Goal: Information Seeking & Learning: Learn about a topic

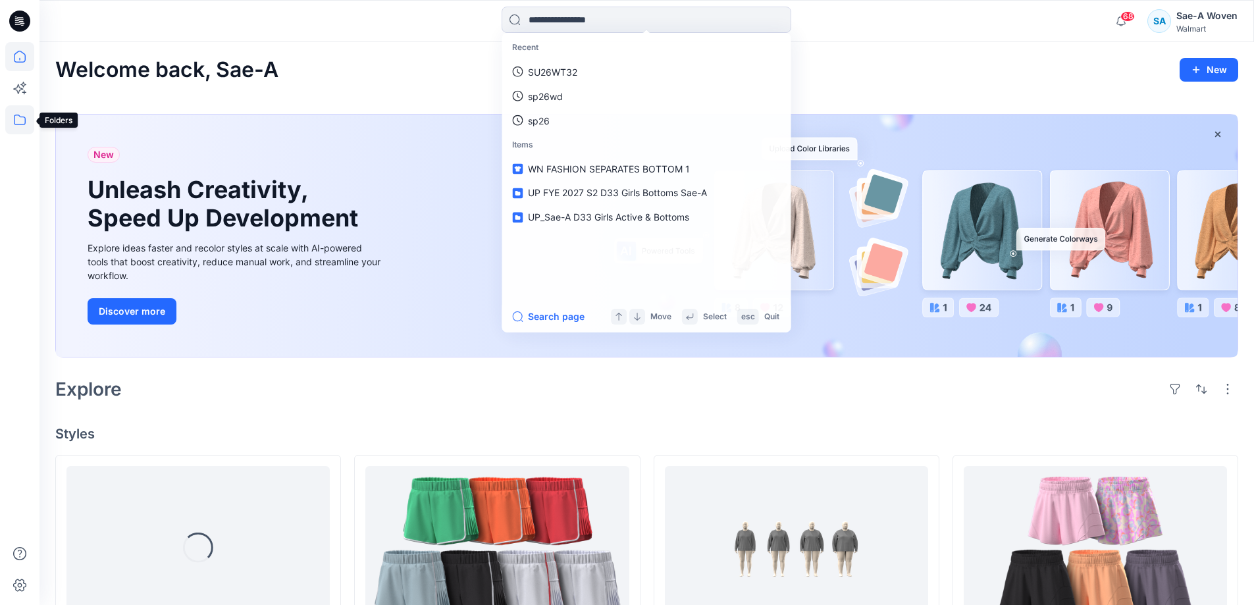
click at [12, 116] on icon at bounding box center [19, 119] width 29 height 29
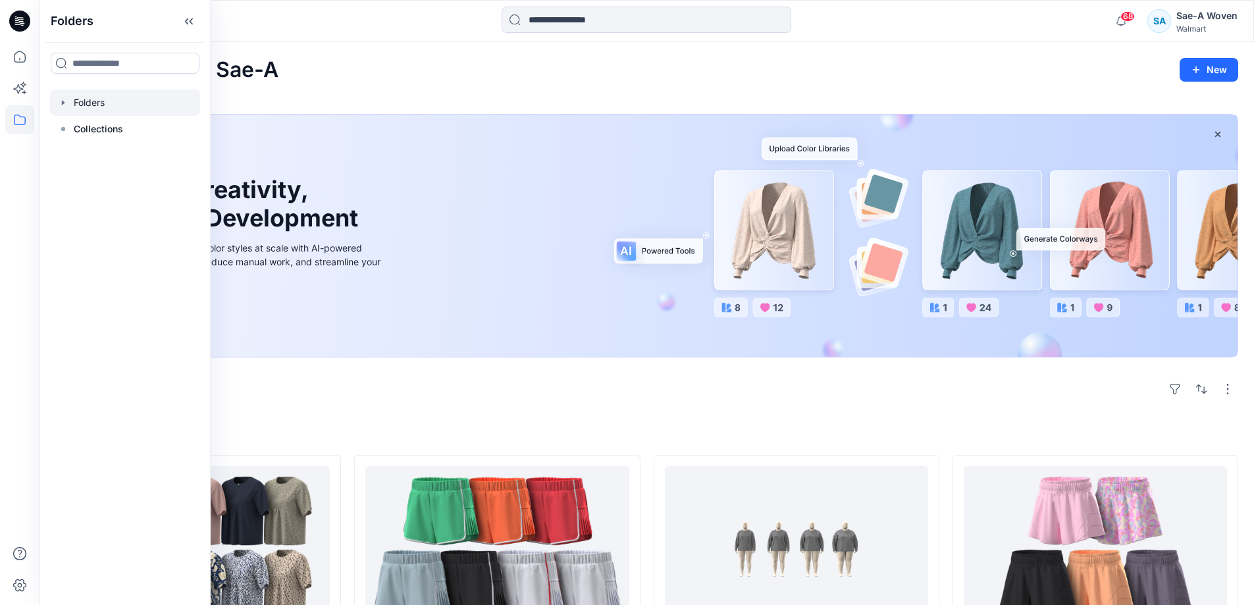
click at [113, 107] on div at bounding box center [125, 103] width 150 height 26
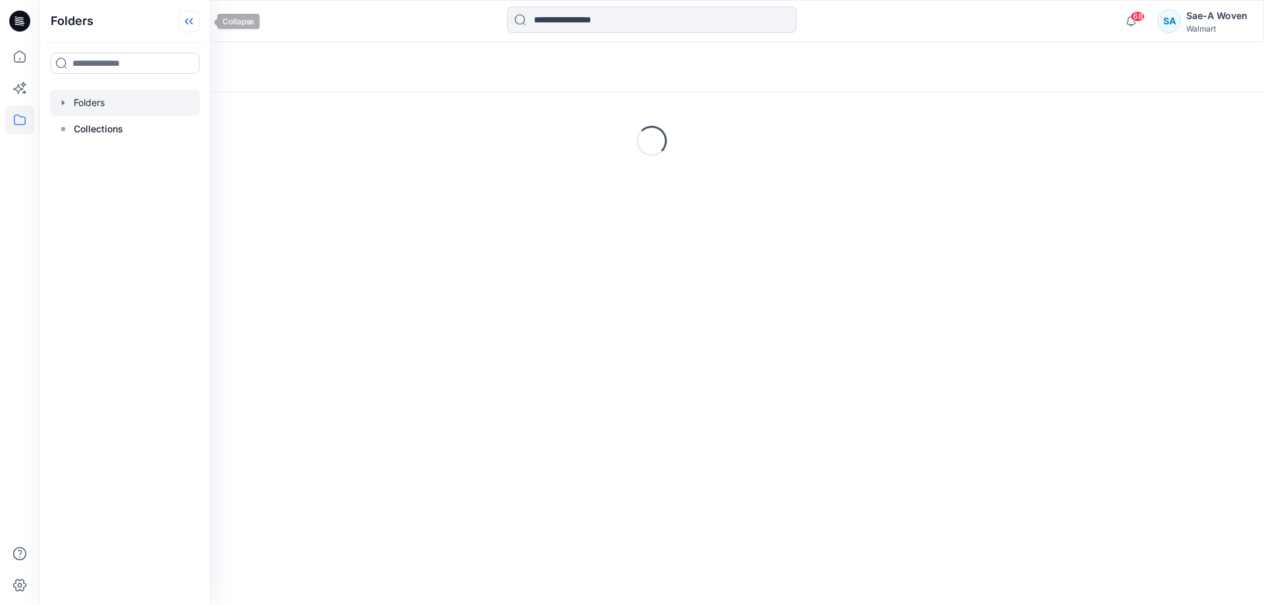
click at [193, 22] on icon at bounding box center [191, 21] width 3 height 7
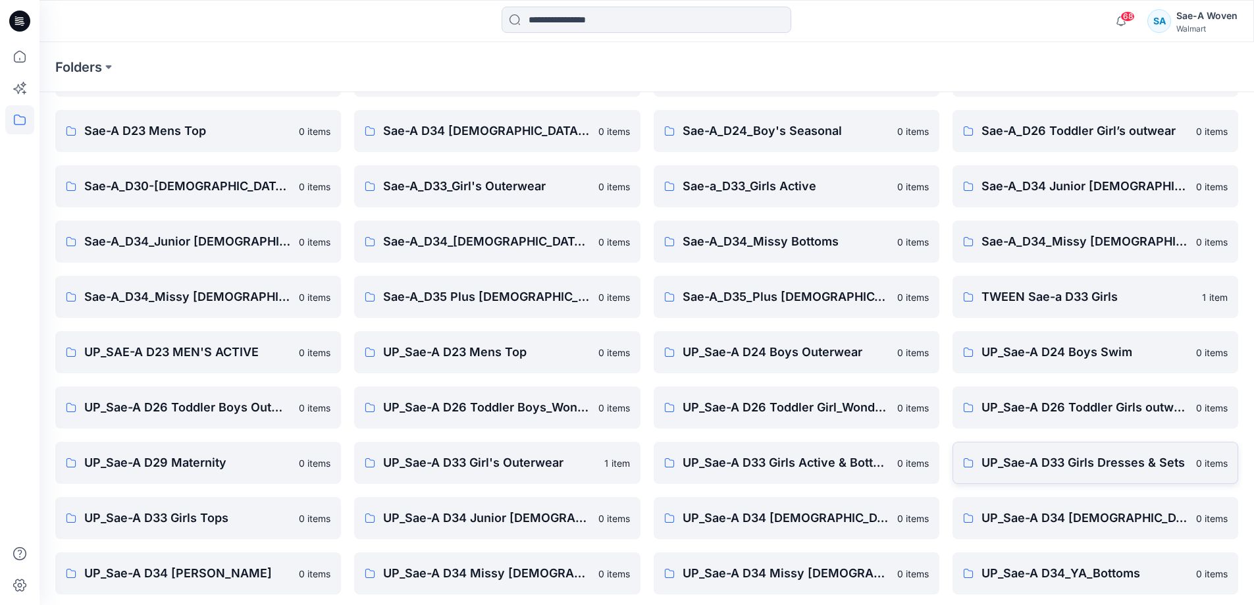
scroll to position [151, 0]
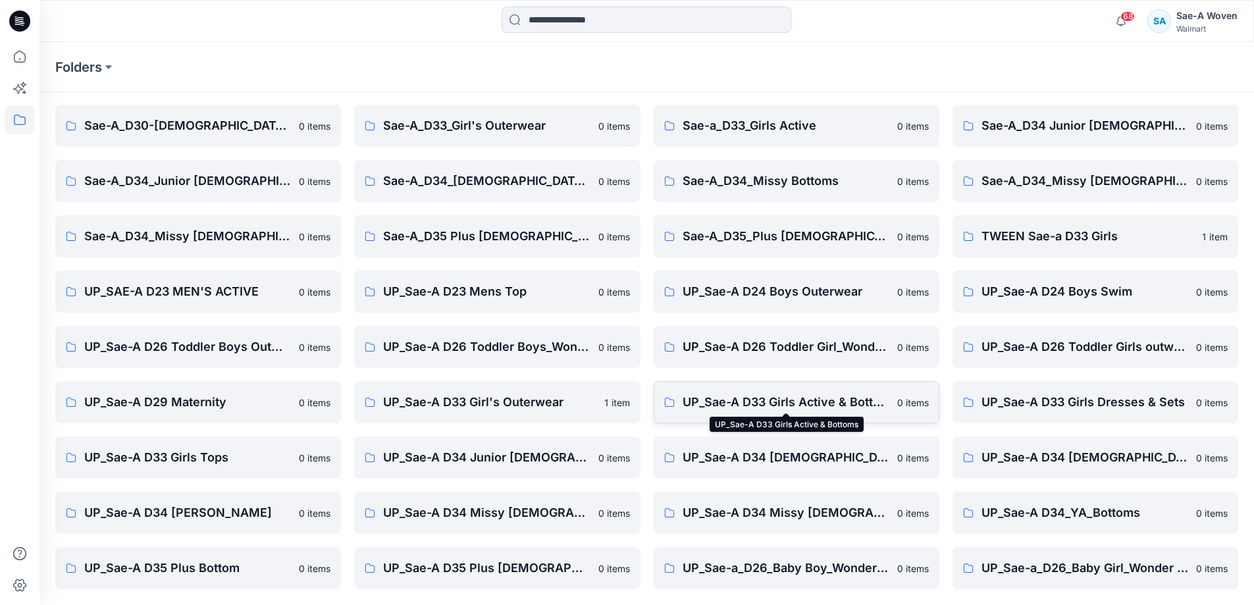
click at [829, 409] on p "UP_Sae-A D33 Girls Active & Bottoms" at bounding box center [785, 402] width 207 height 18
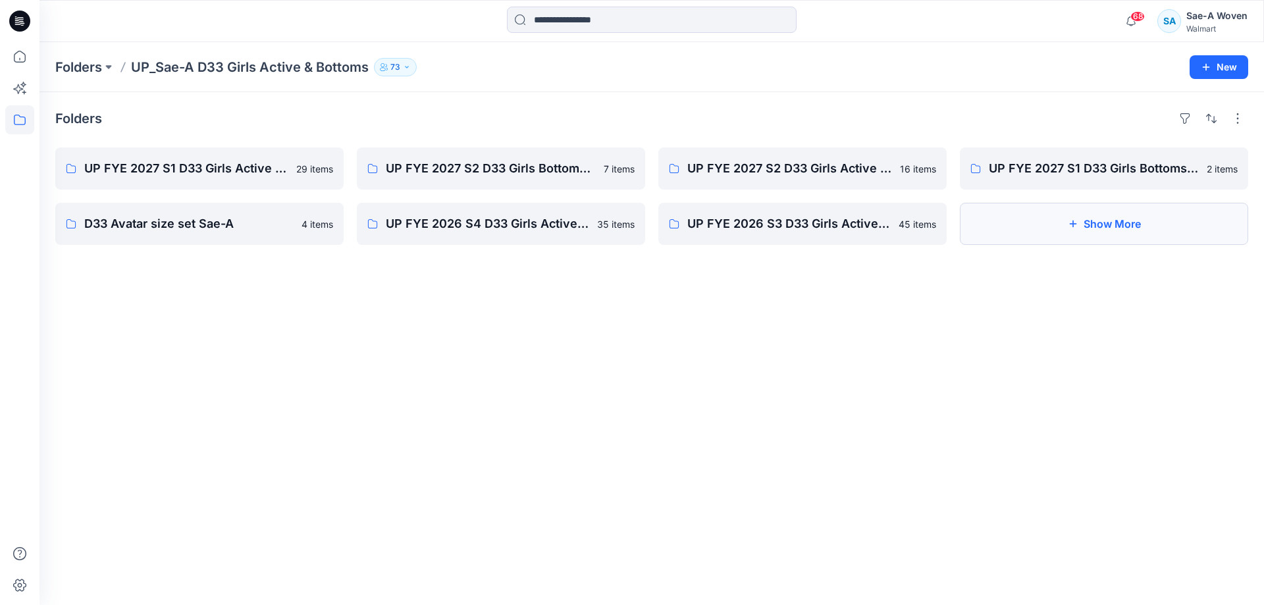
click at [1125, 234] on button "Show More" at bounding box center [1103, 224] width 288 height 42
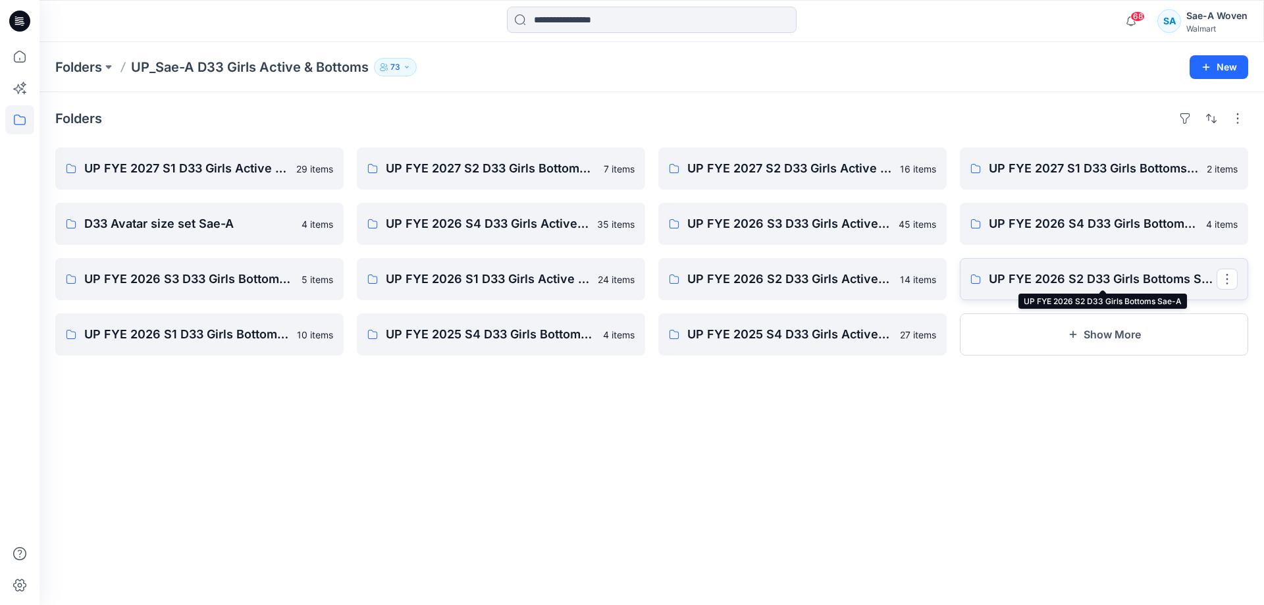
click at [1110, 277] on p "UP FYE 2026 S2 D33 Girls Bottoms Sae-A" at bounding box center [1102, 279] width 228 height 18
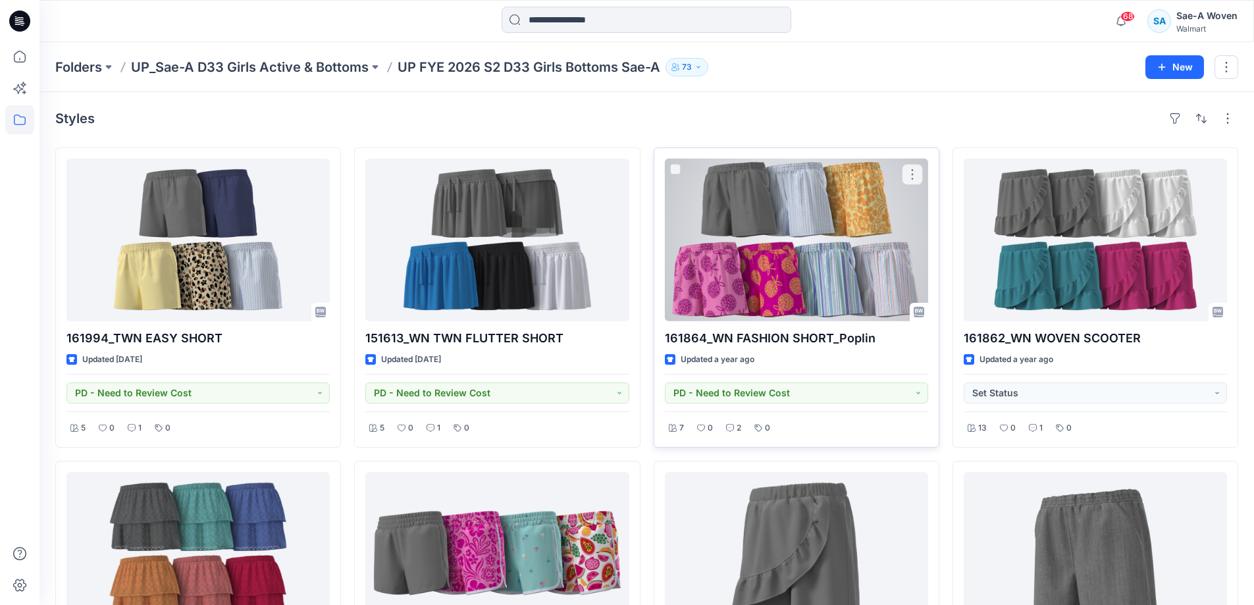
click at [779, 246] on div at bounding box center [796, 240] width 263 height 163
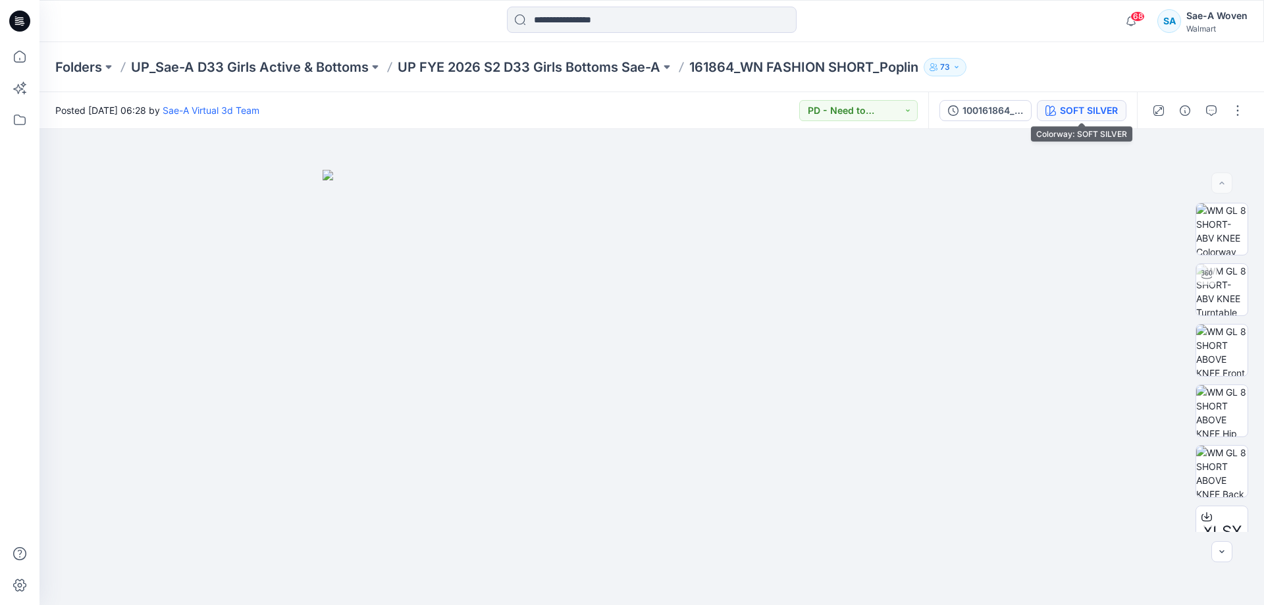
click at [1069, 100] on button "SOFT SILVER" at bounding box center [1081, 110] width 90 height 21
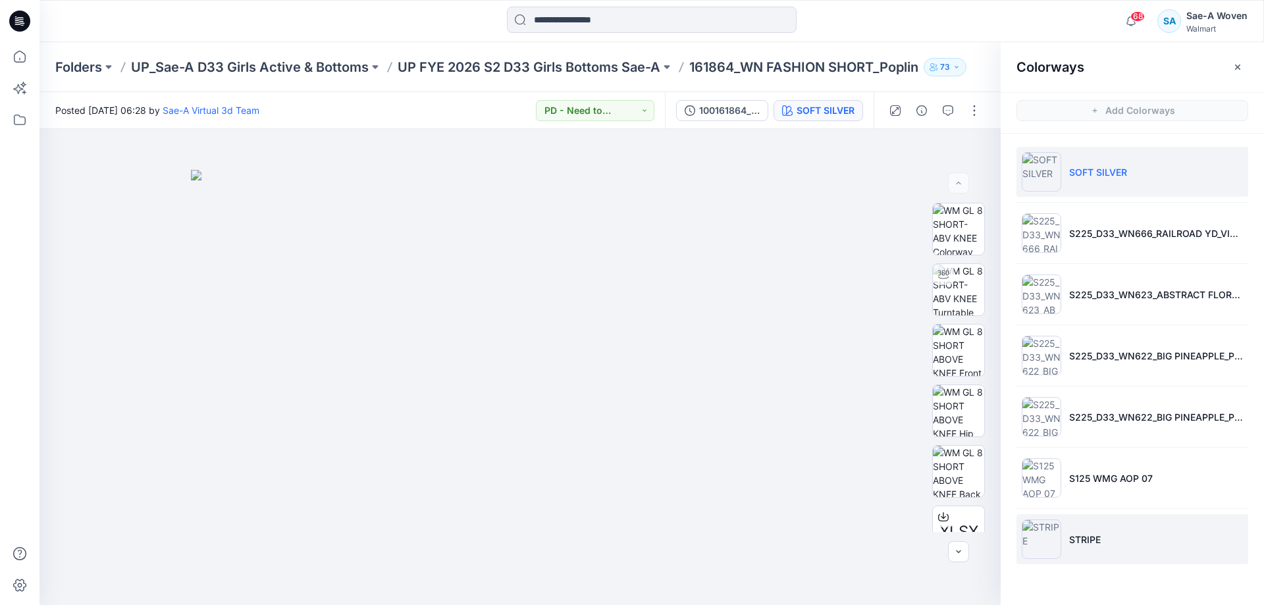
click at [1104, 548] on li "STRIPE" at bounding box center [1132, 539] width 232 height 50
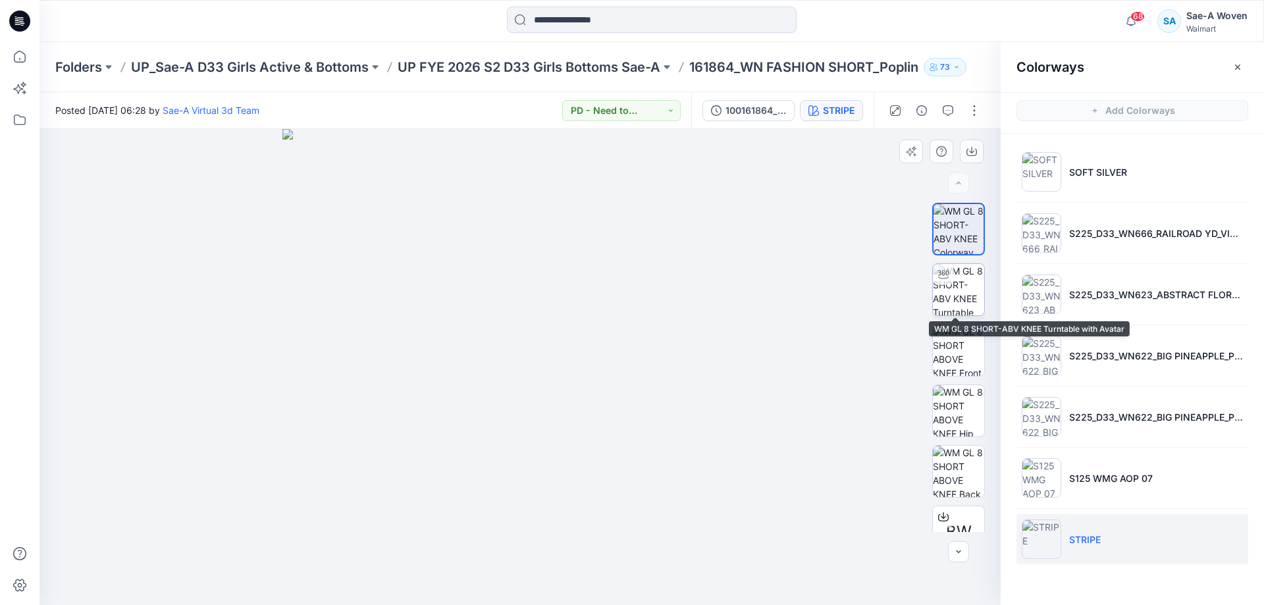
click at [949, 292] on img at bounding box center [958, 289] width 51 height 51
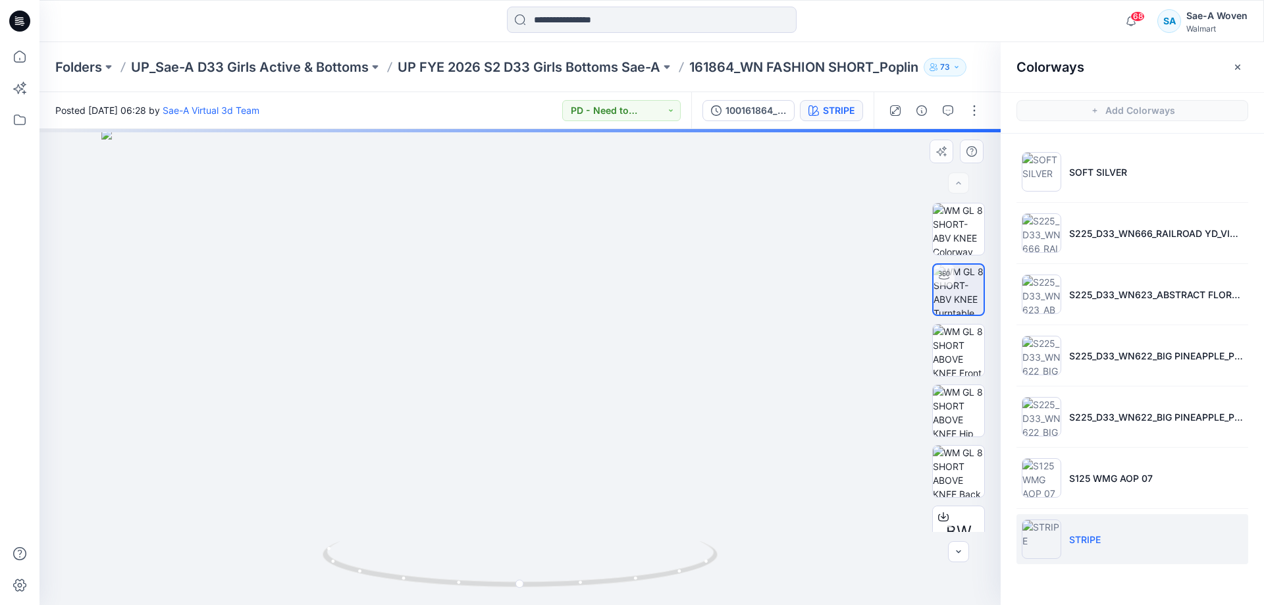
drag, startPoint x: 662, startPoint y: 207, endPoint x: 668, endPoint y: 380, distance: 173.8
click at [668, 380] on img at bounding box center [519, 367] width 837 height 476
drag, startPoint x: 739, startPoint y: 316, endPoint x: 737, endPoint y: 354, distance: 38.2
click at [737, 354] on img at bounding box center [520, 367] width 630 height 476
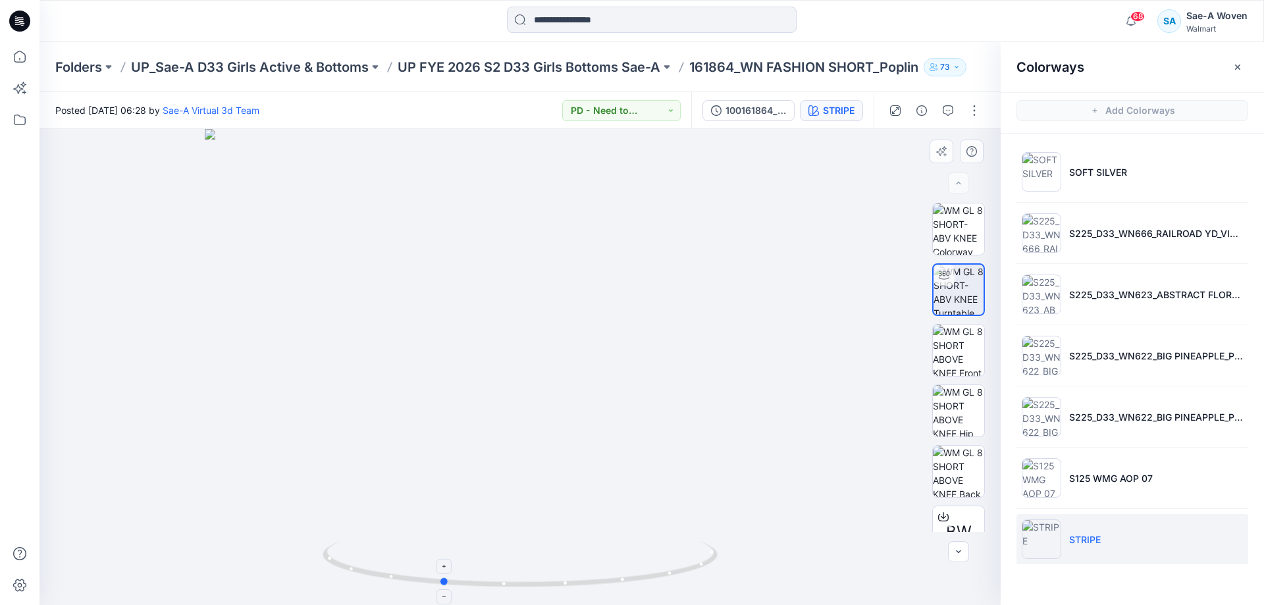
drag, startPoint x: 540, startPoint y: 585, endPoint x: 462, endPoint y: 584, distance: 78.3
click at [462, 584] on icon at bounding box center [521, 565] width 398 height 49
drag, startPoint x: 445, startPoint y: 584, endPoint x: 351, endPoint y: 578, distance: 93.6
click at [351, 578] on icon at bounding box center [521, 565] width 398 height 49
click at [179, 66] on p "UP_Sae-A D33 Girls Active & Bottoms" at bounding box center [250, 67] width 238 height 18
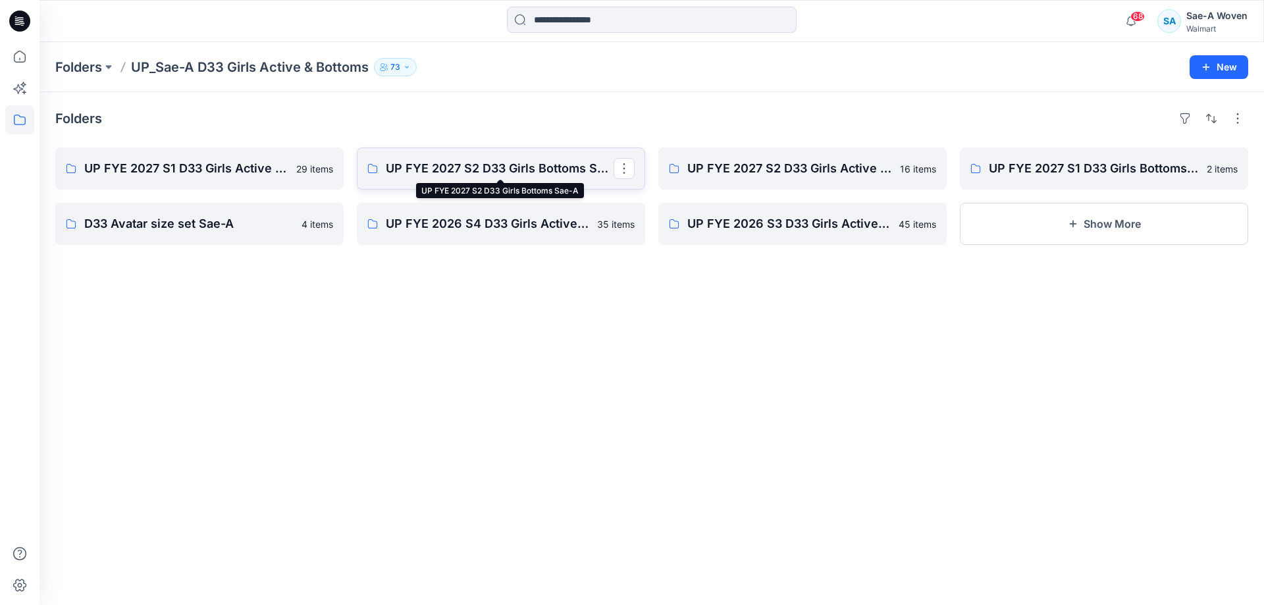
click at [474, 168] on p "UP FYE 2027 S2 D33 Girls Bottoms Sae-A" at bounding box center [500, 168] width 228 height 18
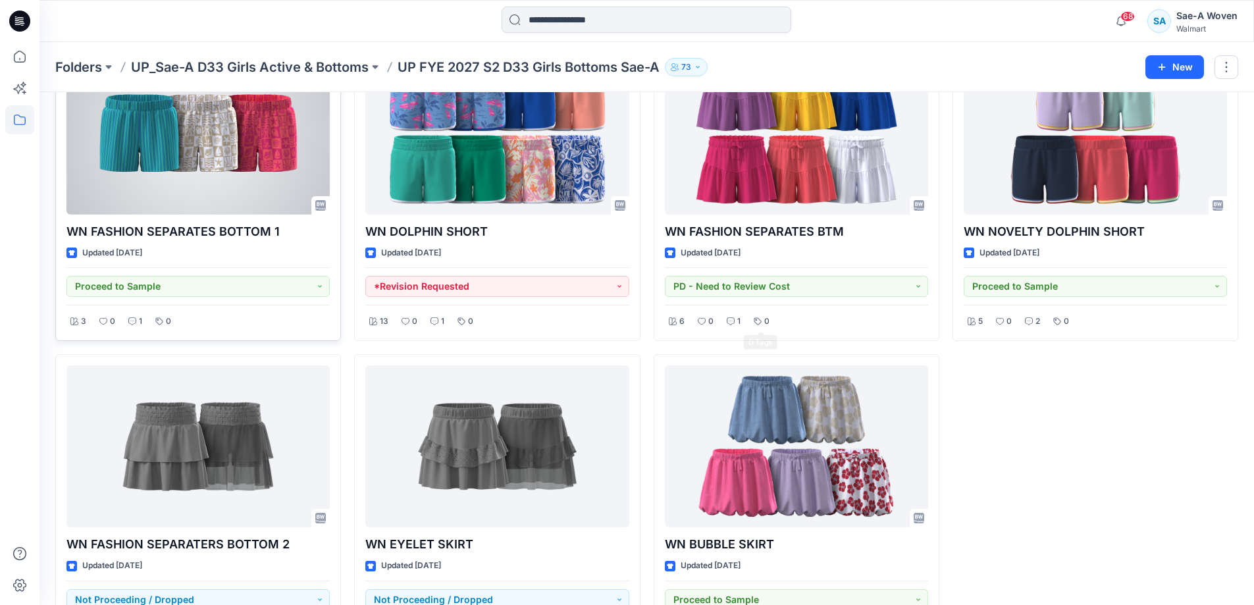
scroll to position [198, 0]
click at [250, 155] on div at bounding box center [197, 134] width 263 height 163
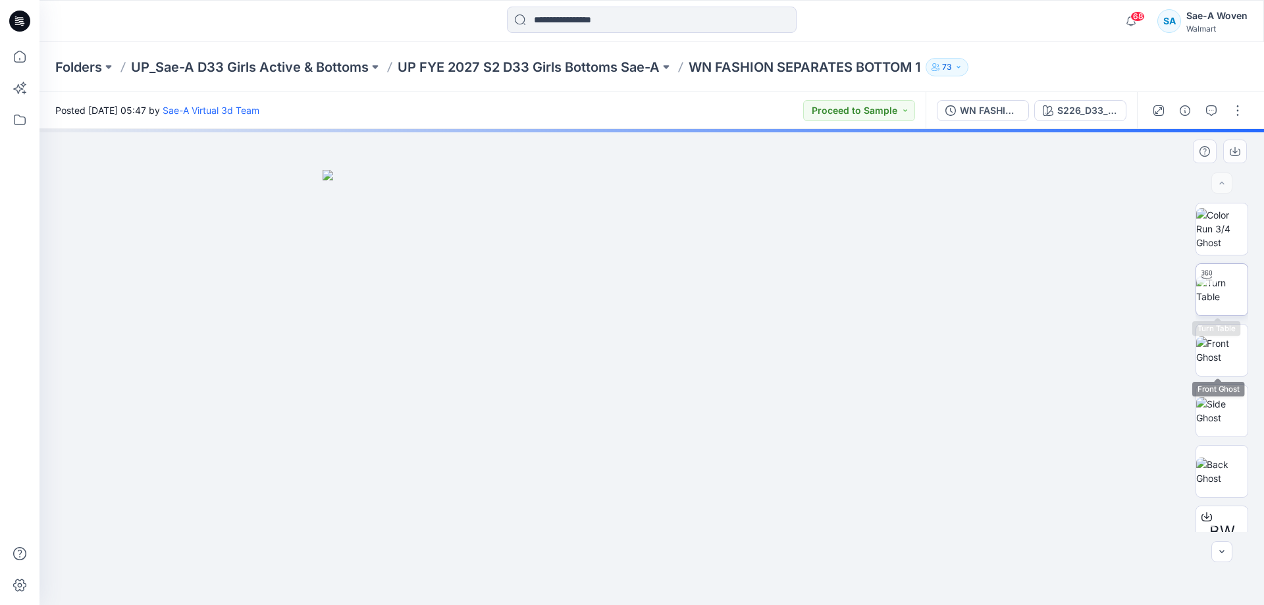
click at [1225, 303] on img at bounding box center [1221, 290] width 51 height 28
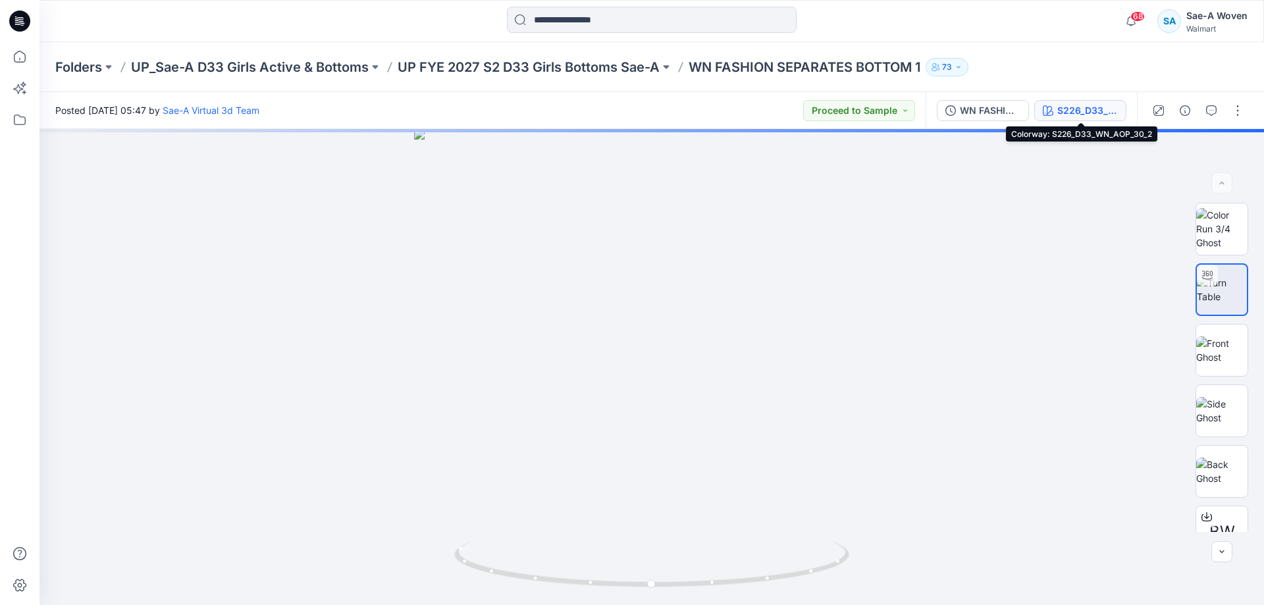
click at [1069, 117] on div "S226_D33_WN_AOP_30_2" at bounding box center [1087, 110] width 61 height 14
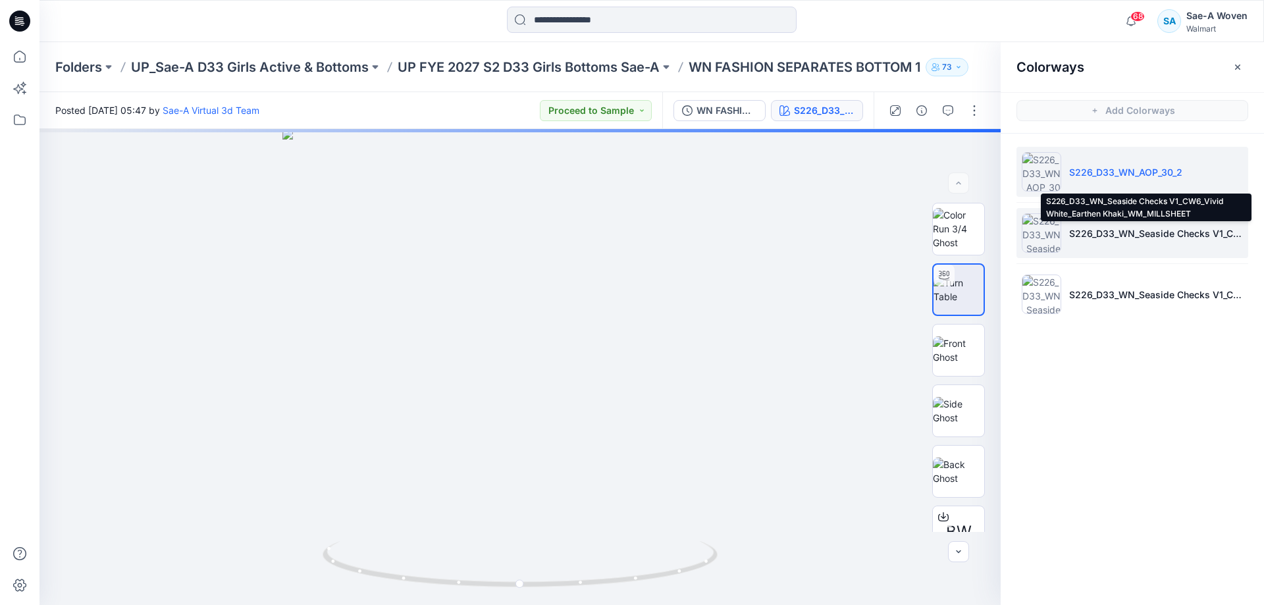
click at [1085, 234] on p "S226_D33_WN_Seaside Checks V1_CW6_Vivid White_Earthen Khaki_WM_MILLSHEET" at bounding box center [1156, 233] width 174 height 14
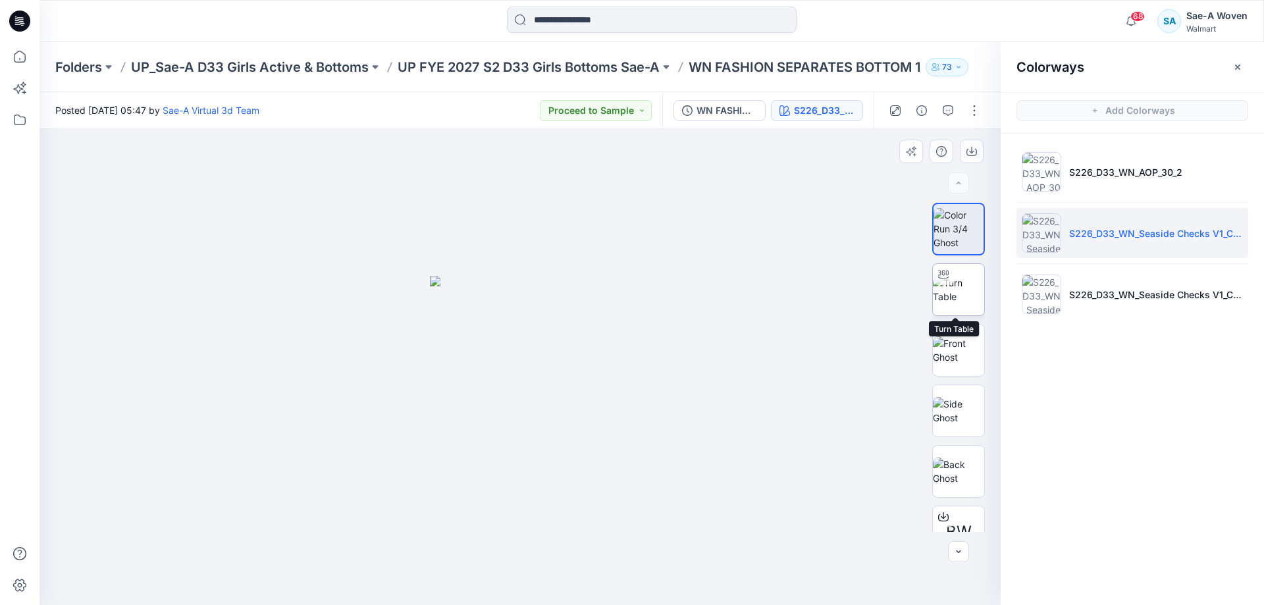
click at [959, 297] on img at bounding box center [958, 290] width 51 height 28
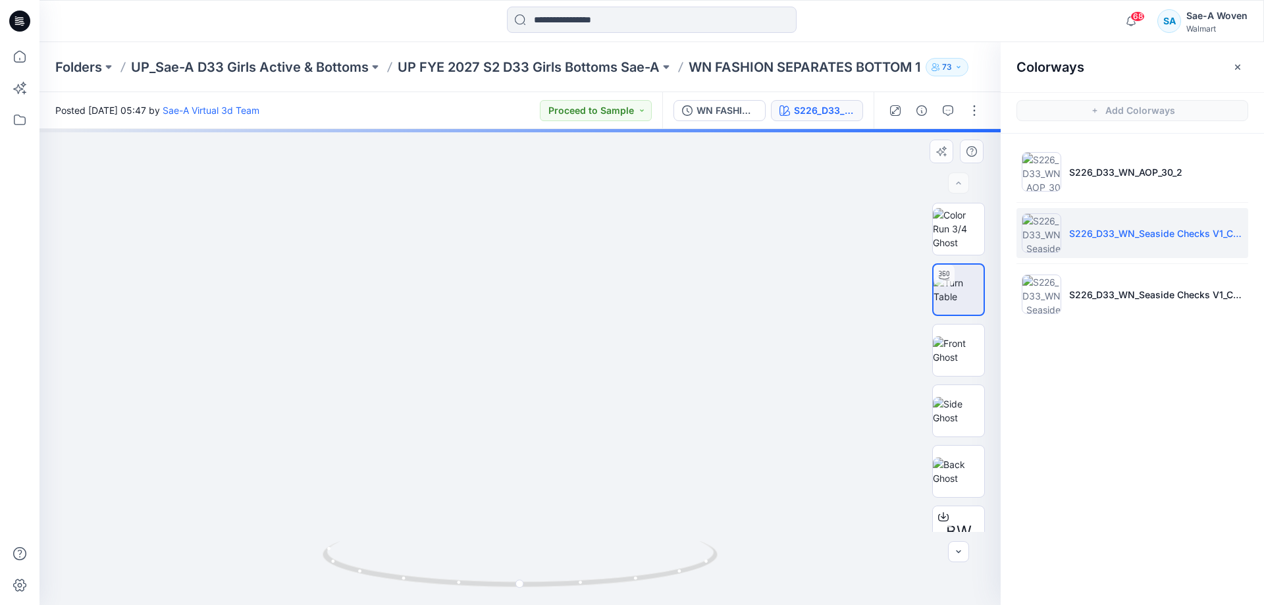
drag, startPoint x: 683, startPoint y: 533, endPoint x: 702, endPoint y: 396, distance: 138.1
drag, startPoint x: 707, startPoint y: 413, endPoint x: 731, endPoint y: 324, distance: 91.3
drag, startPoint x: 737, startPoint y: 352, endPoint x: 737, endPoint y: 365, distance: 13.2
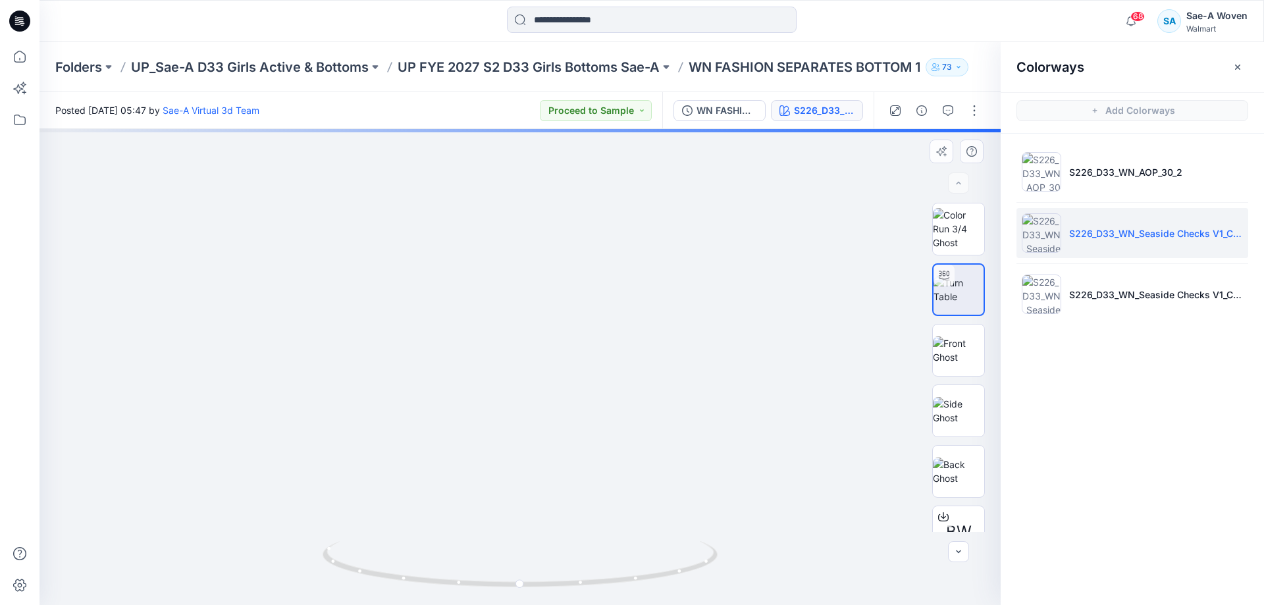
drag, startPoint x: 610, startPoint y: 329, endPoint x: 605, endPoint y: 265, distance: 64.0
click at [605, 265] on img at bounding box center [536, 29] width 1382 height 1152
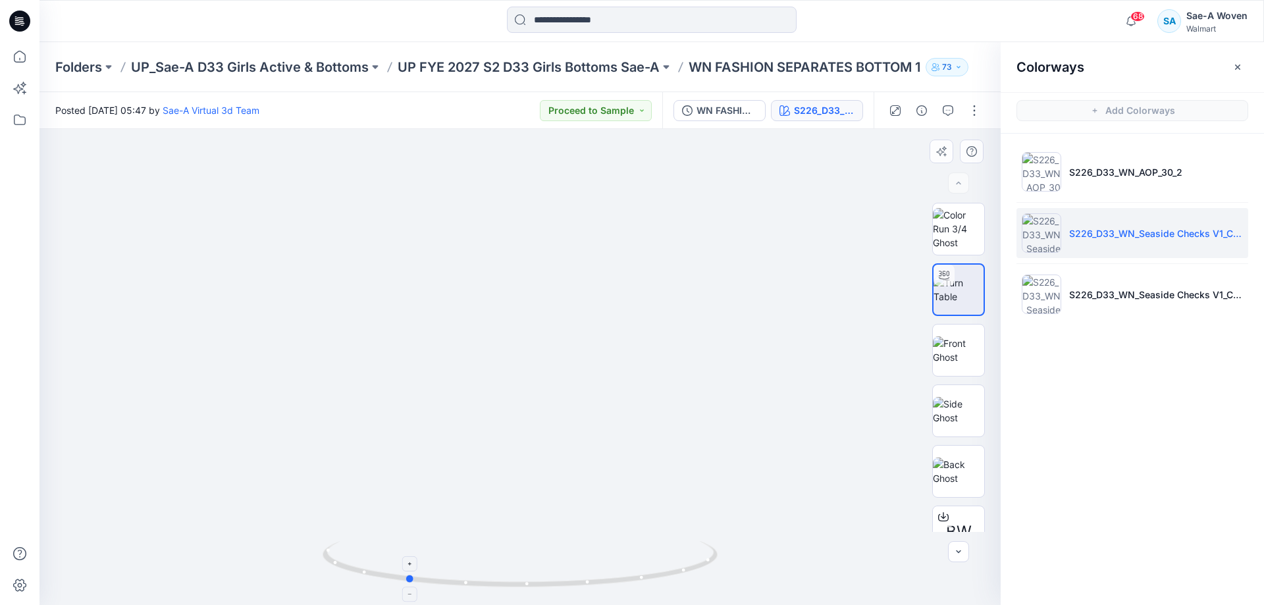
drag, startPoint x: 592, startPoint y: 588, endPoint x: 463, endPoint y: 588, distance: 129.0
click at [463, 588] on icon at bounding box center [521, 565] width 398 height 49
drag, startPoint x: 502, startPoint y: 551, endPoint x: 532, endPoint y: 551, distance: 30.3
click at [532, 551] on icon at bounding box center [521, 565] width 398 height 49
drag, startPoint x: 629, startPoint y: 542, endPoint x: 507, endPoint y: 538, distance: 122.4
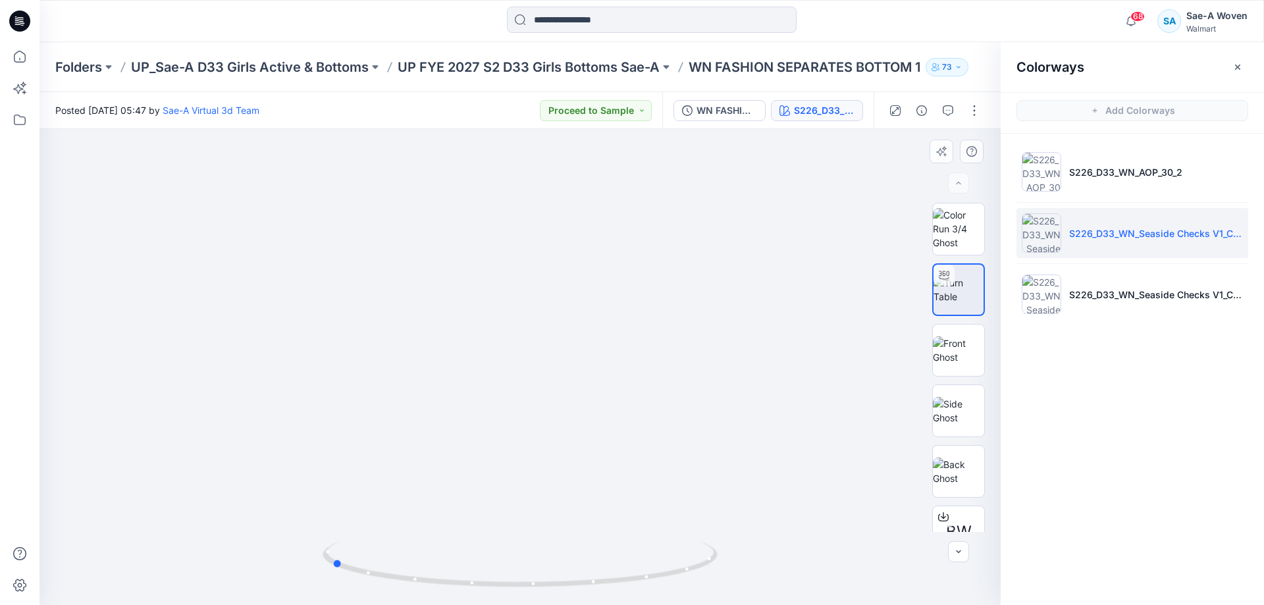
click at [507, 538] on div at bounding box center [519, 367] width 961 height 476
drag, startPoint x: 519, startPoint y: 507, endPoint x: 531, endPoint y: 507, distance: 12.5
click at [531, 507] on img at bounding box center [548, 29] width 1382 height 1152
drag, startPoint x: 459, startPoint y: 586, endPoint x: 511, endPoint y: 584, distance: 52.0
click at [511, 584] on icon at bounding box center [521, 565] width 398 height 49
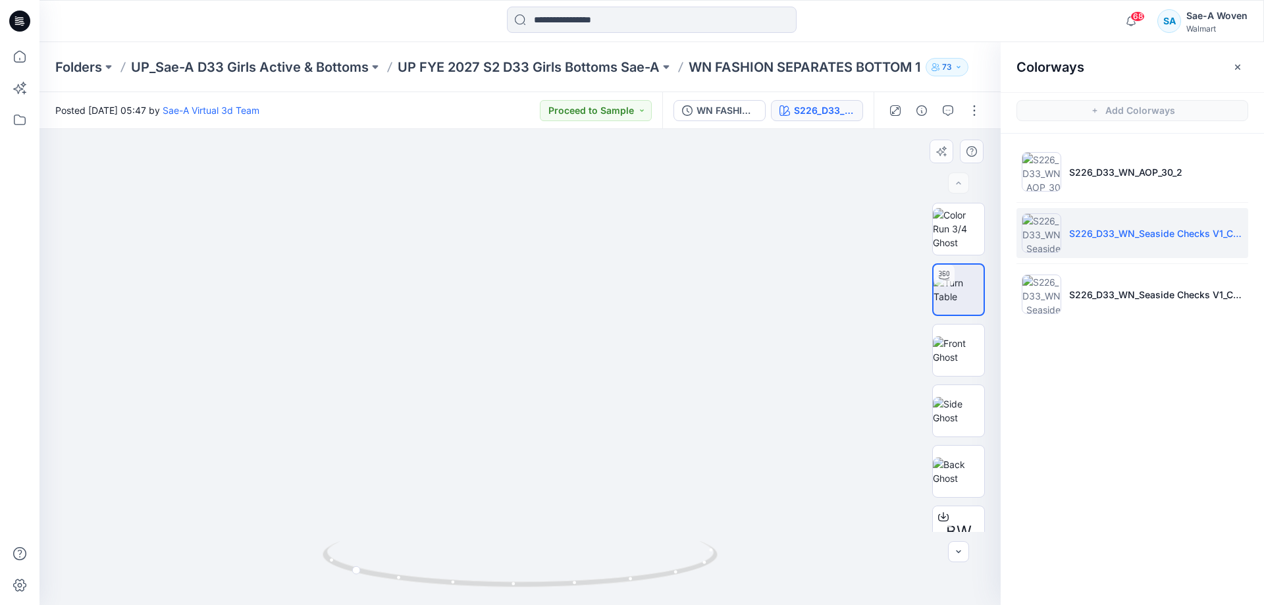
click at [683, 471] on img at bounding box center [541, 29] width 1382 height 1152
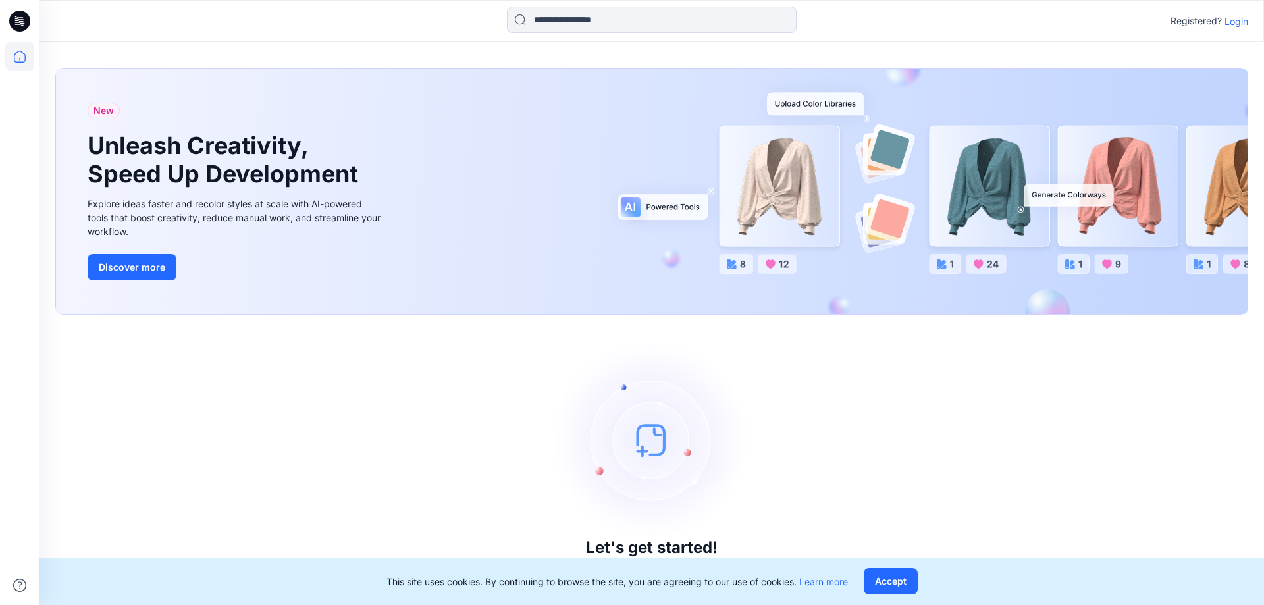
click at [1231, 30] on div "Registered? Login" at bounding box center [650, 21] width 1223 height 29
click at [1232, 23] on p "Login" at bounding box center [1236, 21] width 24 height 14
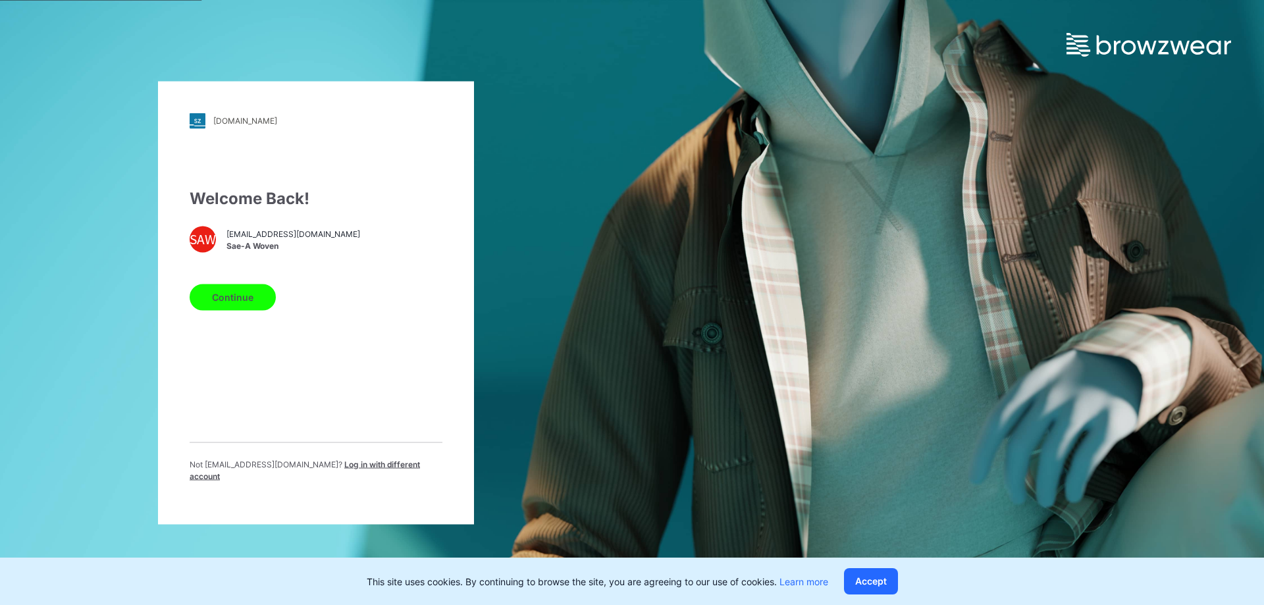
click at [240, 310] on button "Continue" at bounding box center [233, 297] width 86 height 26
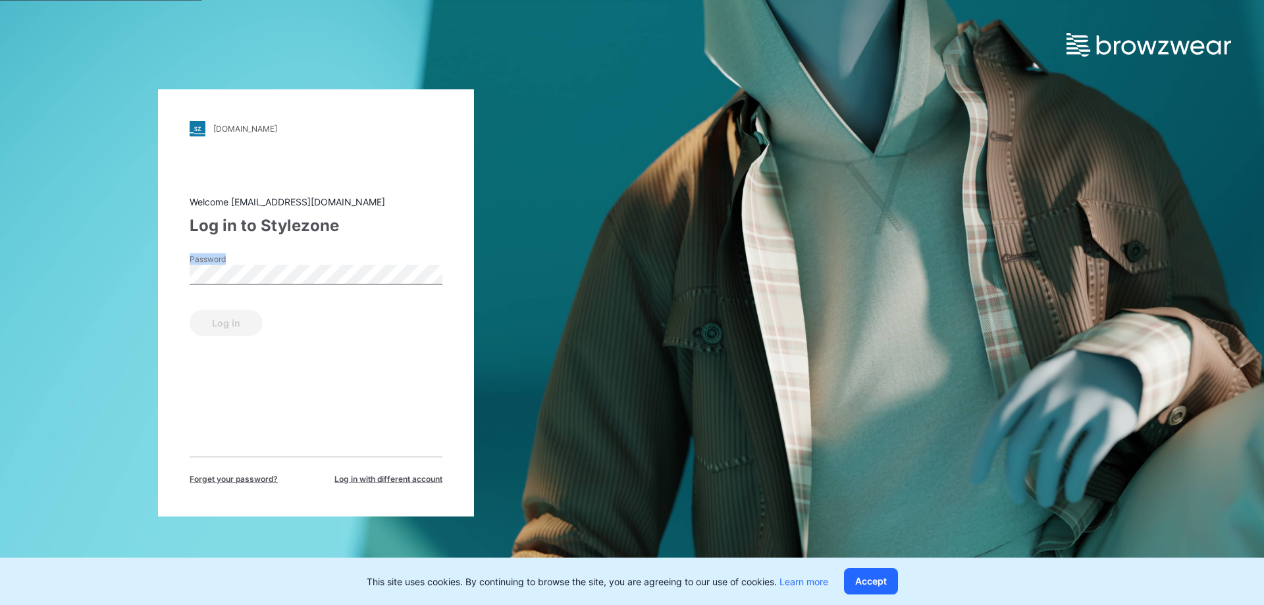
click at [279, 267] on div "Password" at bounding box center [316, 272] width 253 height 39
click at [190, 309] on button "Log in" at bounding box center [226, 322] width 73 height 26
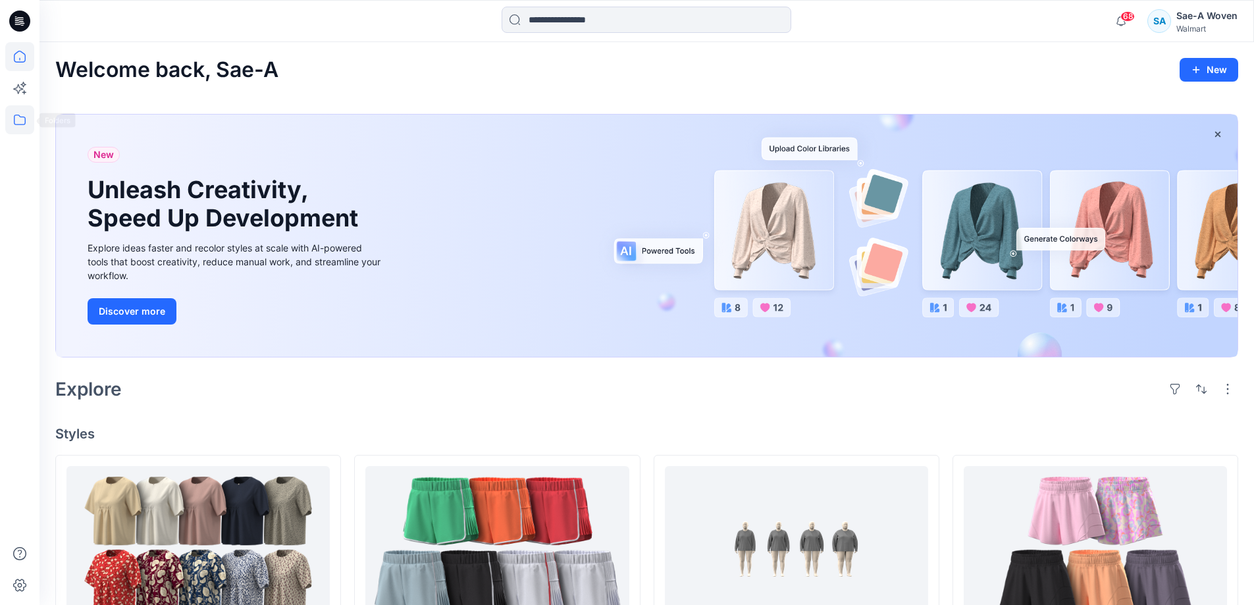
click at [28, 126] on icon at bounding box center [19, 119] width 29 height 29
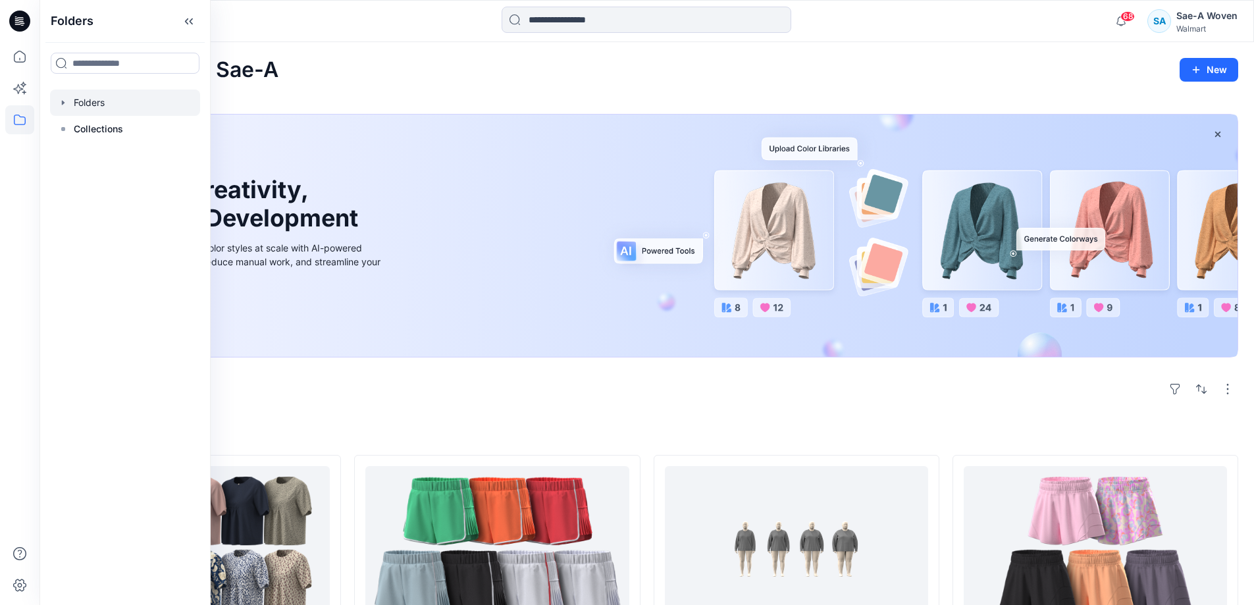
click at [88, 104] on div at bounding box center [125, 103] width 150 height 26
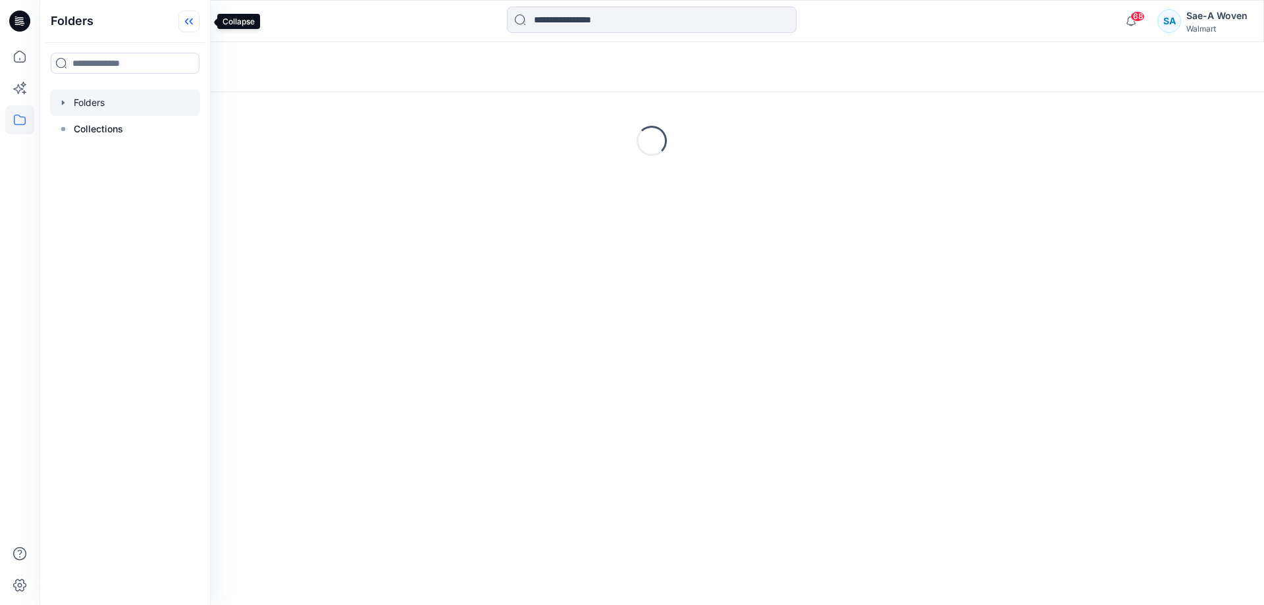
click at [199, 18] on icon at bounding box center [188, 22] width 21 height 22
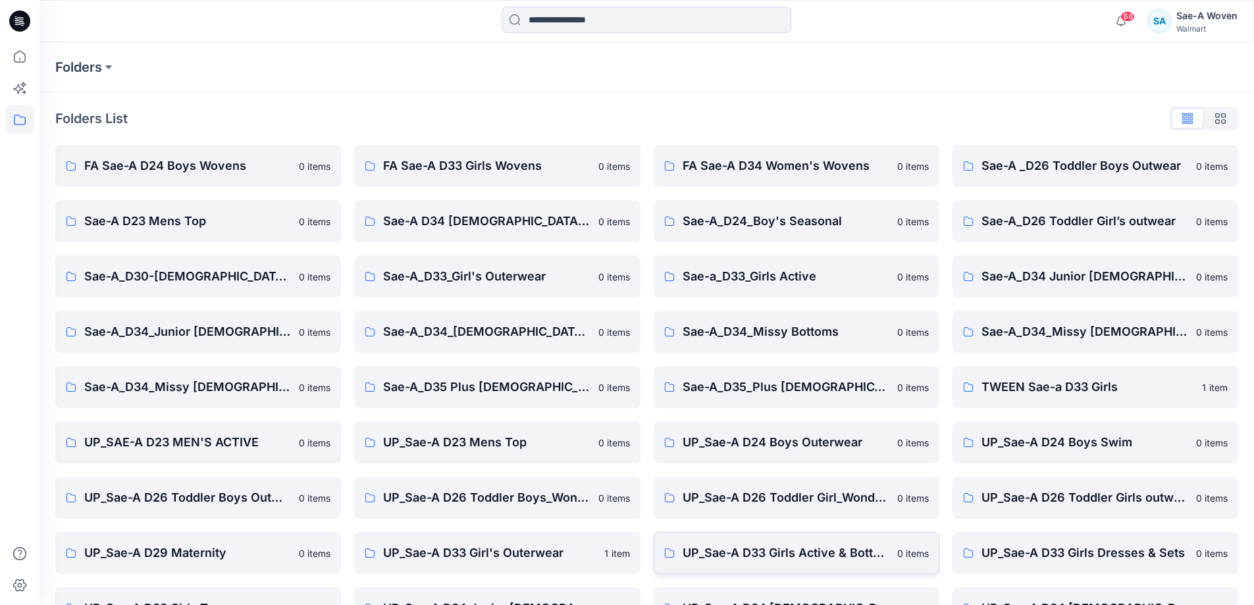
click at [790, 569] on link "UP_Sae-A D33 Girls Active & Bottoms 0 items" at bounding box center [796, 553] width 286 height 42
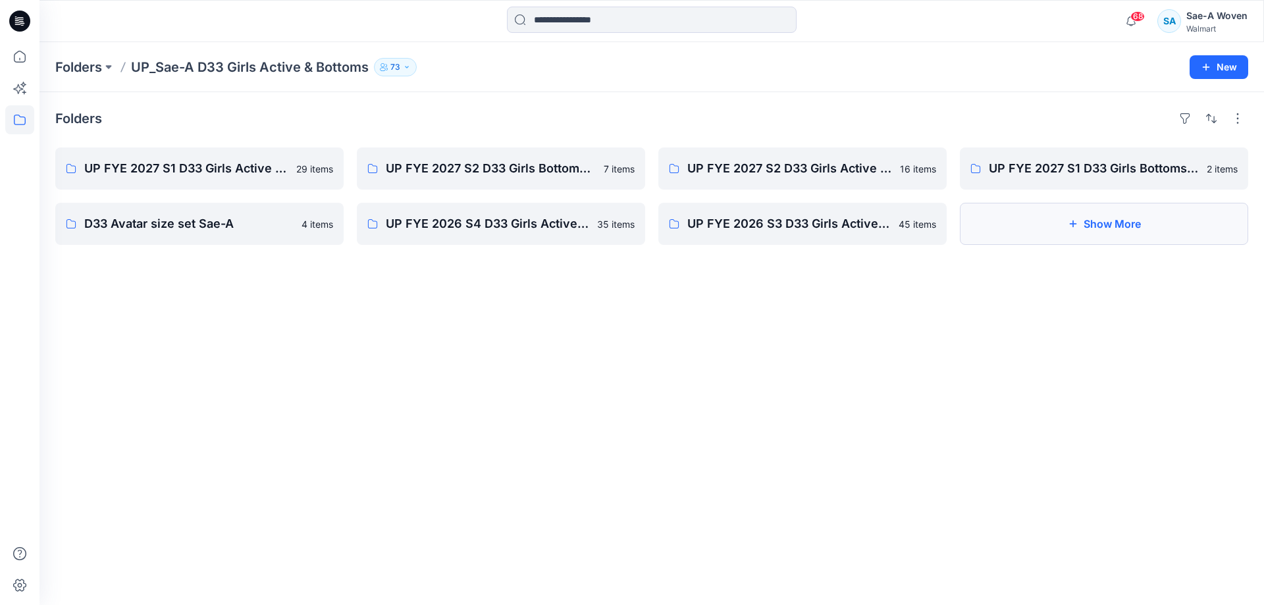
click at [1167, 219] on button "Show More" at bounding box center [1103, 224] width 288 height 42
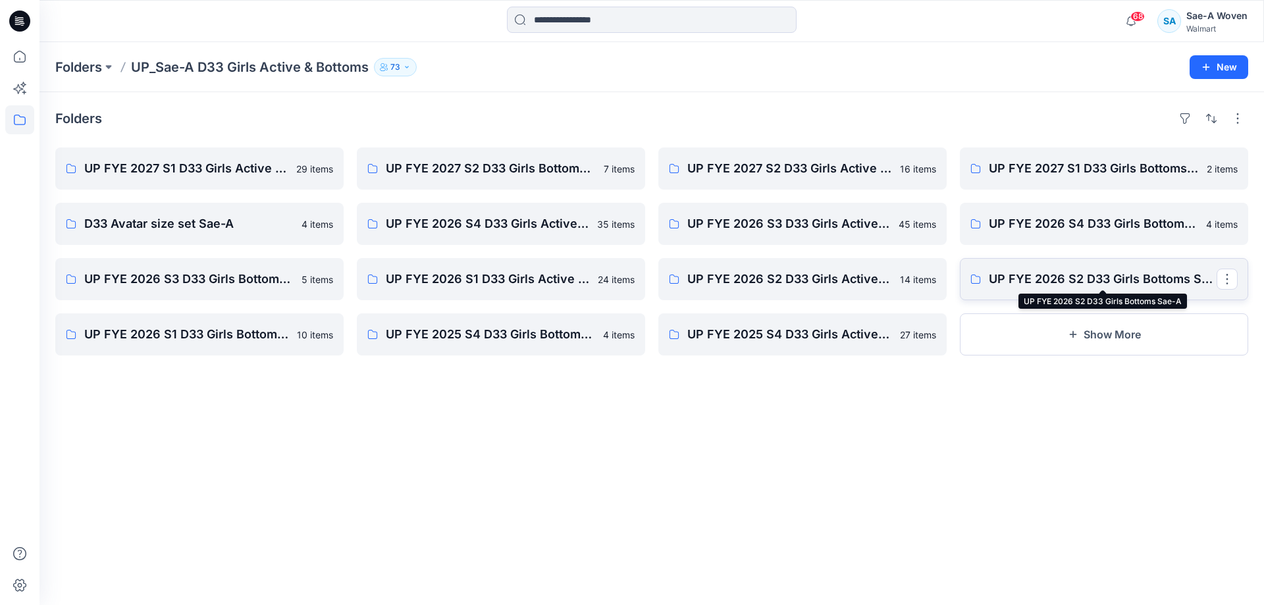
click at [1150, 276] on p "UP FYE 2026 S2 D33 Girls Bottoms Sae-A" at bounding box center [1102, 279] width 228 height 18
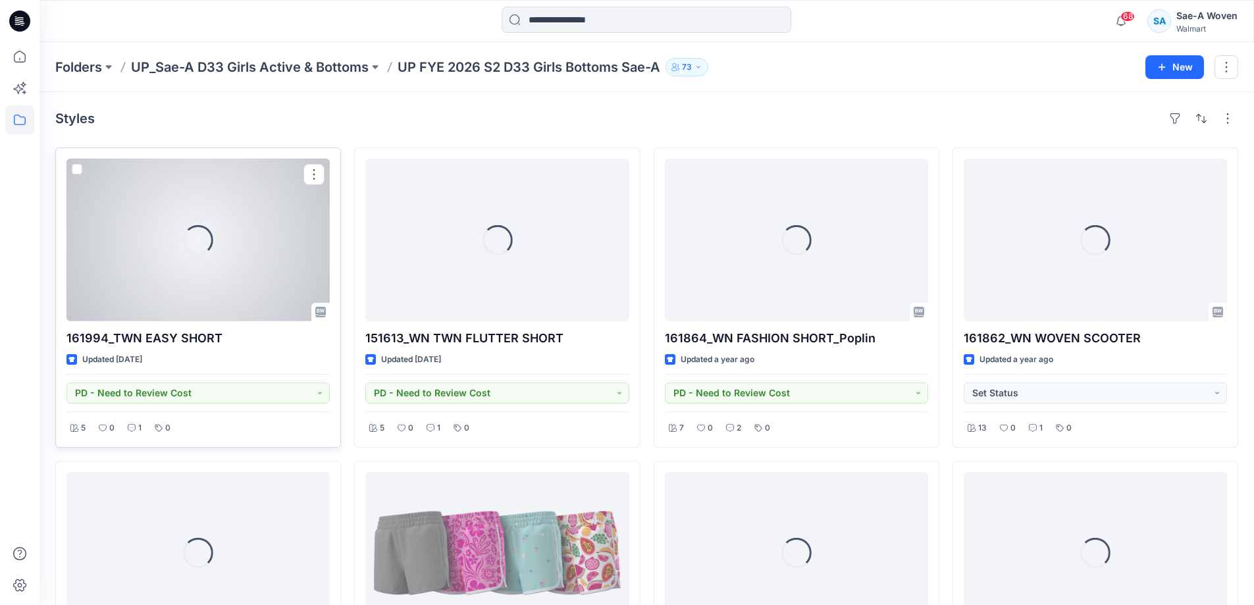
click at [240, 246] on div "Loading..." at bounding box center [197, 240] width 263 height 163
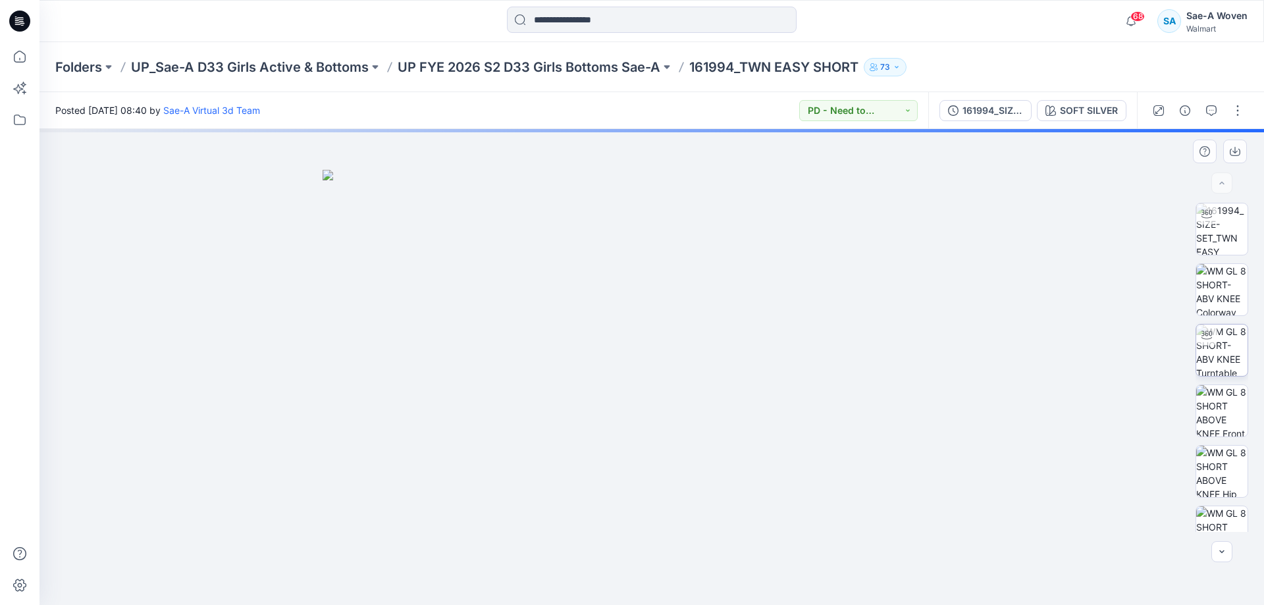
click at [1223, 324] on img at bounding box center [1221, 349] width 51 height 51
drag, startPoint x: 799, startPoint y: 267, endPoint x: 786, endPoint y: 424, distance: 158.4
click at [786, 424] on img at bounding box center [651, 343] width 888 height 524
drag, startPoint x: 796, startPoint y: 284, endPoint x: 776, endPoint y: 384, distance: 102.6
click at [776, 384] on img at bounding box center [652, 367] width 734 height 476
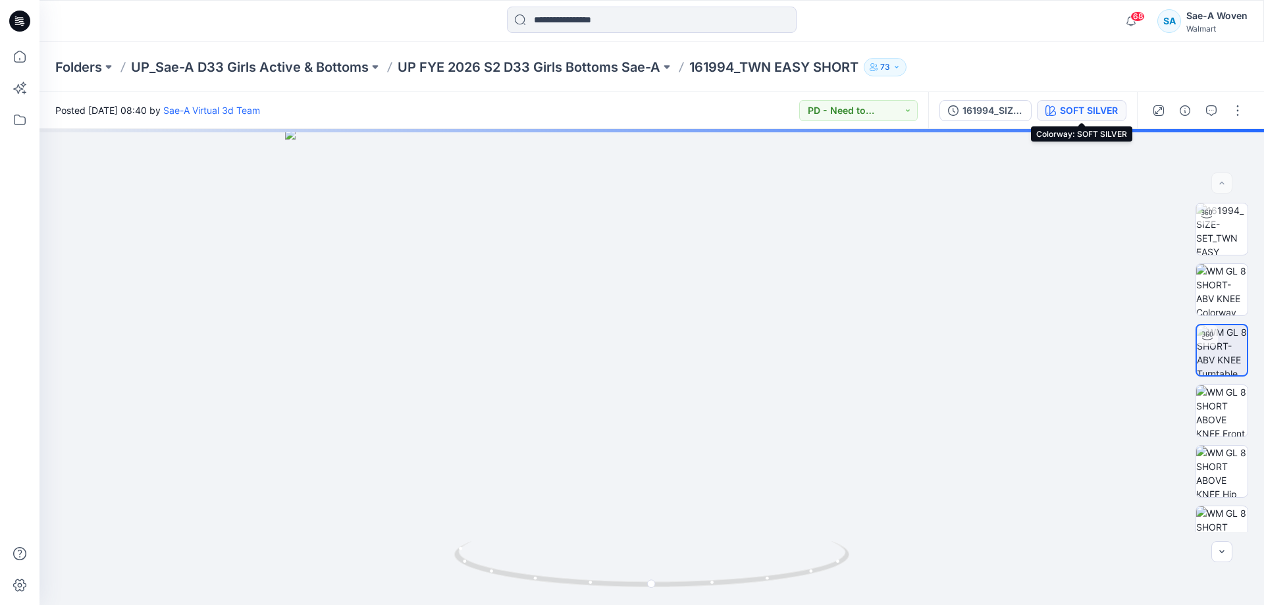
click at [1119, 110] on button "SOFT SILVER" at bounding box center [1081, 110] width 90 height 21
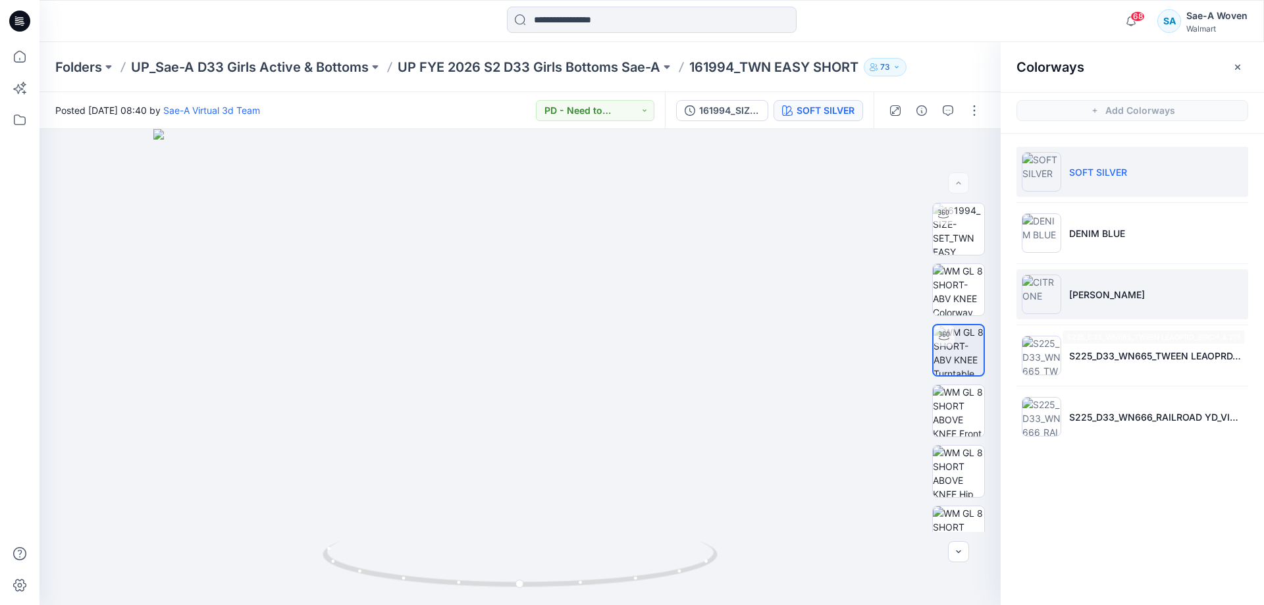
click at [1090, 295] on p "CITRONE" at bounding box center [1107, 295] width 76 height 14
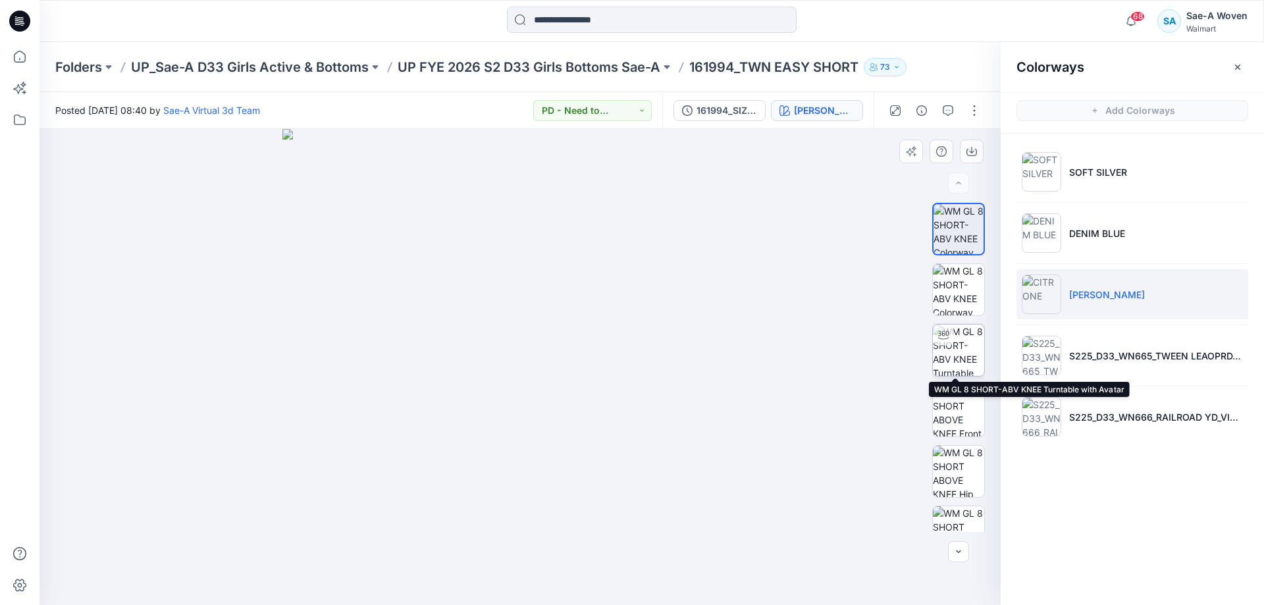
click at [948, 336] on div at bounding box center [943, 334] width 21 height 21
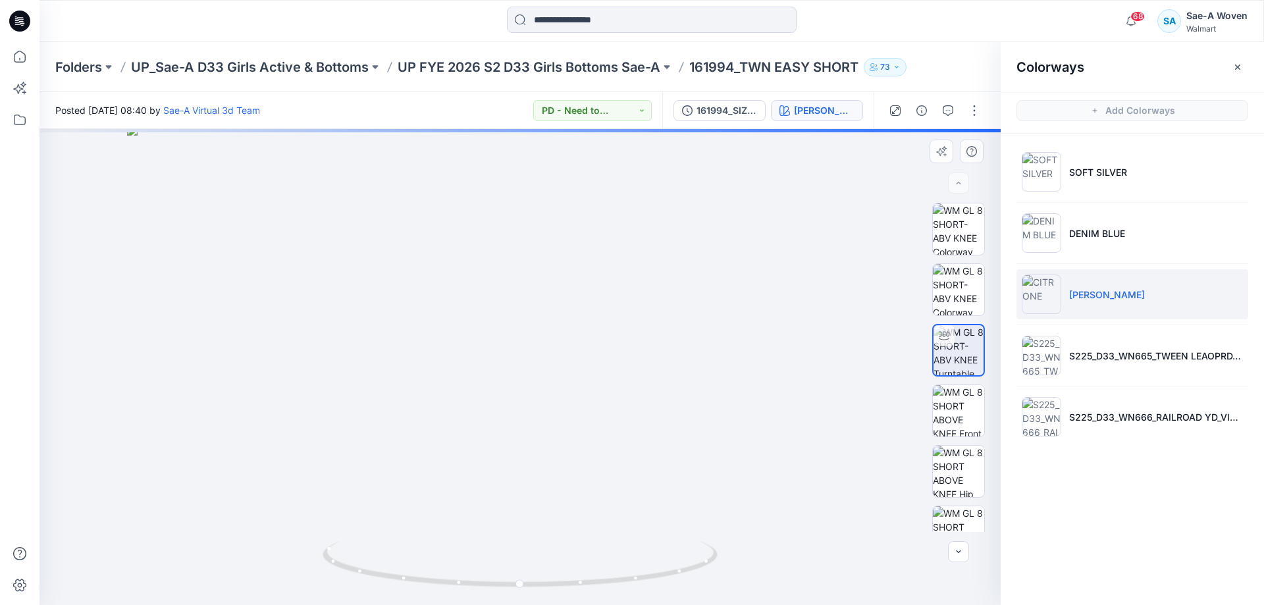
drag, startPoint x: 678, startPoint y: 238, endPoint x: 682, endPoint y: 394, distance: 156.7
click at [682, 394] on img at bounding box center [519, 365] width 785 height 480
drag, startPoint x: 649, startPoint y: 288, endPoint x: 644, endPoint y: 232, distance: 56.1
click at [644, 232] on img at bounding box center [514, 340] width 1043 height 528
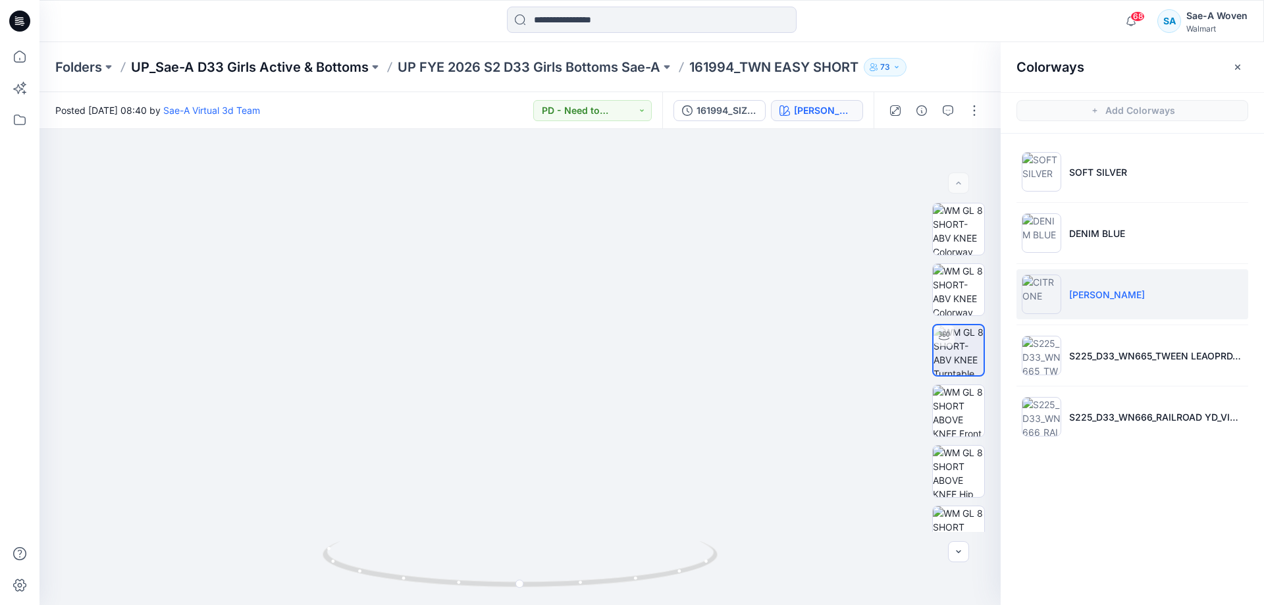
click at [332, 58] on p "UP_Sae-A D33 Girls Active & Bottoms" at bounding box center [250, 67] width 238 height 18
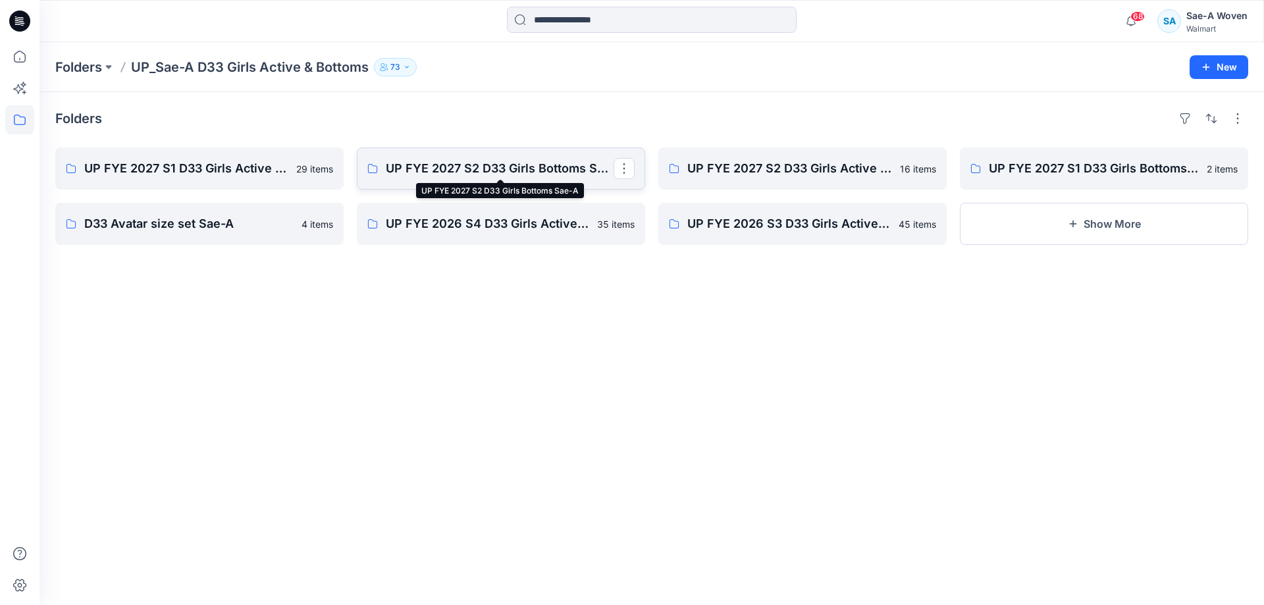
click at [448, 167] on p "UP FYE 2027 S2 D33 Girls Bottoms Sae-A" at bounding box center [500, 168] width 228 height 18
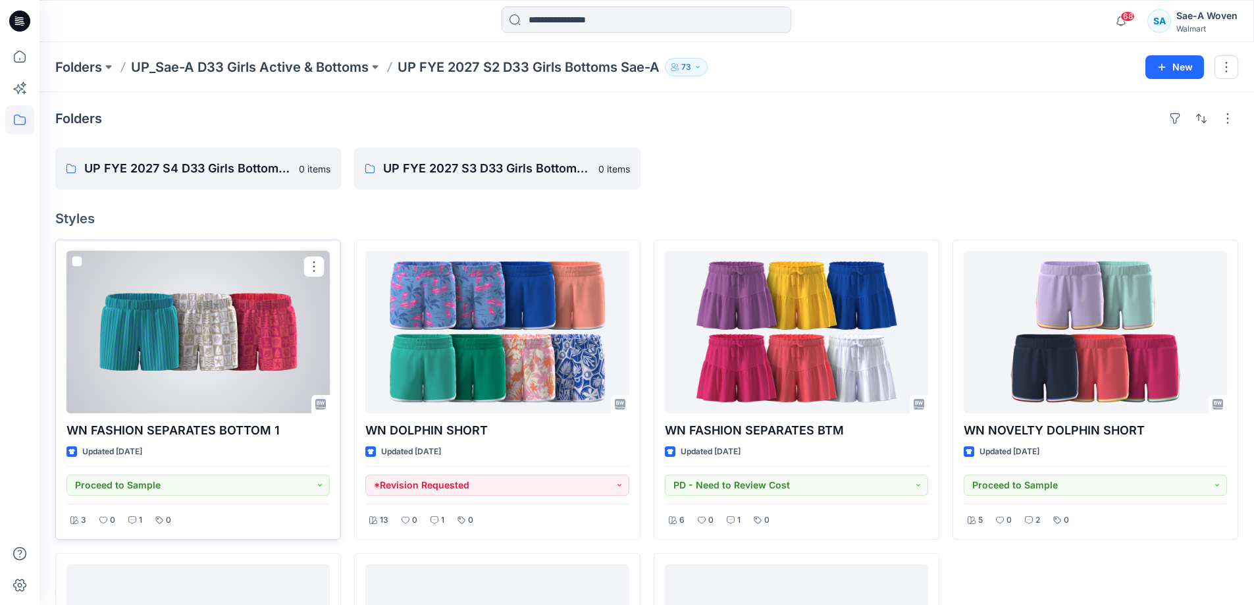
click at [244, 382] on div at bounding box center [197, 332] width 263 height 163
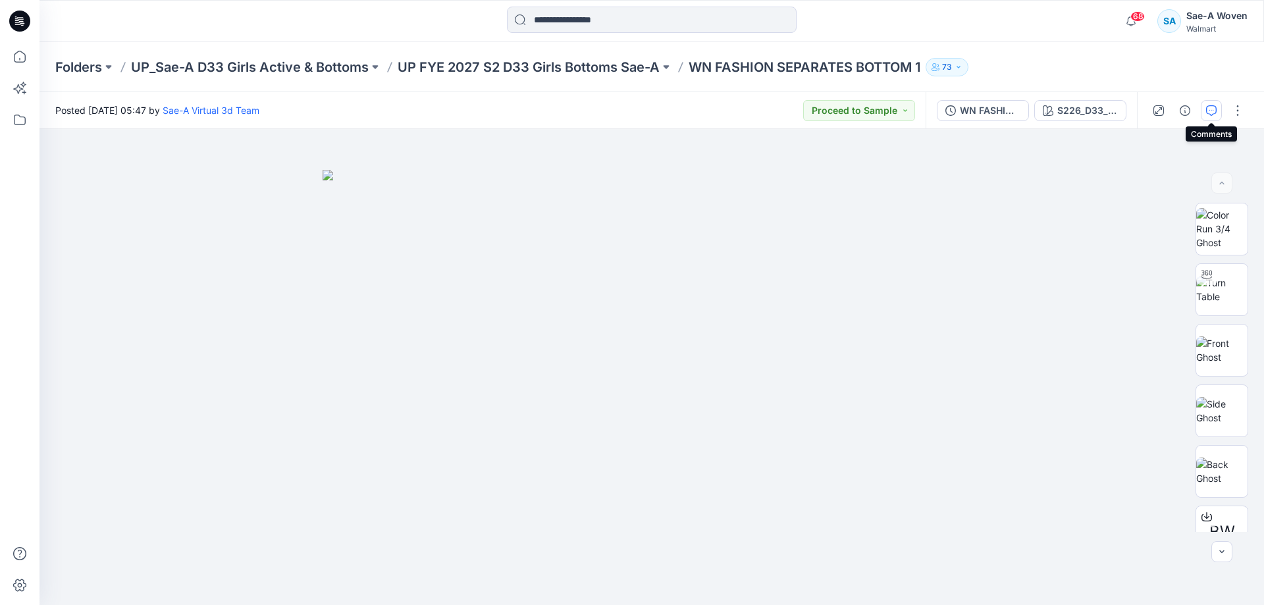
click at [1208, 110] on icon "button" at bounding box center [1211, 110] width 11 height 11
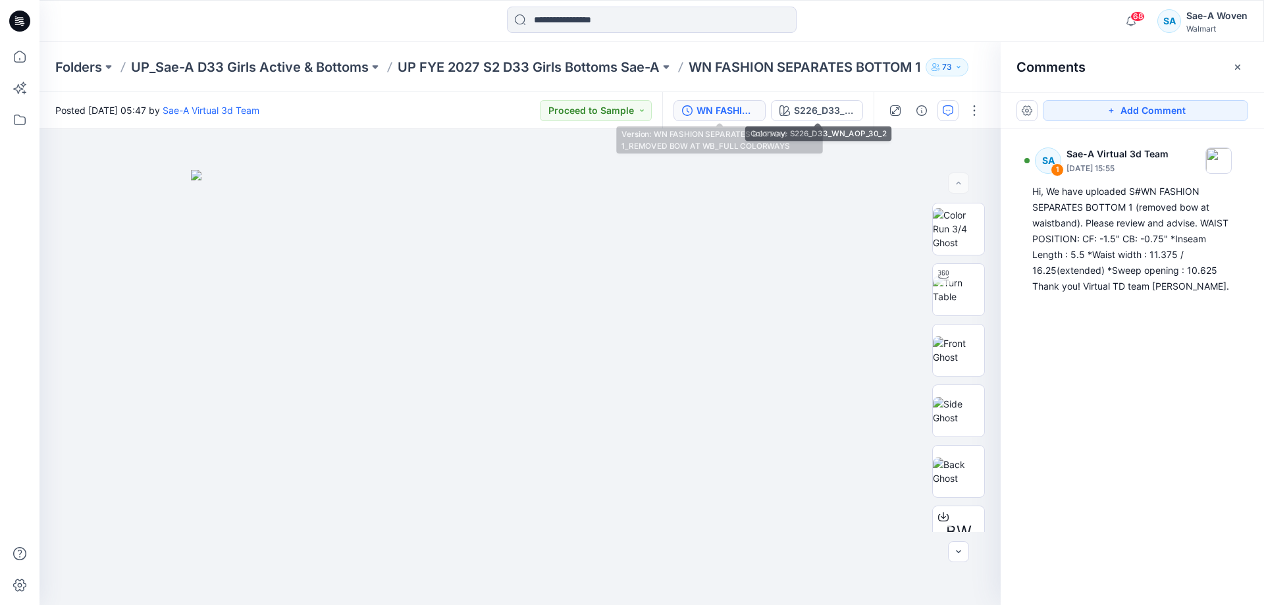
click at [740, 113] on div "WN FASHION SEPARATES BOTTOM 1_REMOVED BOW AT WB_FULL COLORWAYS" at bounding box center [726, 110] width 61 height 14
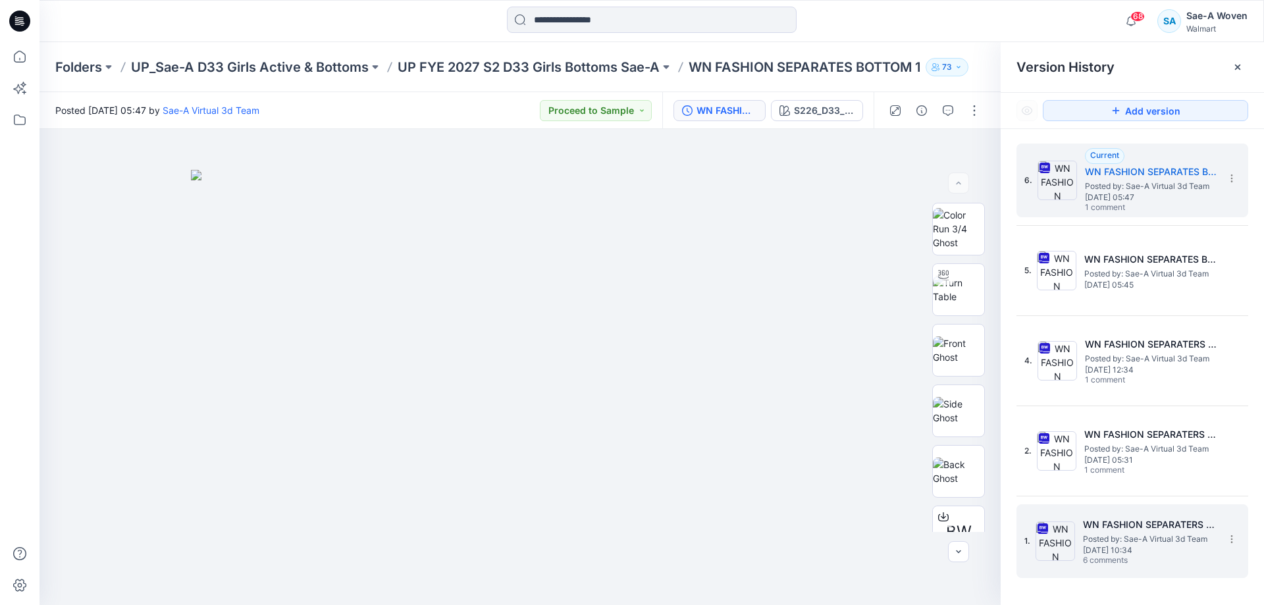
click at [1154, 542] on span "Posted by: Sae-A Virtual 3d Team" at bounding box center [1149, 538] width 132 height 13
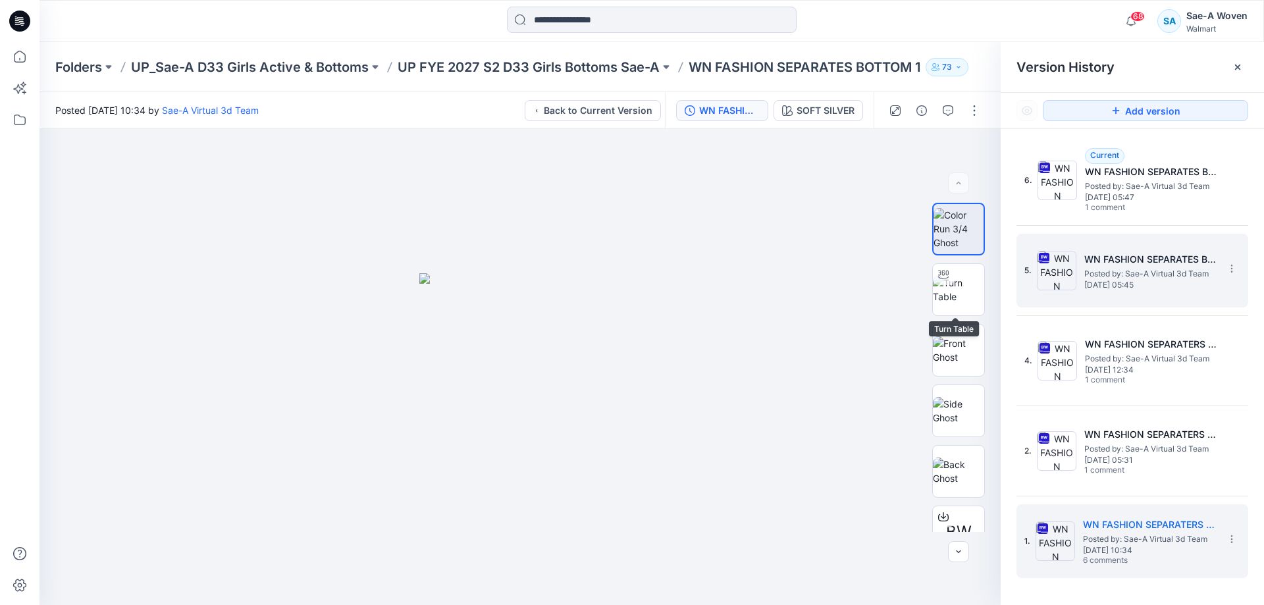
drag, startPoint x: 954, startPoint y: 298, endPoint x: 1029, endPoint y: 245, distance: 92.0
click at [954, 300] on img at bounding box center [958, 290] width 51 height 28
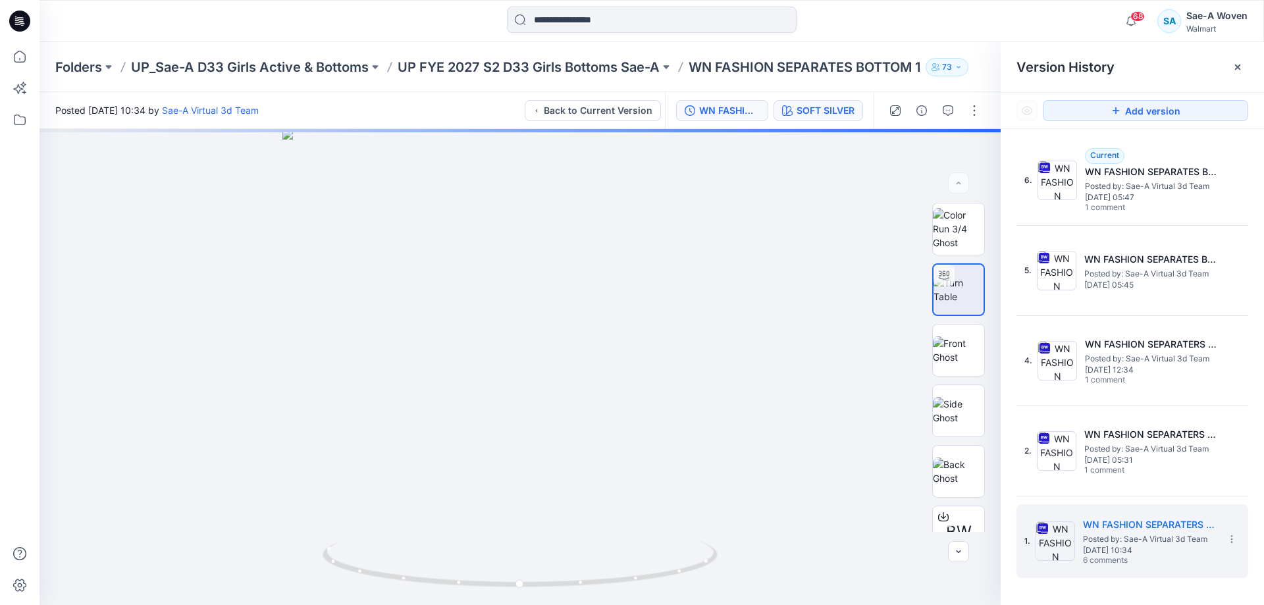
click at [842, 111] on div "SOFT SILVER" at bounding box center [825, 110] width 58 height 14
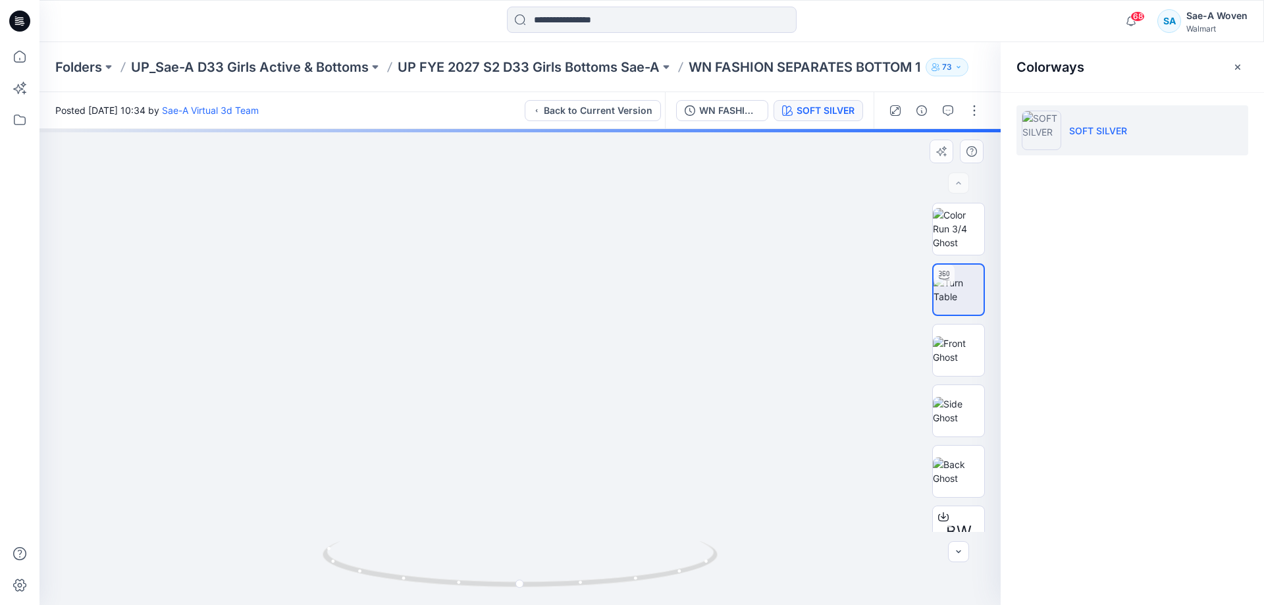
drag, startPoint x: 603, startPoint y: 432, endPoint x: 634, endPoint y: 149, distance: 285.2
drag, startPoint x: 651, startPoint y: 555, endPoint x: 550, endPoint y: 554, distance: 101.3
click at [550, 554] on icon at bounding box center [521, 565] width 398 height 49
drag, startPoint x: 613, startPoint y: 557, endPoint x: 533, endPoint y: 557, distance: 79.6
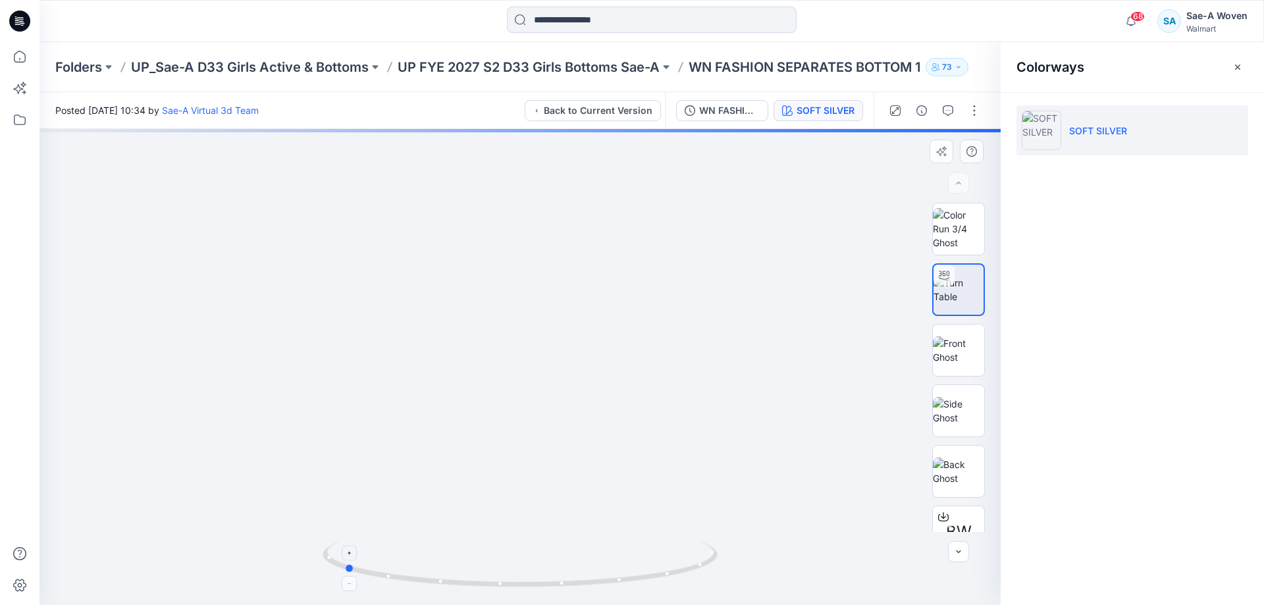
click at [533, 557] on icon at bounding box center [521, 565] width 398 height 49
drag, startPoint x: 640, startPoint y: 556, endPoint x: 417, endPoint y: 553, distance: 222.5
click at [417, 553] on icon at bounding box center [521, 565] width 398 height 49
click at [714, 113] on div "WN FASHION SEPARATERS BOTTOM 1_SOFT SILVER" at bounding box center [729, 110] width 61 height 14
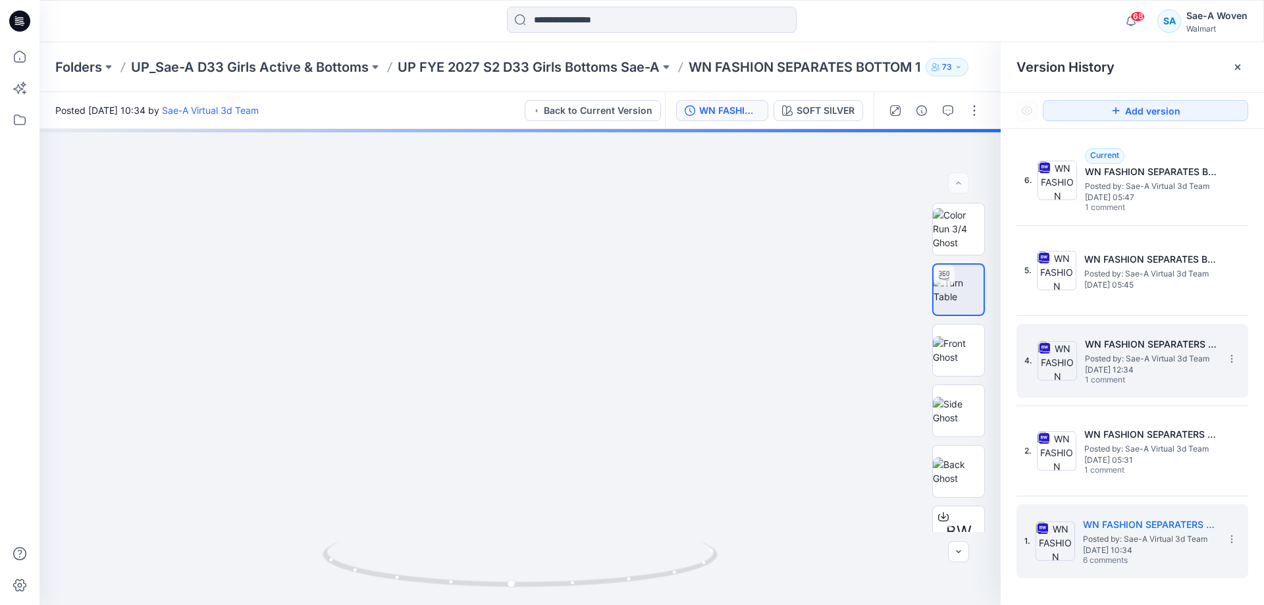
click at [1158, 347] on h5 "WN FASHION SEPARATERS BOTTOM 1_REV1_FULL COLORWAYS" at bounding box center [1151, 344] width 132 height 16
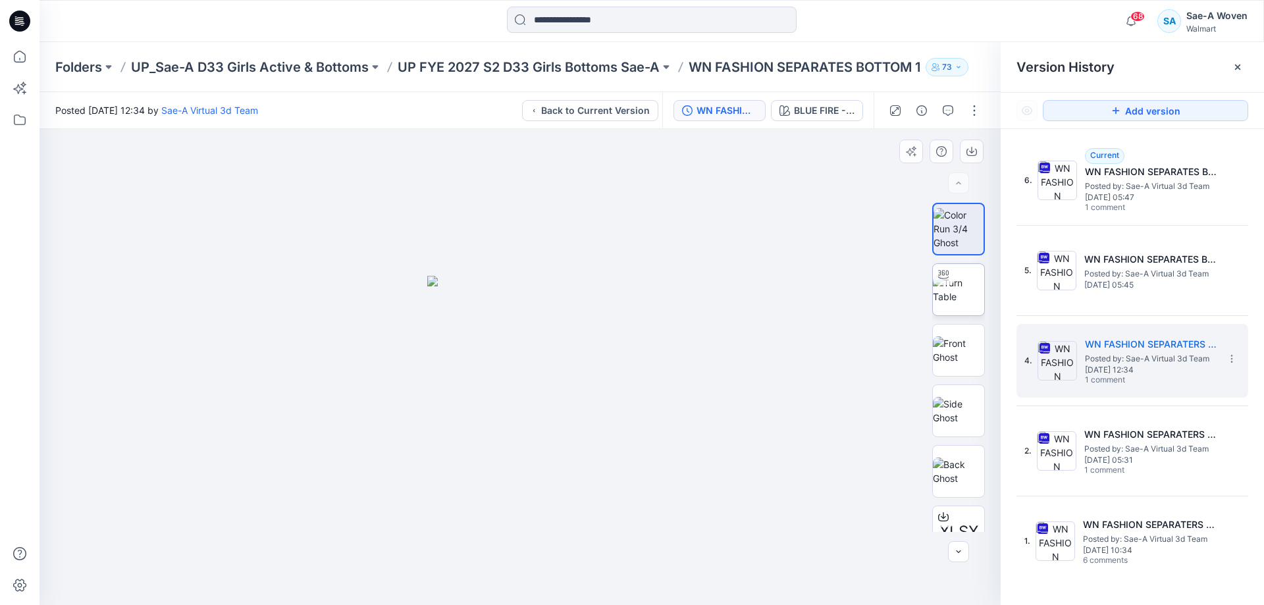
click at [973, 286] on img at bounding box center [958, 290] width 51 height 28
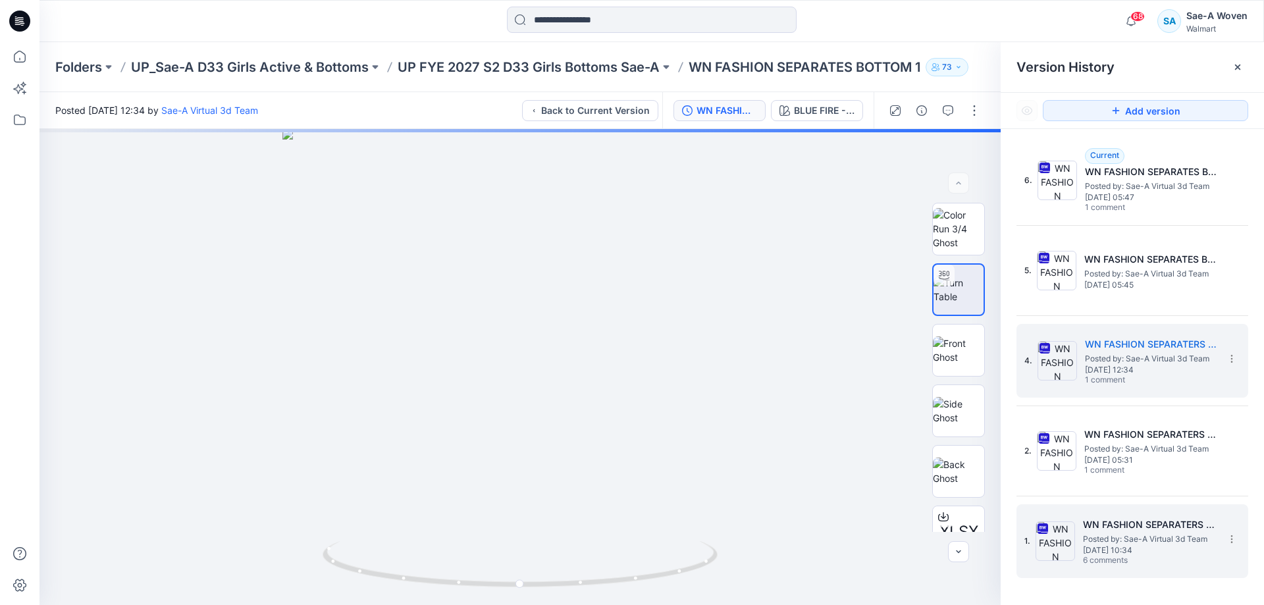
click at [1137, 537] on span "Posted by: Sae-A Virtual 3d Team" at bounding box center [1149, 538] width 132 height 13
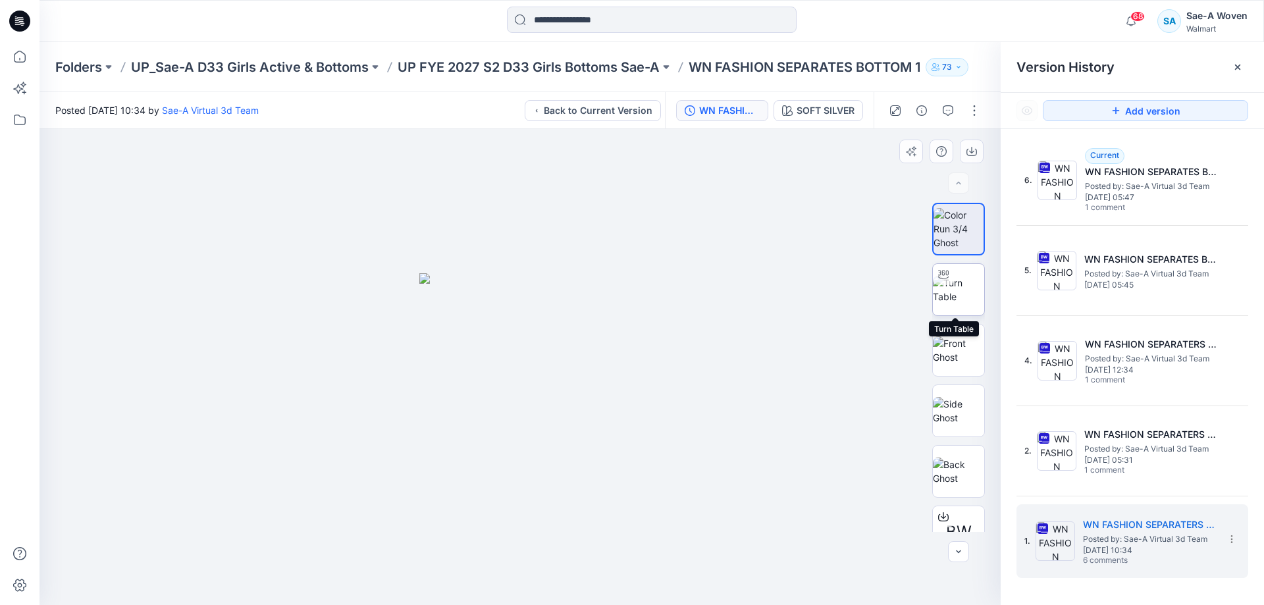
click at [938, 285] on img at bounding box center [958, 290] width 51 height 28
drag, startPoint x: 619, startPoint y: 534, endPoint x: 609, endPoint y: 203, distance: 331.2
drag, startPoint x: 714, startPoint y: 482, endPoint x: 760, endPoint y: 429, distance: 70.5
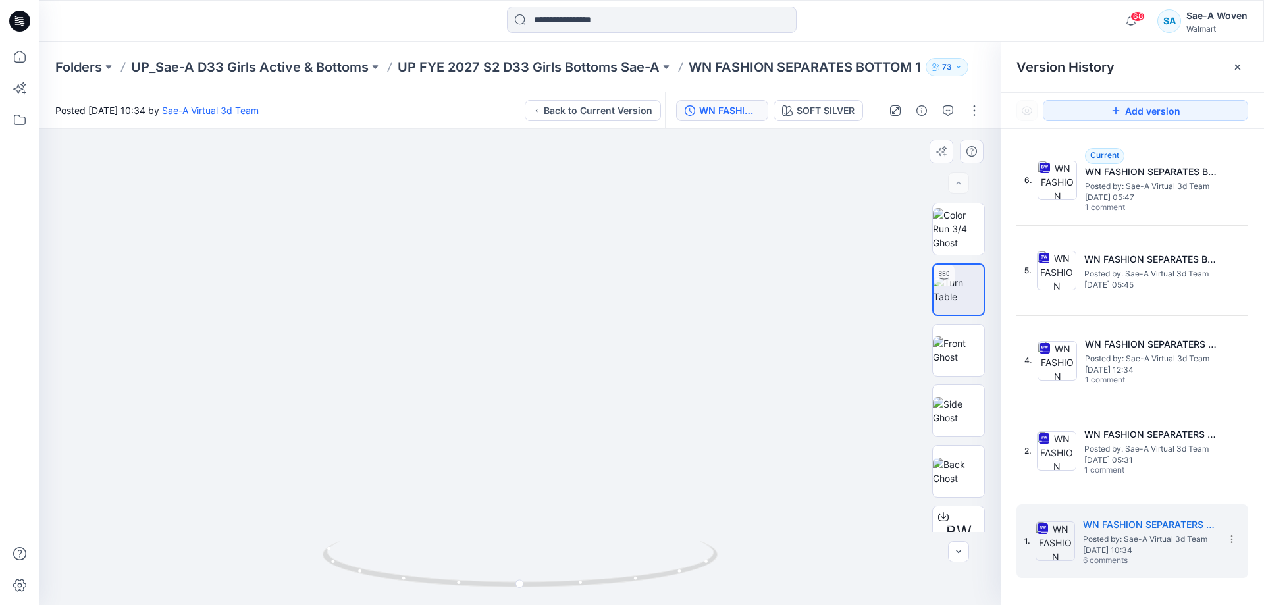
drag, startPoint x: 760, startPoint y: 429, endPoint x: 712, endPoint y: 428, distance: 48.0
drag, startPoint x: 517, startPoint y: 584, endPoint x: 498, endPoint y: 587, distance: 19.3
click at [498, 587] on icon at bounding box center [521, 565] width 398 height 49
drag, startPoint x: 644, startPoint y: 531, endPoint x: 634, endPoint y: 513, distance: 20.7
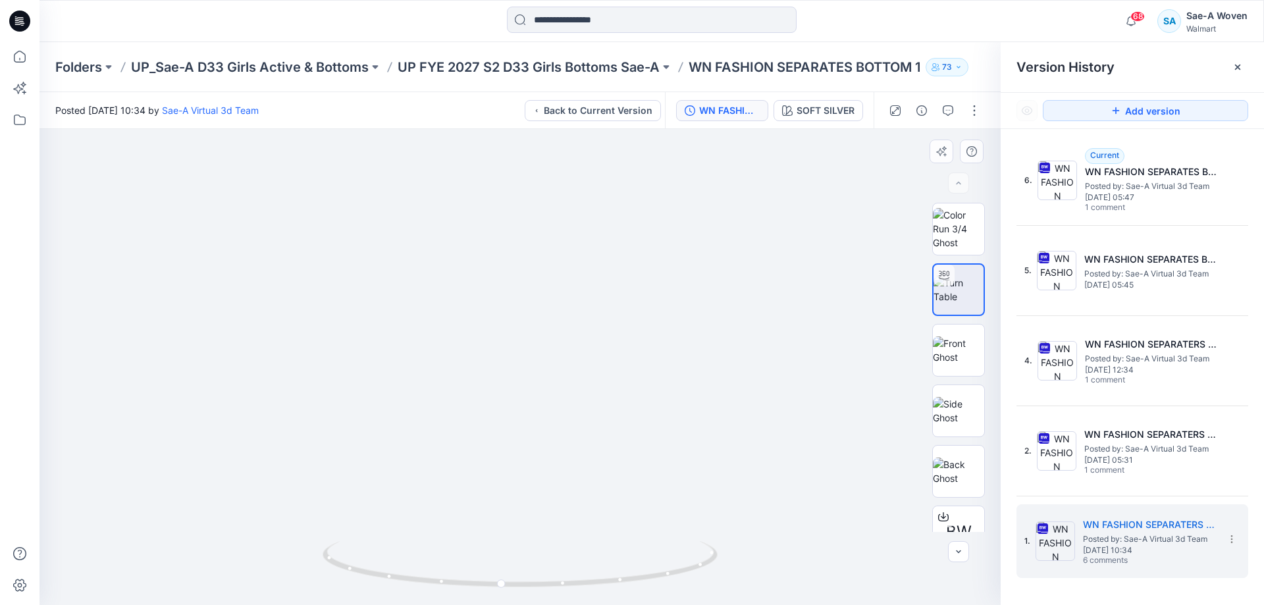
drag, startPoint x: 564, startPoint y: 586, endPoint x: 473, endPoint y: 586, distance: 91.5
click at [473, 586] on icon at bounding box center [521, 565] width 398 height 49
drag, startPoint x: 479, startPoint y: 588, endPoint x: 496, endPoint y: 588, distance: 17.1
click at [496, 588] on icon at bounding box center [521, 565] width 398 height 49
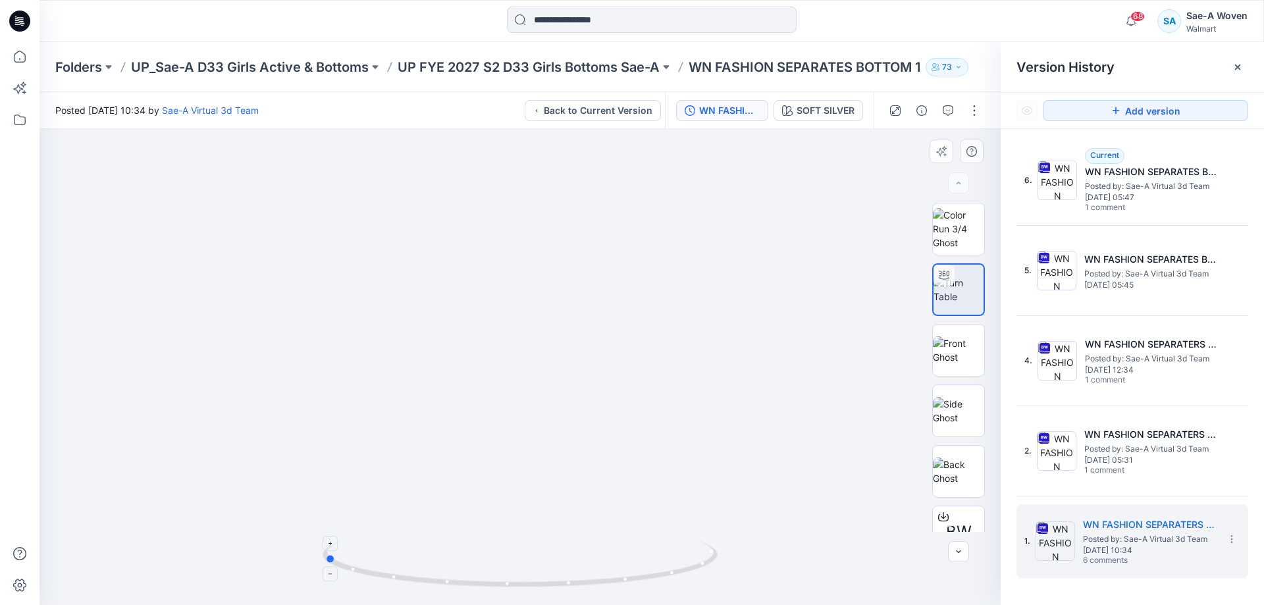
drag, startPoint x: 557, startPoint y: 552, endPoint x: 451, endPoint y: 558, distance: 105.5
click at [451, 558] on icon at bounding box center [521, 565] width 398 height 49
drag, startPoint x: 501, startPoint y: 550, endPoint x: 521, endPoint y: 549, distance: 20.4
click at [521, 549] on icon at bounding box center [521, 565] width 398 height 49
click at [1006, 86] on div "Version History" at bounding box center [1131, 67] width 263 height 50
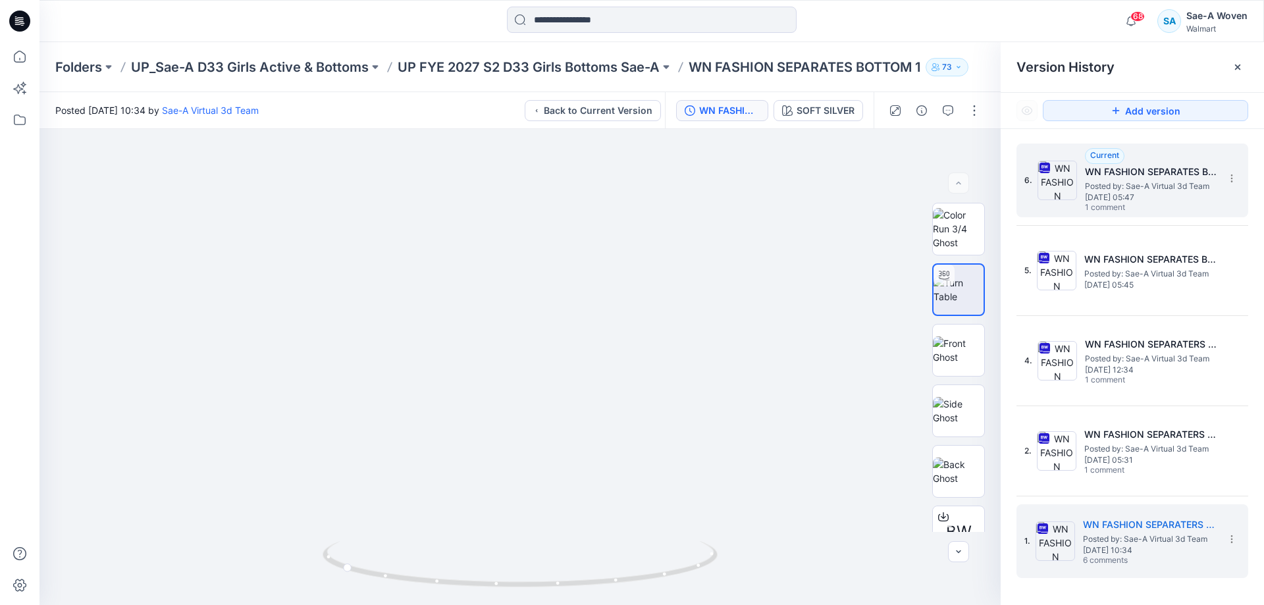
click at [1173, 205] on span "1 comment" at bounding box center [1131, 208] width 92 height 11
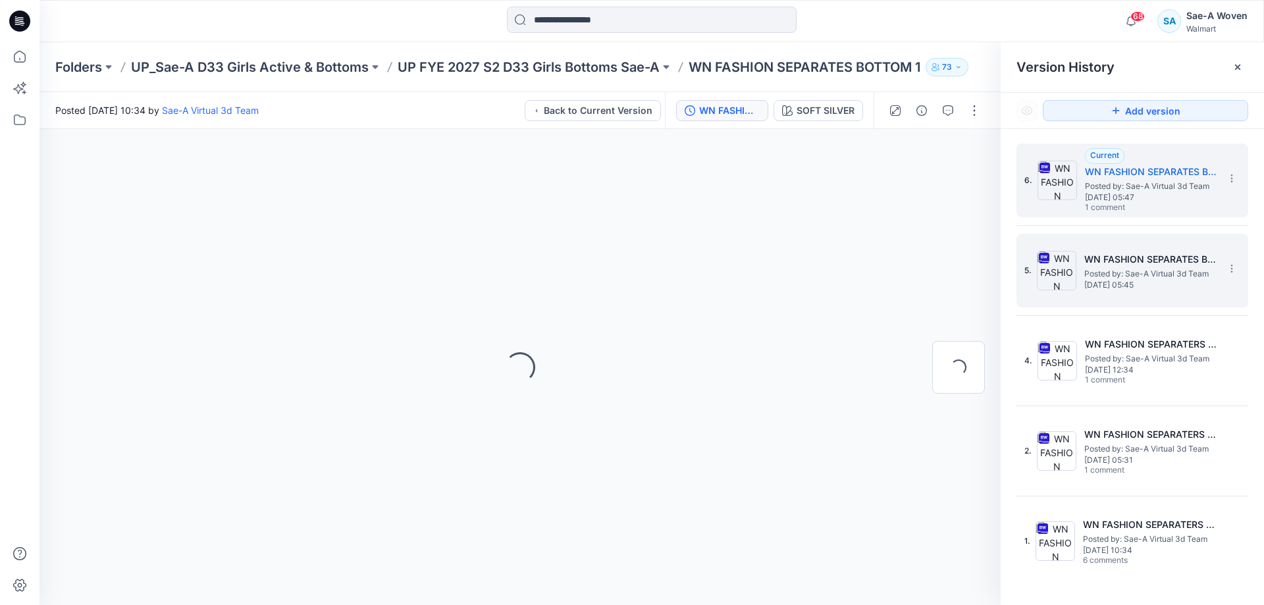
click at [1137, 270] on span "Posted by: Sae-A Virtual 3d Team" at bounding box center [1150, 273] width 132 height 13
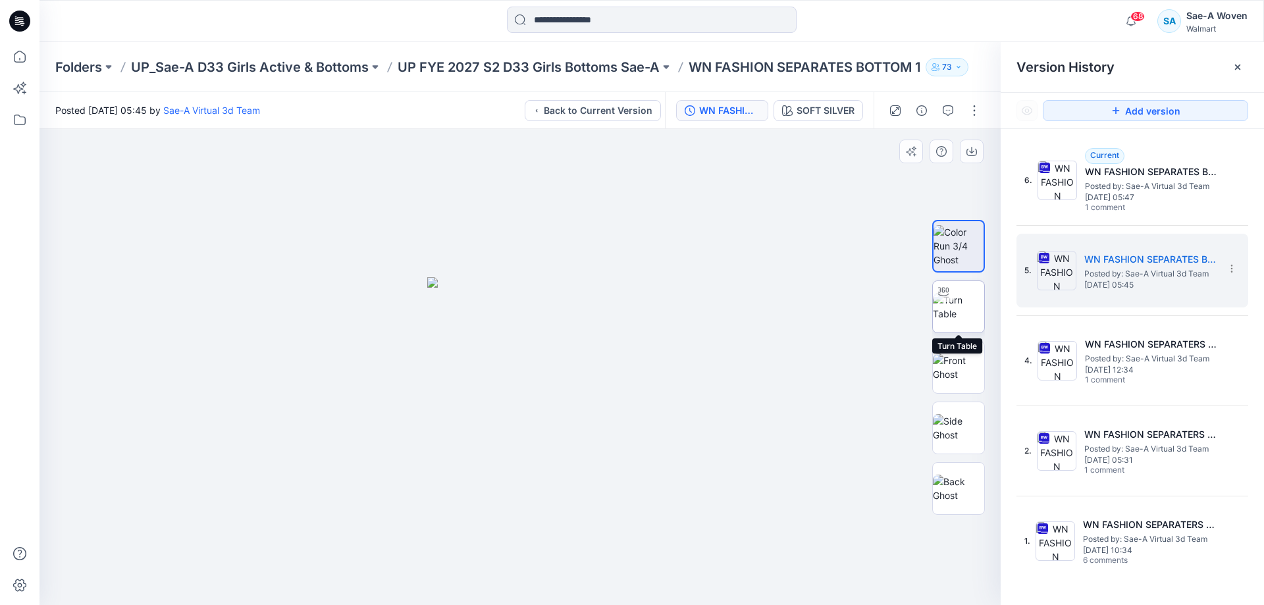
click at [934, 305] on img at bounding box center [958, 307] width 51 height 28
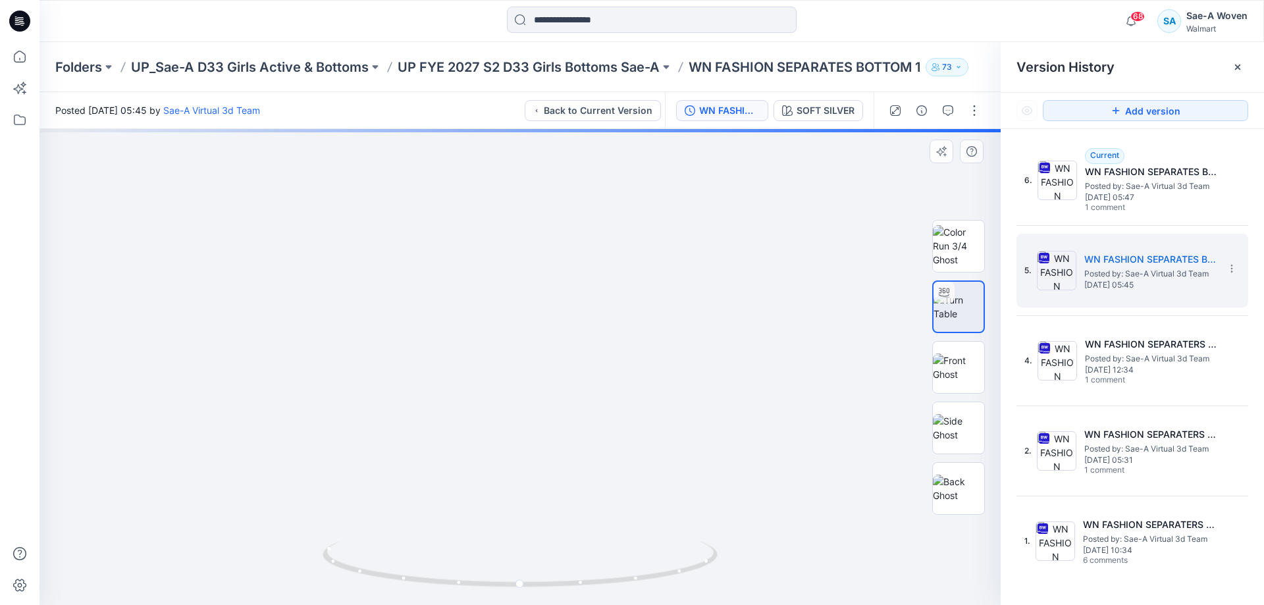
drag, startPoint x: 639, startPoint y: 509, endPoint x: 641, endPoint y: 264, distance: 245.5
drag, startPoint x: 804, startPoint y: 250, endPoint x: 803, endPoint y: 268, distance: 17.8
drag, startPoint x: 792, startPoint y: 333, endPoint x: 798, endPoint y: 269, distance: 64.1
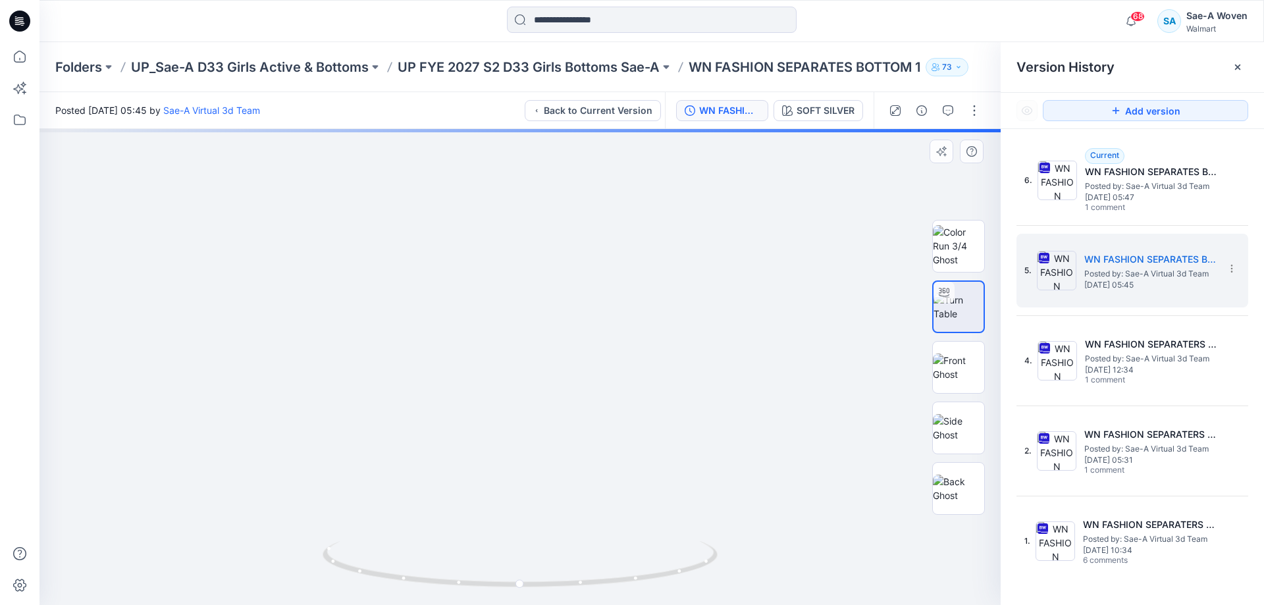
click at [798, 269] on img at bounding box center [526, 37] width 1382 height 1136
drag, startPoint x: 789, startPoint y: 283, endPoint x: 780, endPoint y: 296, distance: 16.1
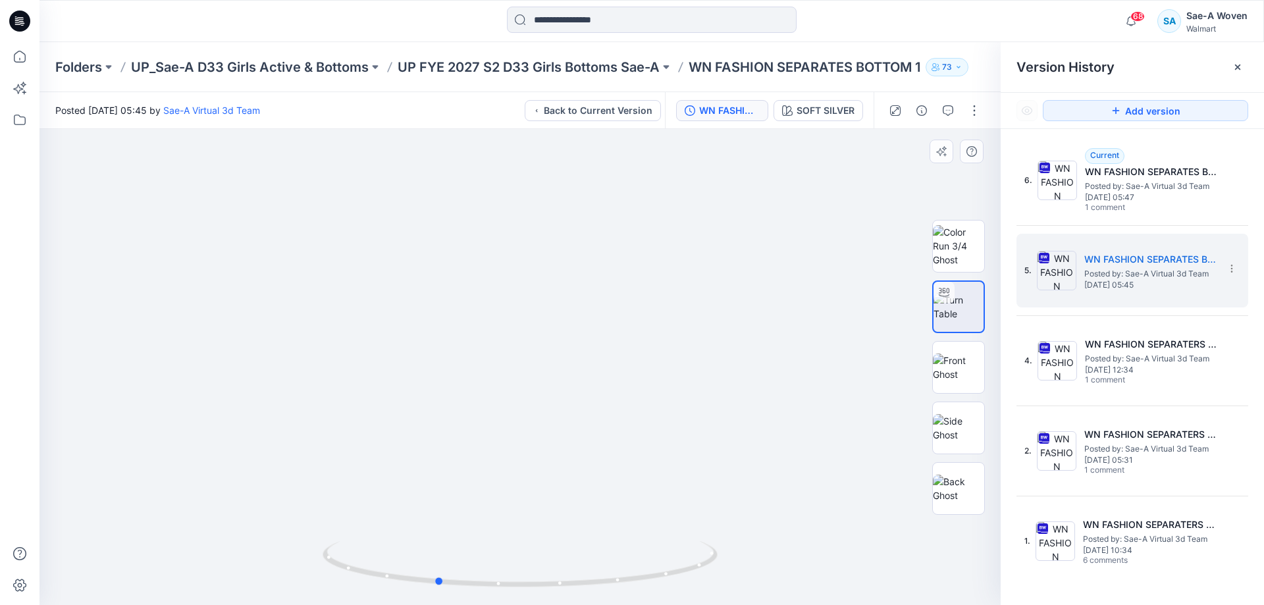
drag, startPoint x: 612, startPoint y: 598, endPoint x: 528, endPoint y: 593, distance: 83.7
click at [528, 593] on img at bounding box center [519, 573] width 395 height 64
drag, startPoint x: 457, startPoint y: 578, endPoint x: 382, endPoint y: 575, distance: 75.1
click at [382, 575] on icon at bounding box center [521, 565] width 398 height 49
drag, startPoint x: 382, startPoint y: 575, endPoint x: 515, endPoint y: 594, distance: 134.3
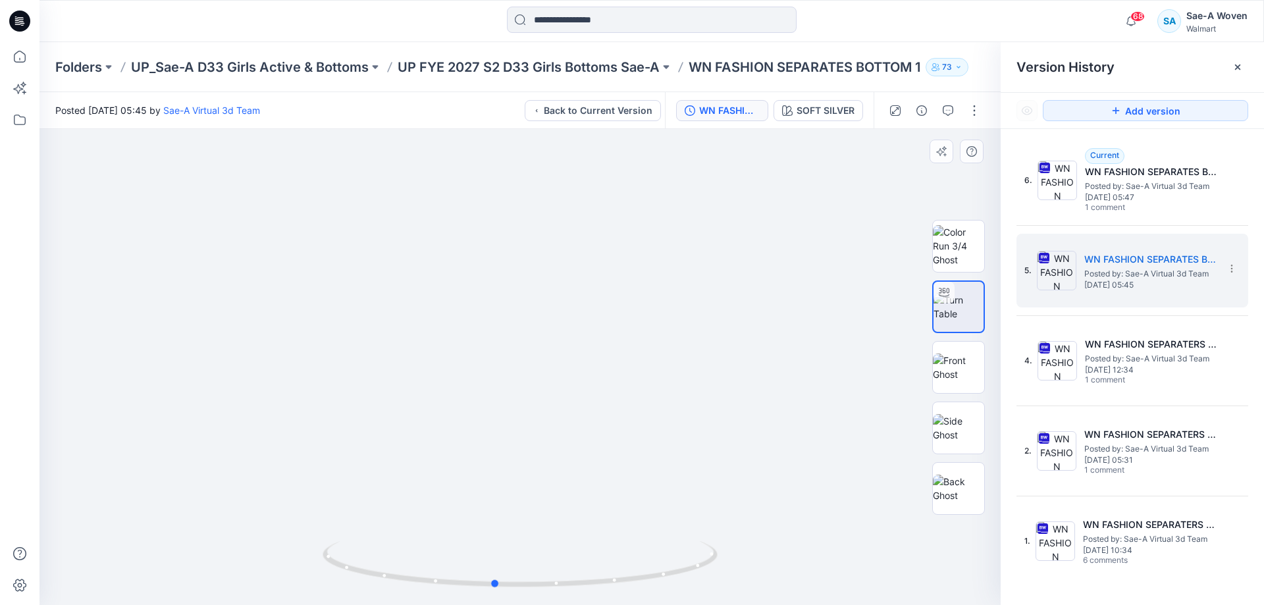
click at [515, 594] on div at bounding box center [519, 572] width 395 height 66
click at [616, 592] on img at bounding box center [519, 573] width 395 height 64
drag, startPoint x: 609, startPoint y: 586, endPoint x: 471, endPoint y: 578, distance: 139.0
click at [471, 578] on icon at bounding box center [521, 565] width 398 height 49
click at [266, 66] on p "UP_Sae-A D33 Girls Active & Bottoms" at bounding box center [250, 67] width 238 height 18
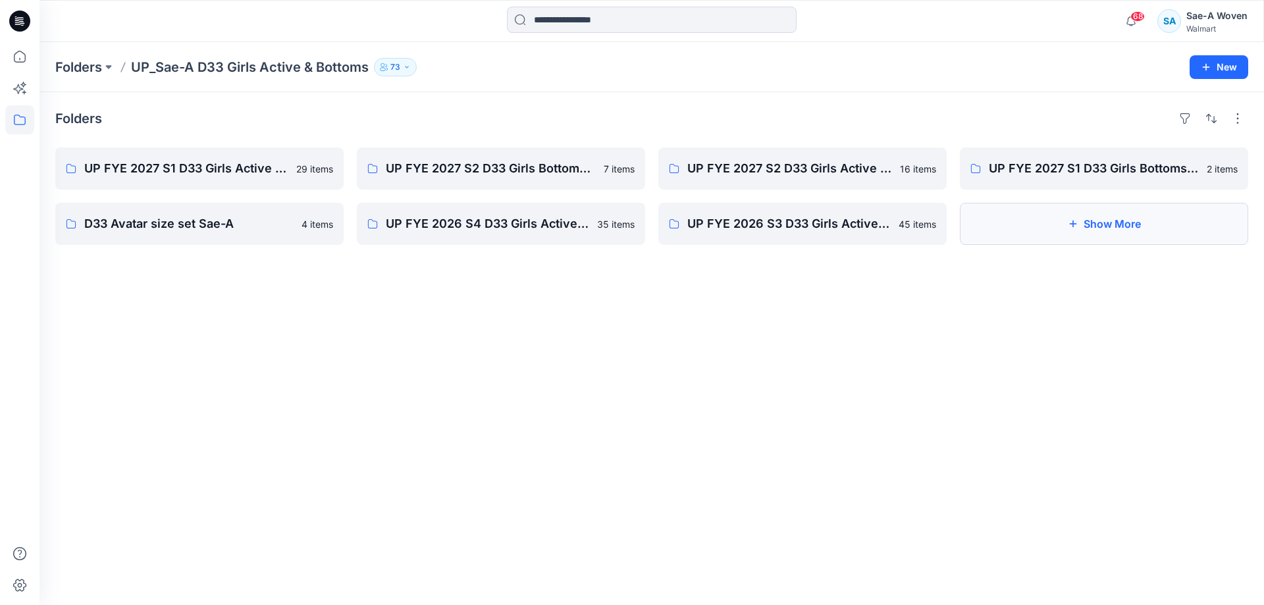
click at [1077, 231] on button "Show More" at bounding box center [1103, 224] width 288 height 42
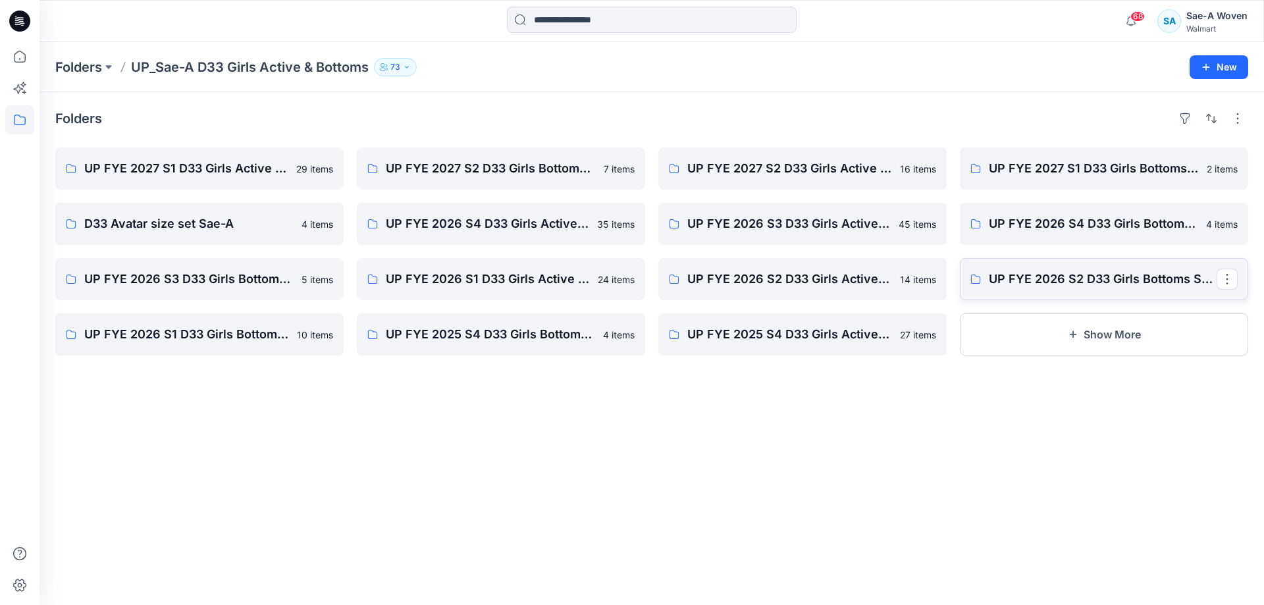
click at [1137, 288] on link "UP FYE 2026 S2 D33 Girls Bottoms Sae-A" at bounding box center [1103, 279] width 288 height 42
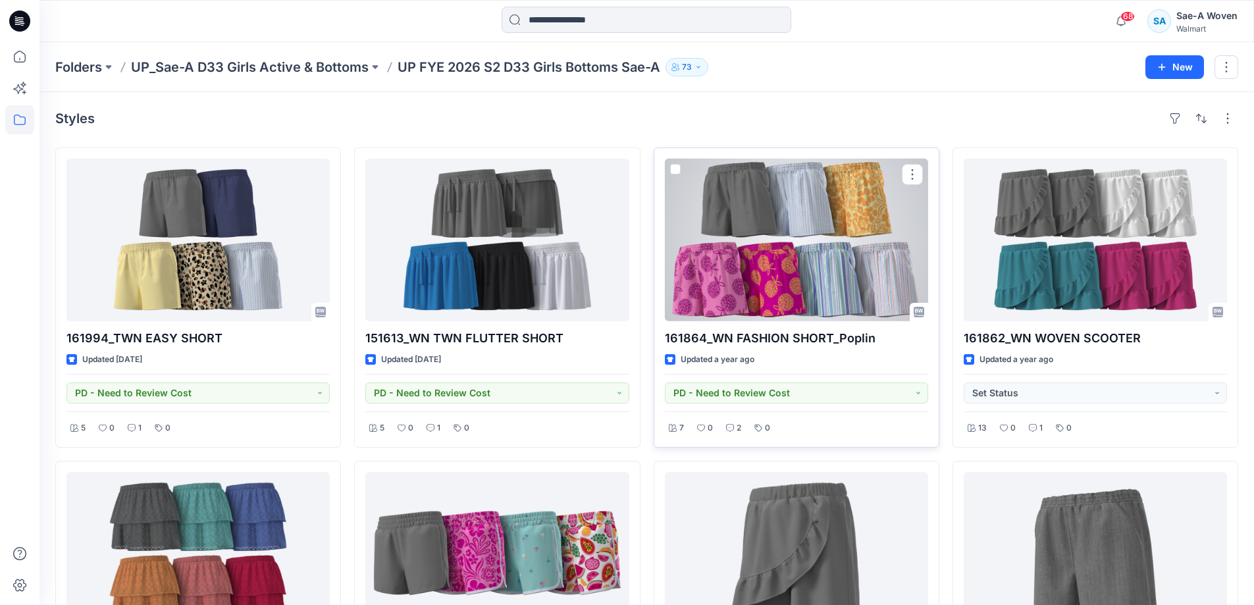
click at [825, 291] on div at bounding box center [796, 240] width 263 height 163
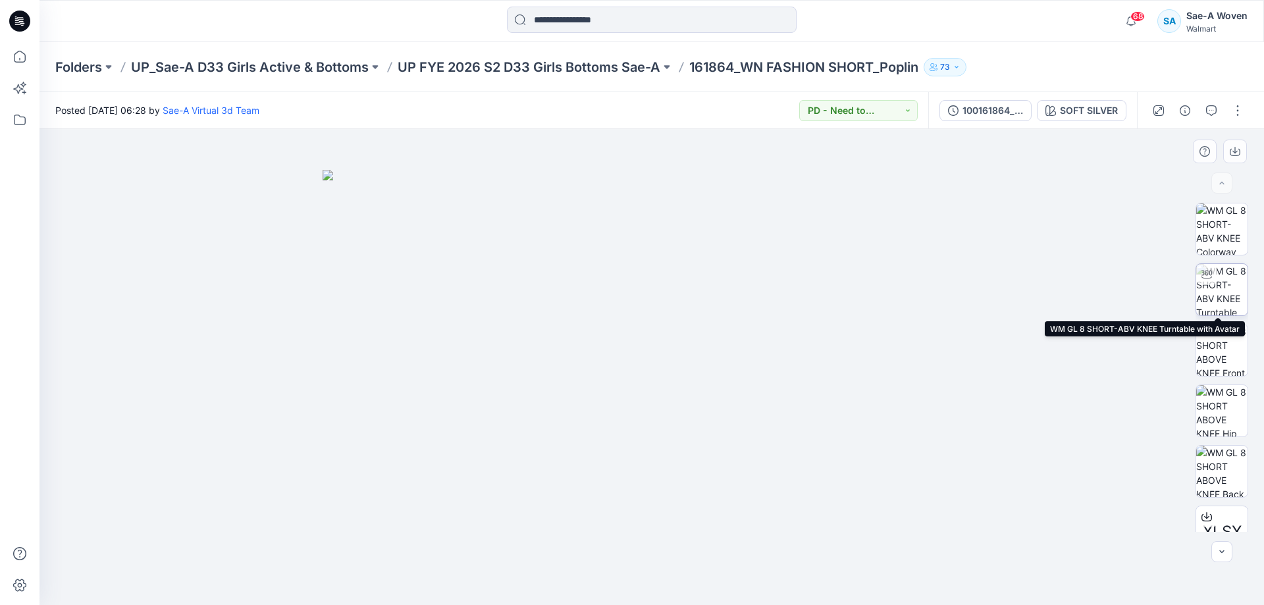
click at [1216, 276] on img at bounding box center [1221, 289] width 51 height 51
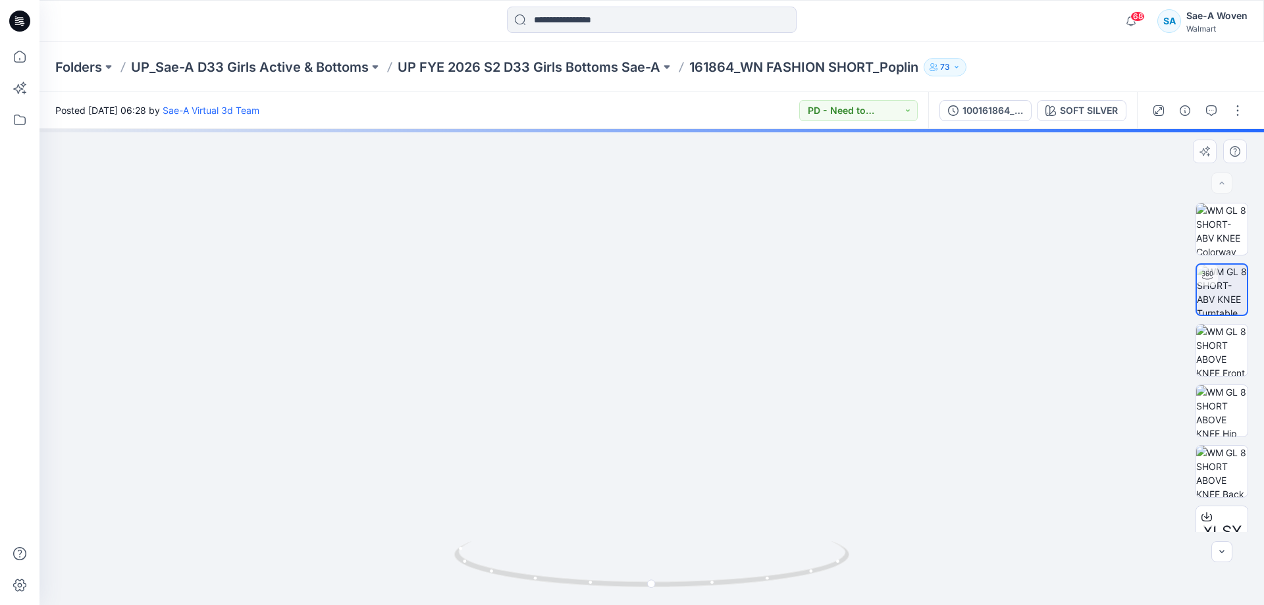
drag, startPoint x: 775, startPoint y: 319, endPoint x: 767, endPoint y: 477, distance: 158.1
click at [767, 477] on img at bounding box center [651, 286] width 1043 height 638
click at [825, 416] on img at bounding box center [651, 367] width 630 height 476
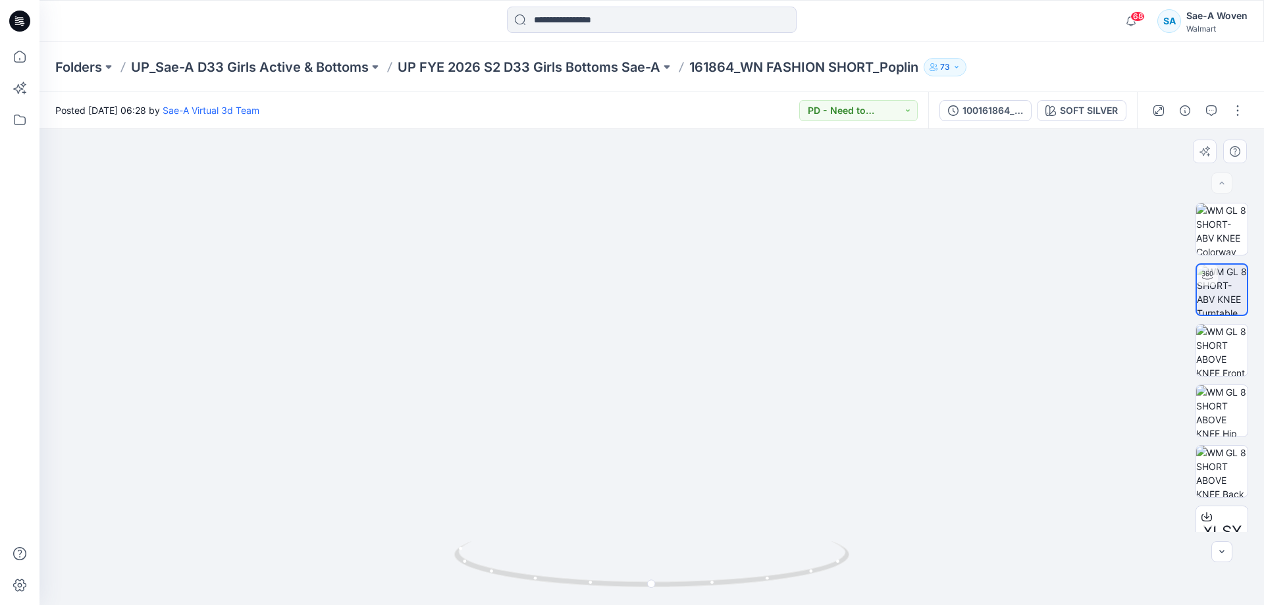
drag, startPoint x: 958, startPoint y: 376, endPoint x: 958, endPoint y: 361, distance: 15.2
click at [958, 361] on img at bounding box center [652, 359] width 734 height 492
drag, startPoint x: 933, startPoint y: 526, endPoint x: 765, endPoint y: 530, distance: 167.2
click at [766, 530] on img at bounding box center [652, 360] width 734 height 488
drag, startPoint x: 765, startPoint y: 530, endPoint x: 690, endPoint y: 533, distance: 74.4
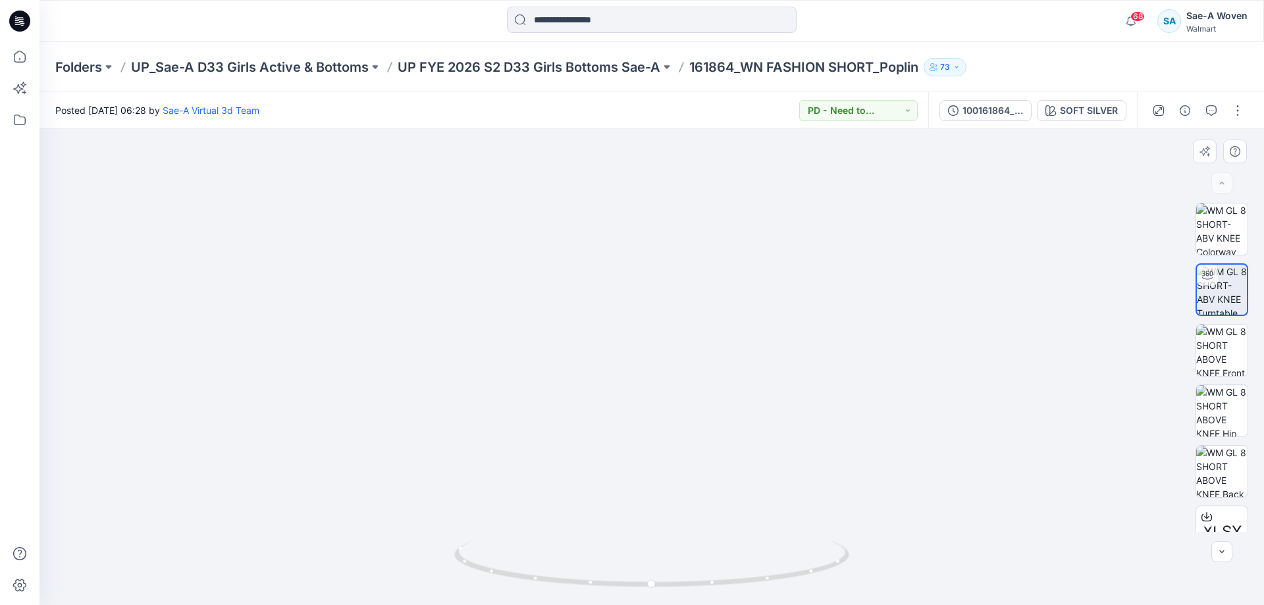
click at [697, 532] on img at bounding box center [652, 361] width 734 height 486
drag, startPoint x: 619, startPoint y: 578, endPoint x: 544, endPoint y: 578, distance: 74.4
click at [544, 578] on icon at bounding box center [653, 565] width 398 height 49
drag, startPoint x: 721, startPoint y: 476, endPoint x: 621, endPoint y: 480, distance: 100.8
click at [621, 480] on img at bounding box center [652, 363] width 734 height 482
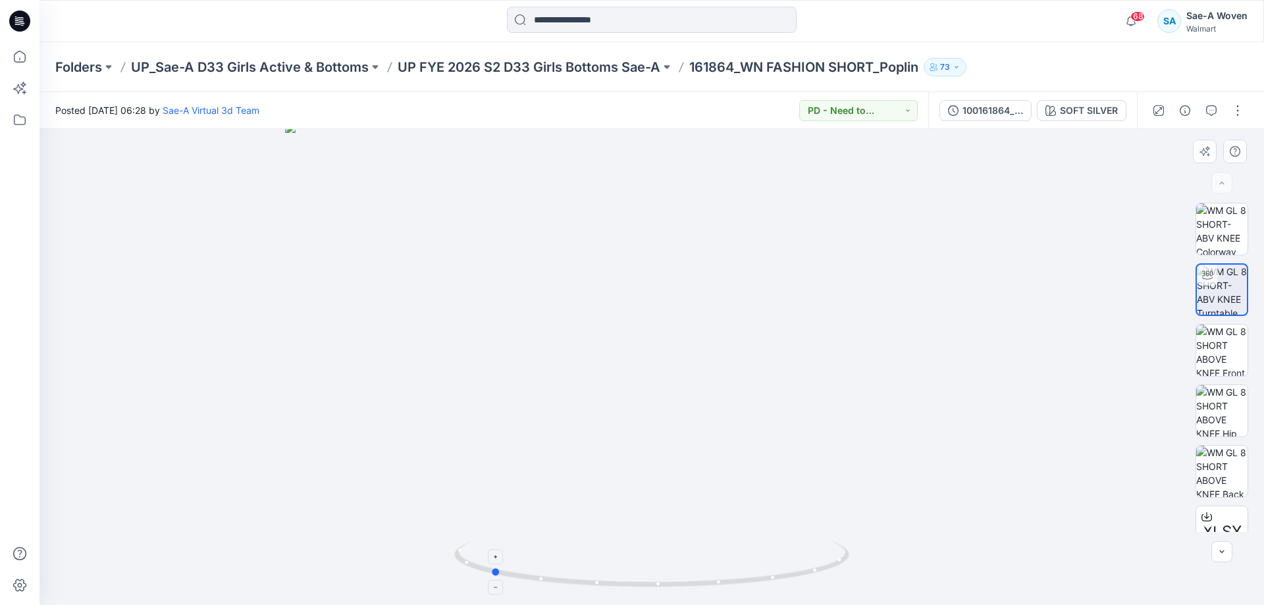
drag, startPoint x: 615, startPoint y: 581, endPoint x: 529, endPoint y: 573, distance: 85.9
click at [529, 573] on icon at bounding box center [653, 565] width 398 height 49
drag, startPoint x: 787, startPoint y: 397, endPoint x: 787, endPoint y: 409, distance: 11.8
click at [787, 409] on div at bounding box center [651, 367] width 1224 height 476
drag, startPoint x: 908, startPoint y: 270, endPoint x: 900, endPoint y: 373, distance: 103.6
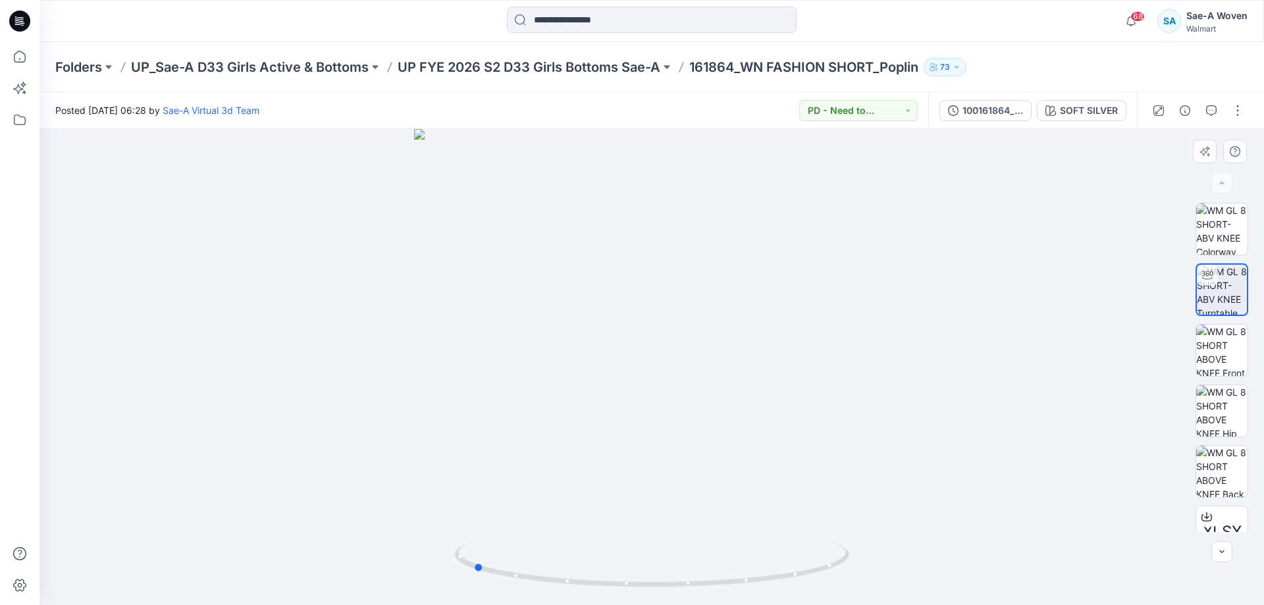
click at [900, 373] on div at bounding box center [651, 367] width 1224 height 476
click at [1215, 232] on img at bounding box center [1221, 228] width 51 height 51
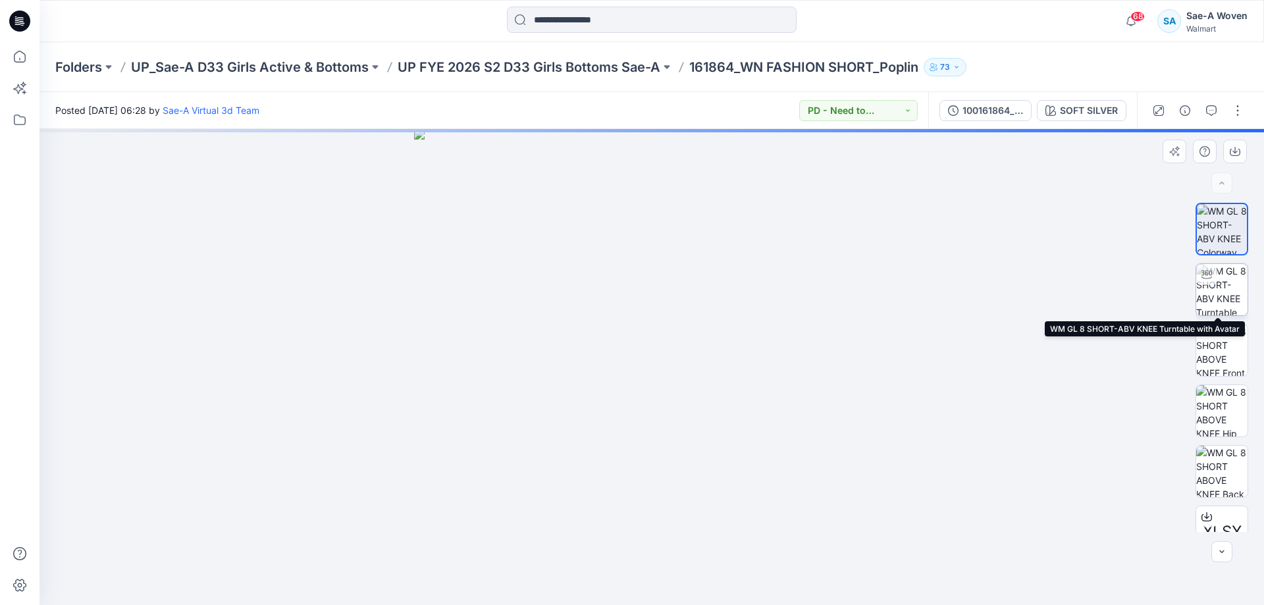
click at [1221, 286] on img at bounding box center [1221, 289] width 51 height 51
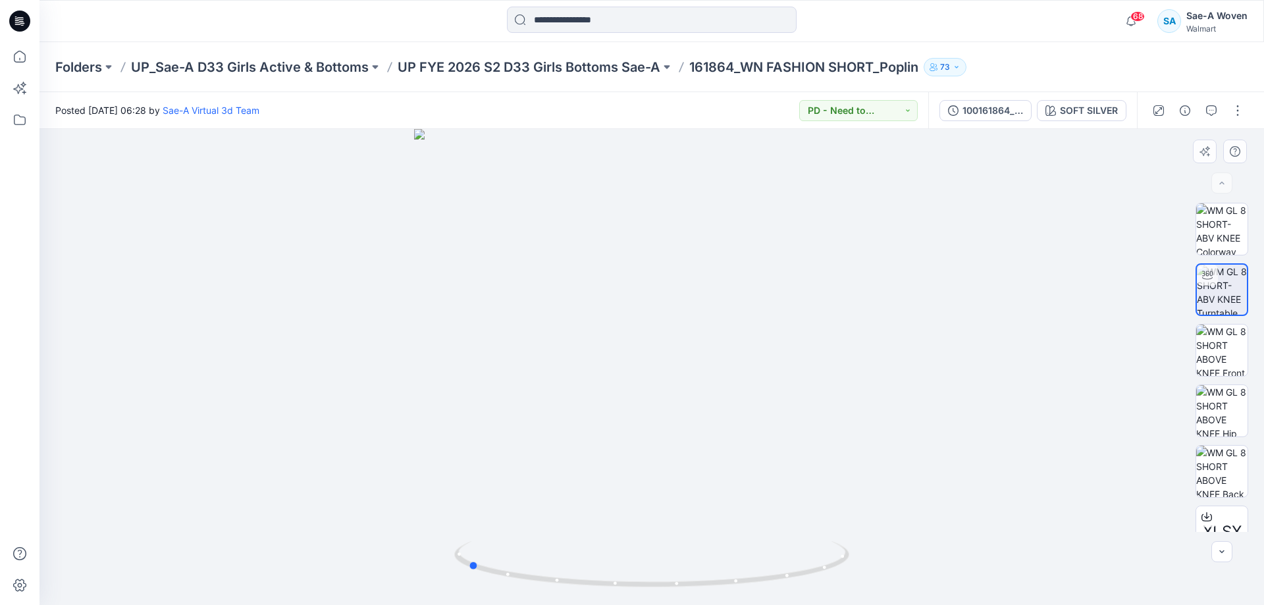
drag, startPoint x: 755, startPoint y: 231, endPoint x: 698, endPoint y: 266, distance: 67.0
click at [697, 266] on div at bounding box center [651, 367] width 1224 height 476
drag, startPoint x: 586, startPoint y: 219, endPoint x: 700, endPoint y: 285, distance: 130.9
click at [700, 285] on div at bounding box center [651, 367] width 1224 height 476
click at [625, 71] on p "UP FYE 2026 S2 D33 Girls Bottoms Sae-A" at bounding box center [528, 67] width 263 height 18
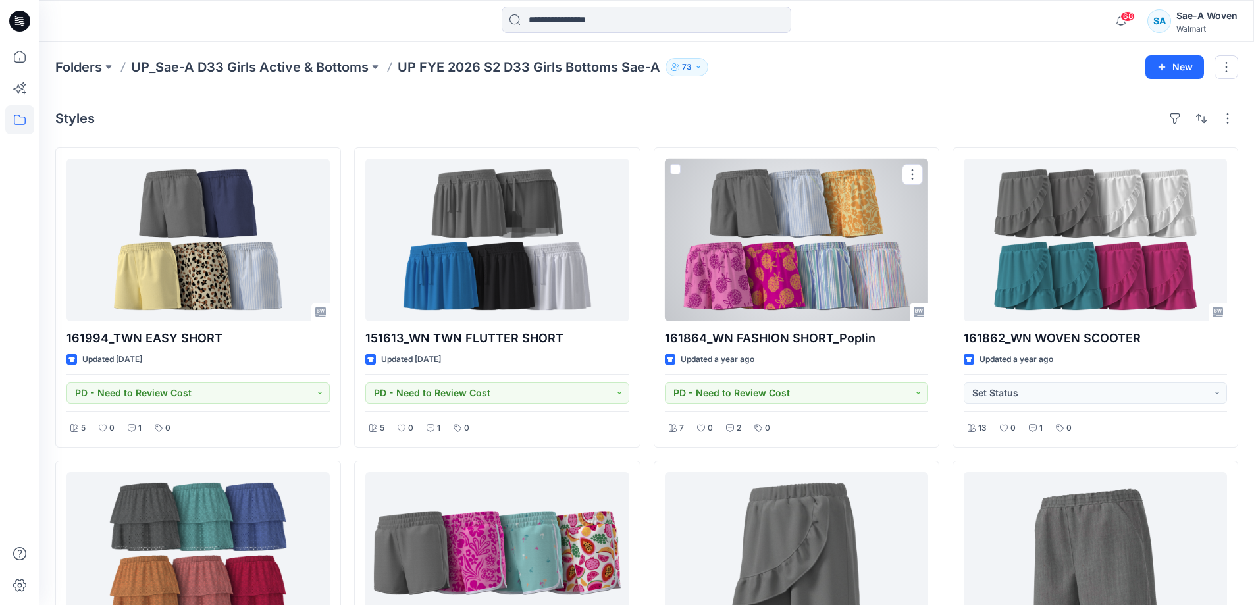
click at [856, 267] on div at bounding box center [796, 240] width 263 height 163
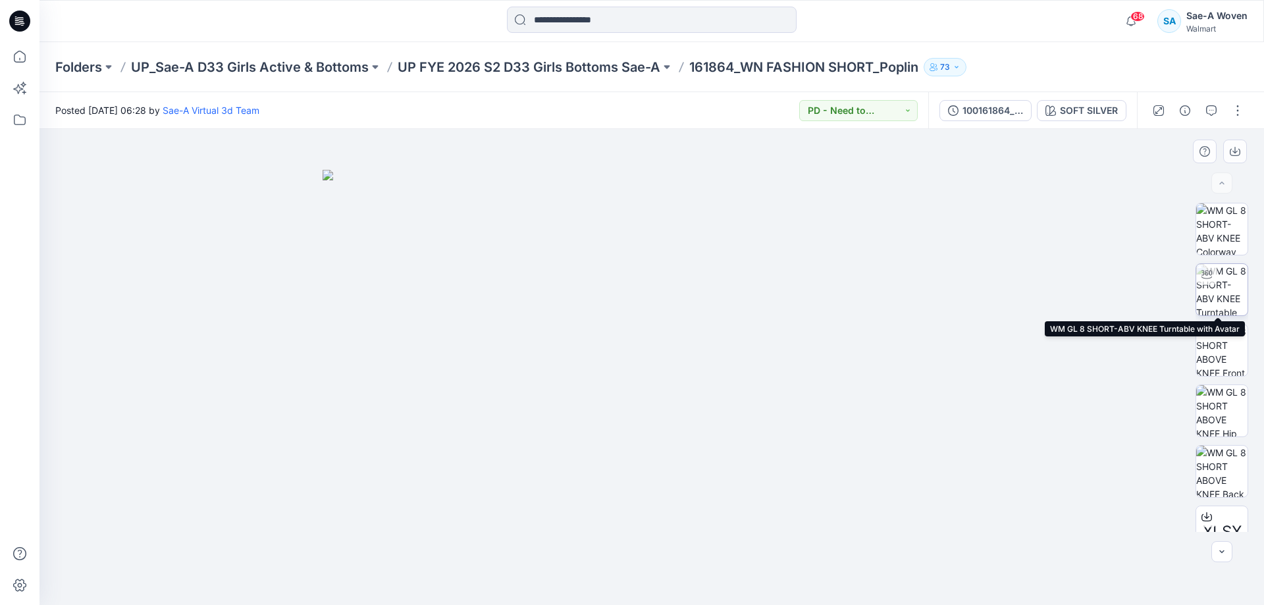
click at [1214, 290] on img at bounding box center [1221, 289] width 51 height 51
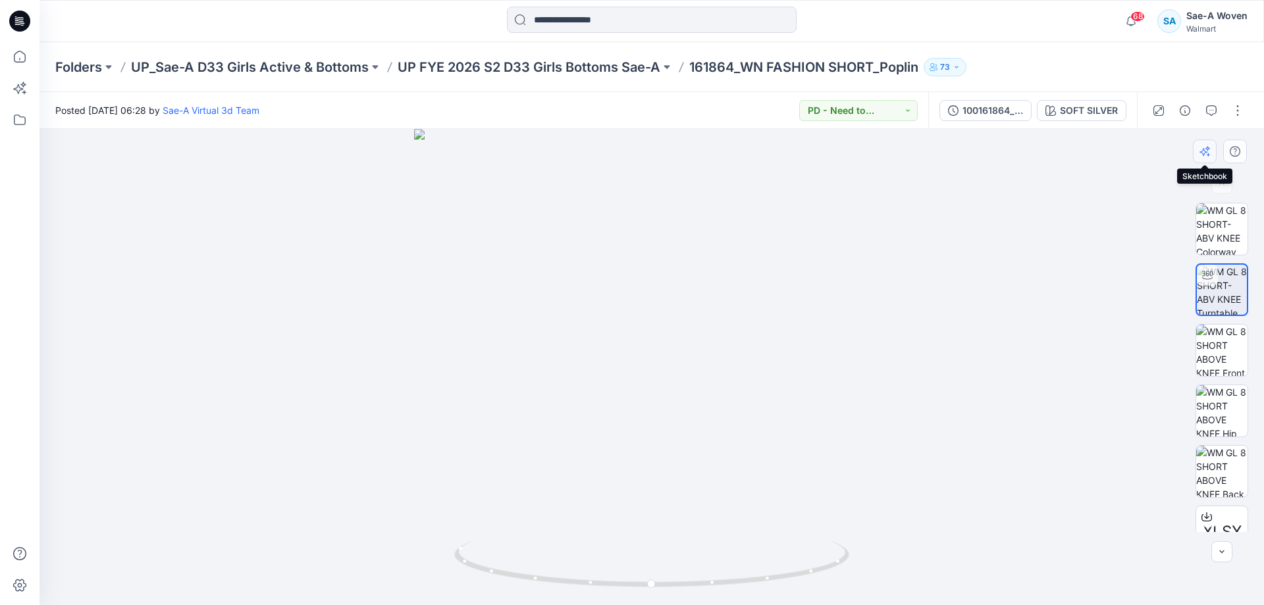
click at [1204, 153] on icon "button" at bounding box center [1204, 151] width 11 height 11
click at [534, 253] on img at bounding box center [651, 388] width 658 height 436
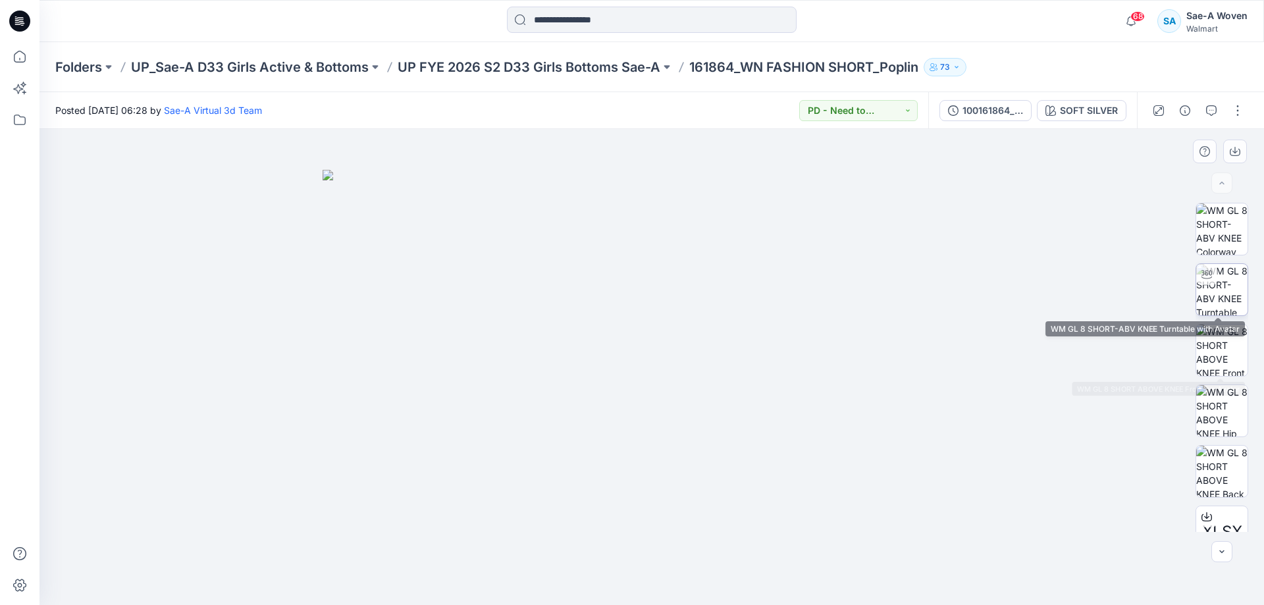
click at [1228, 276] on img at bounding box center [1221, 289] width 51 height 51
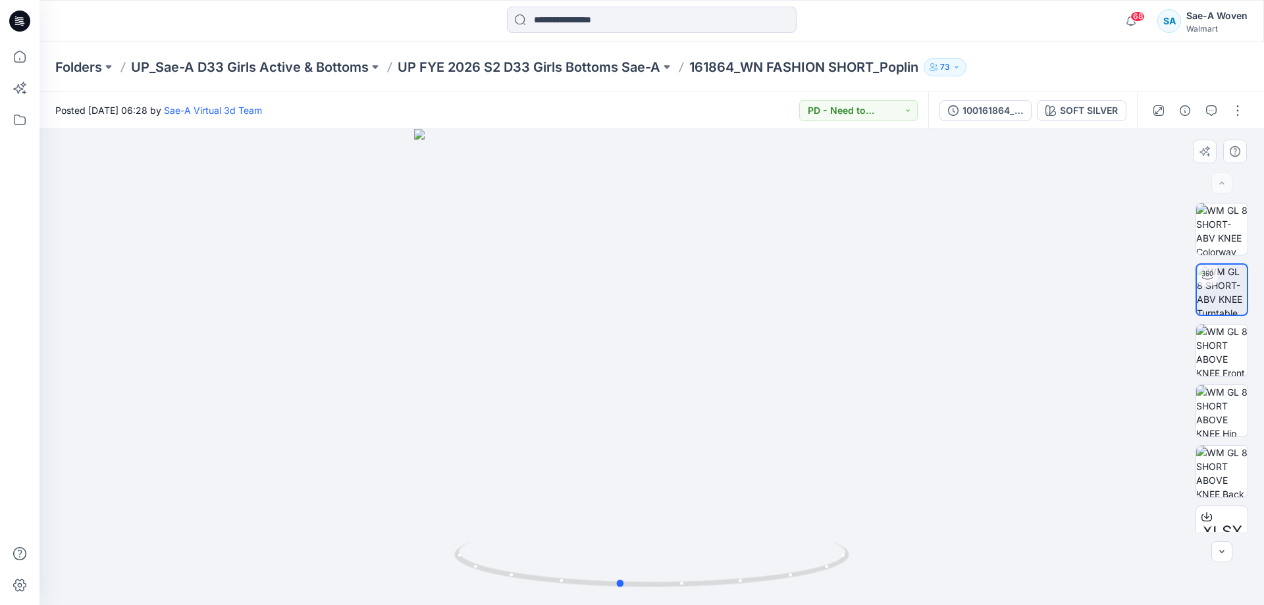
drag, startPoint x: 677, startPoint y: 268, endPoint x: 636, endPoint y: 319, distance: 65.1
click at [637, 444] on div at bounding box center [651, 367] width 1224 height 476
drag, startPoint x: 639, startPoint y: 302, endPoint x: 750, endPoint y: 268, distance: 116.4
click at [662, 396] on div at bounding box center [651, 367] width 1224 height 476
drag, startPoint x: 686, startPoint y: 278, endPoint x: 925, endPoint y: 361, distance: 252.7
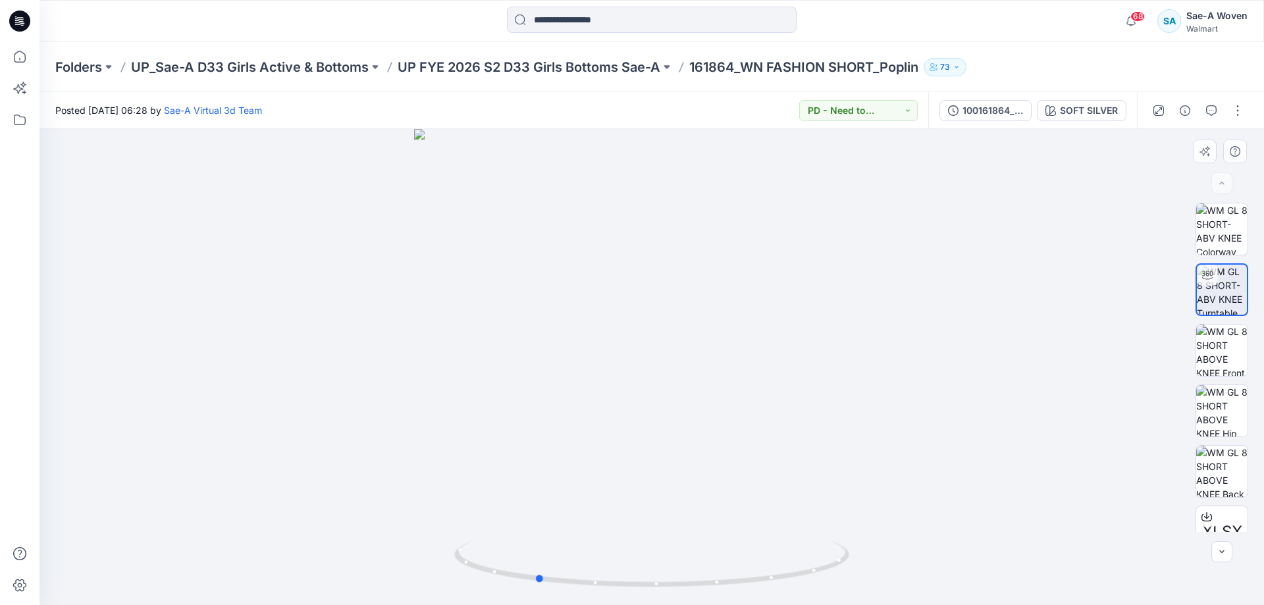
click at [745, 359] on div at bounding box center [651, 367] width 1224 height 476
click at [925, 361] on div at bounding box center [651, 367] width 1224 height 476
click at [594, 64] on p "UP FYE 2026 S2 D33 Girls Bottoms Sae-A" at bounding box center [528, 67] width 263 height 18
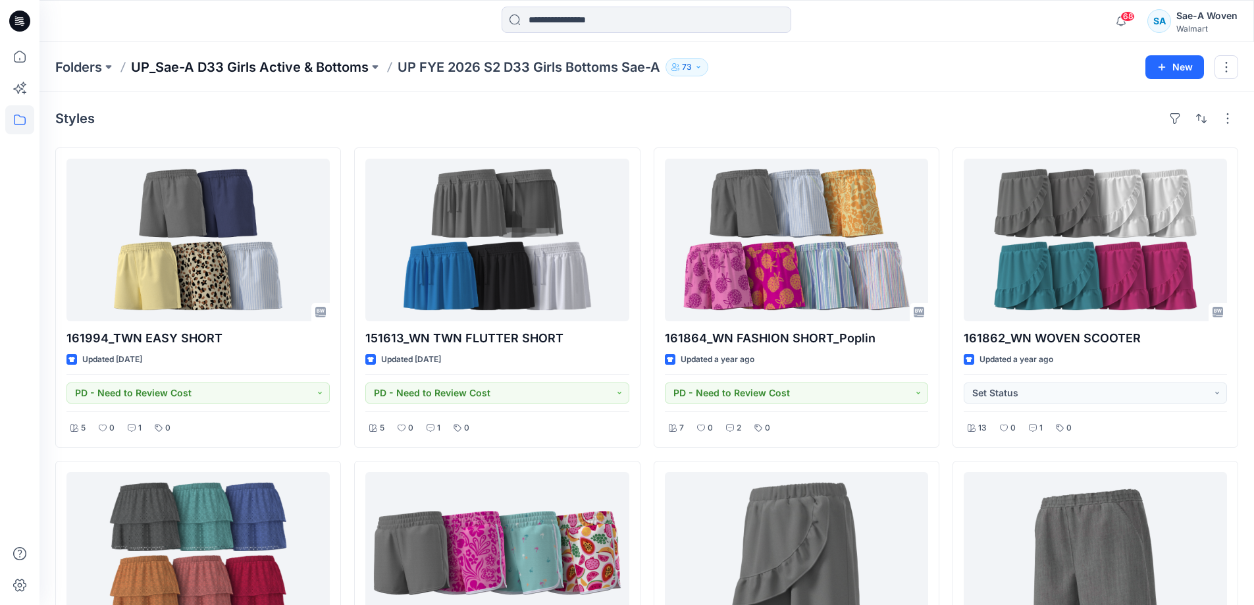
click at [299, 57] on div "Folders UP_Sae-A D33 Girls Active & Bottoms UP FYE 2026 S2 D33 Girls Bottoms Sa…" at bounding box center [646, 67] width 1214 height 50
click at [299, 61] on p "UP_Sae-A D33 Girls Active & Bottoms" at bounding box center [250, 67] width 238 height 18
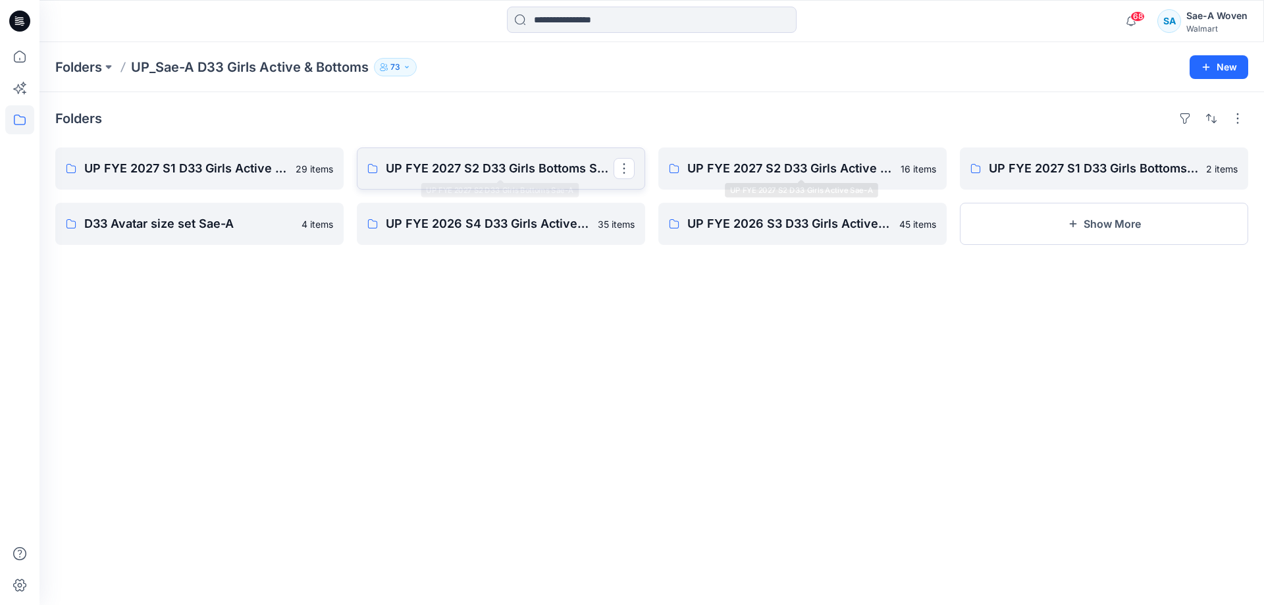
click at [463, 174] on p "UP FYE 2027 S2 D33 Girls Bottoms Sae-A" at bounding box center [500, 168] width 228 height 18
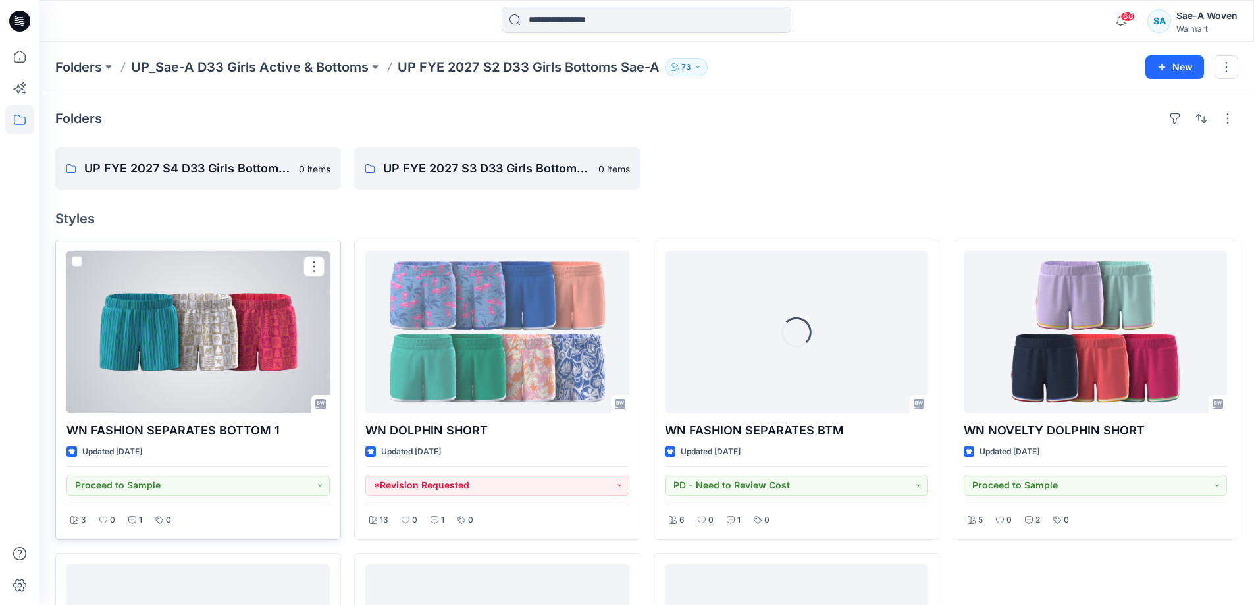
click at [263, 334] on div at bounding box center [197, 332] width 263 height 163
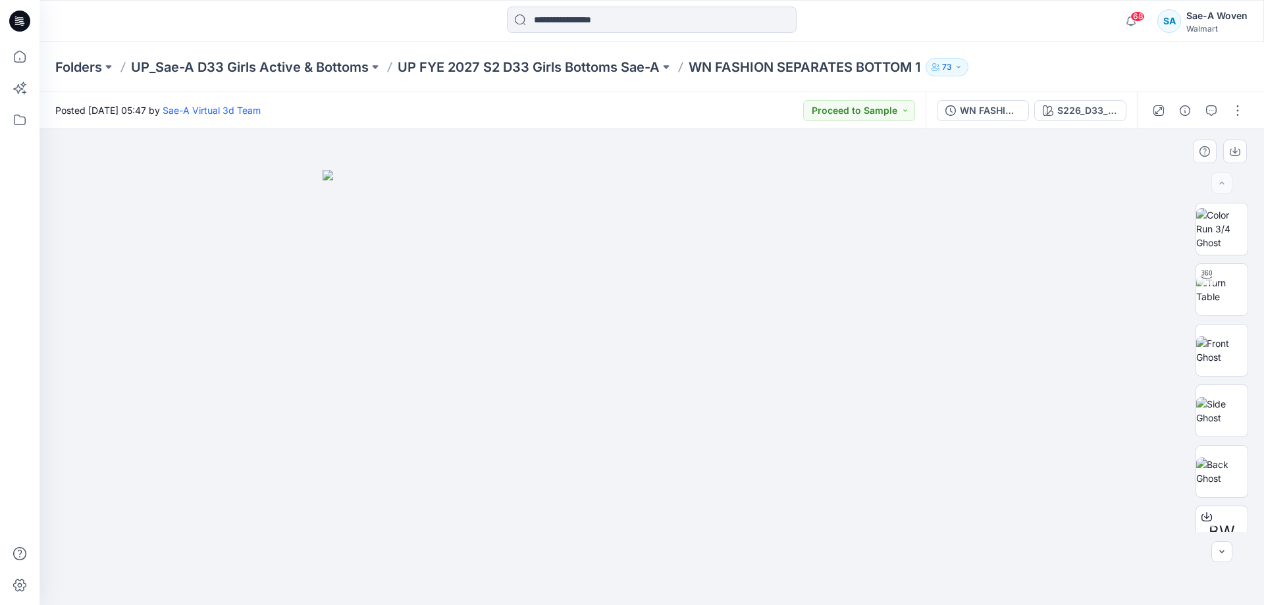
click at [537, 366] on img at bounding box center [651, 388] width 658 height 436
click at [1227, 282] on img at bounding box center [1221, 290] width 51 height 28
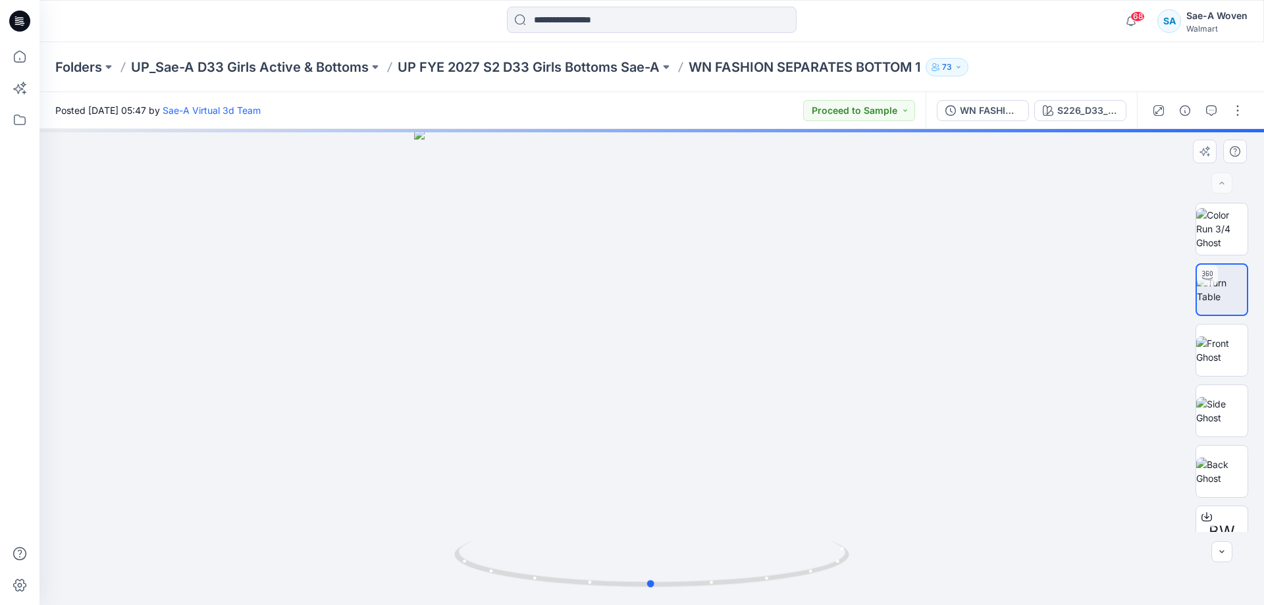
drag, startPoint x: 698, startPoint y: 324, endPoint x: 698, endPoint y: 508, distance: 184.3
click at [698, 508] on div at bounding box center [651, 367] width 1224 height 476
drag, startPoint x: 677, startPoint y: 451, endPoint x: 658, endPoint y: 195, distance: 257.4
click at [658, 197] on img at bounding box center [650, 107] width 1019 height 994
drag, startPoint x: 654, startPoint y: 347, endPoint x: 651, endPoint y: 419, distance: 71.8
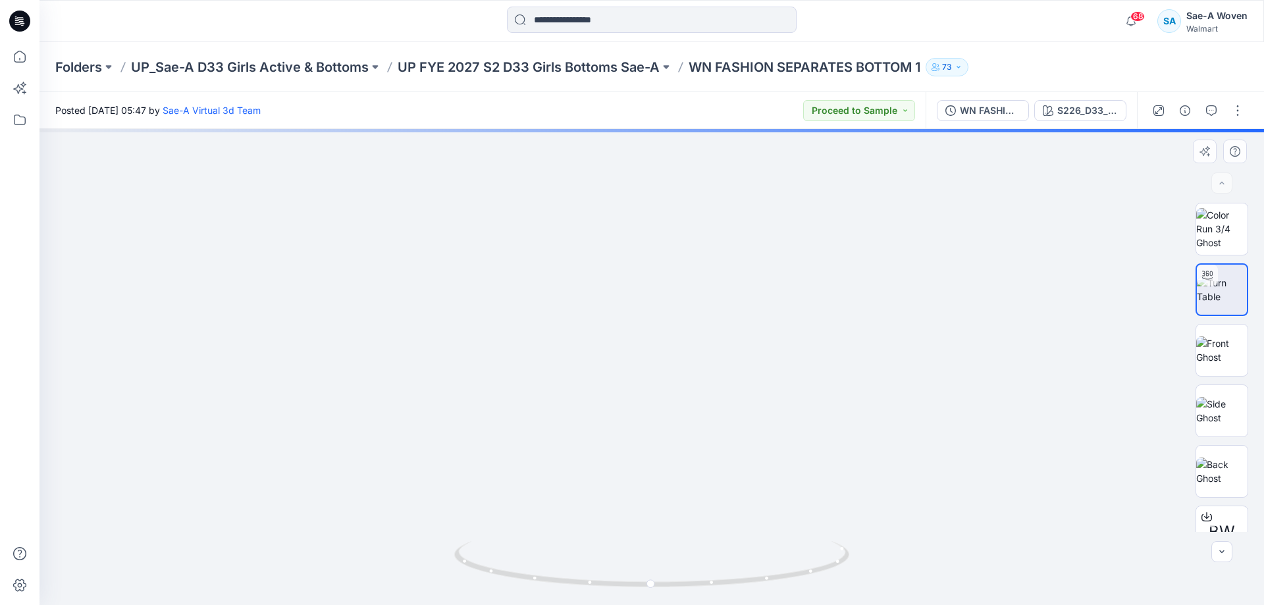
click at [651, 419] on img at bounding box center [650, 175] width 1019 height 857
drag, startPoint x: 815, startPoint y: 457, endPoint x: 775, endPoint y: 241, distance: 220.1
click at [775, 241] on img at bounding box center [650, 132] width 1019 height 944
drag, startPoint x: 847, startPoint y: 304, endPoint x: 823, endPoint y: 630, distance: 327.3
click at [823, 604] on html "68 Notifications Sae-A Virtual 3d Team has updated AW FASHION PLEATED BACK SHOR…" at bounding box center [632, 302] width 1264 height 605
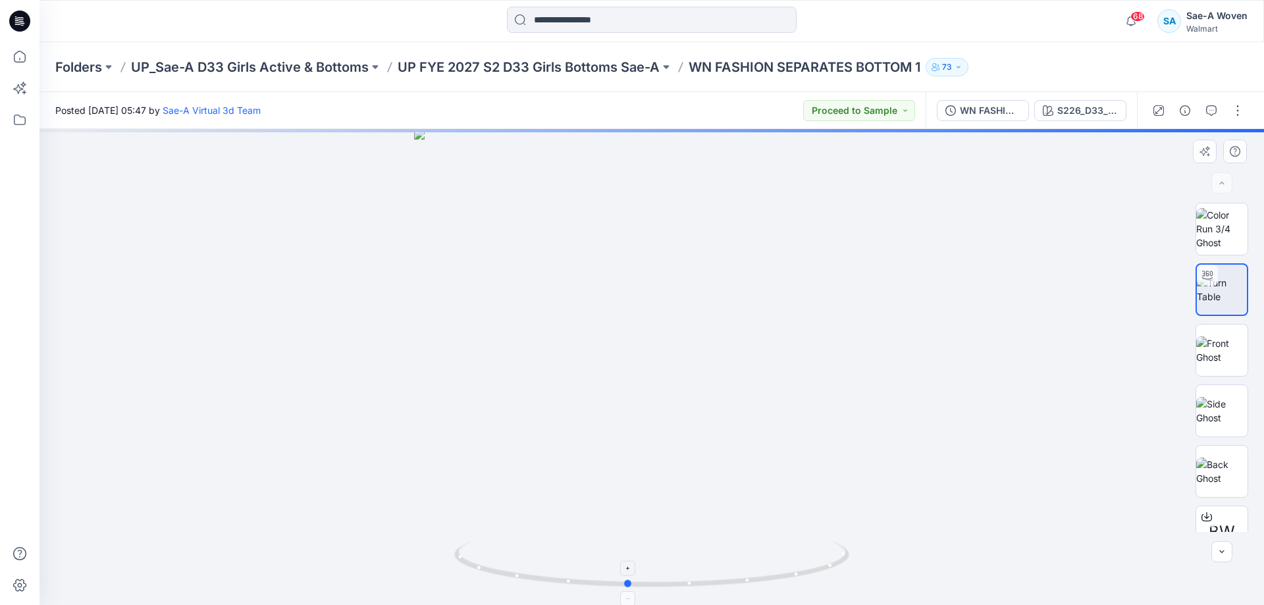
drag, startPoint x: 682, startPoint y: 217, endPoint x: 638, endPoint y: 572, distance: 357.4
click at [638, 572] on div at bounding box center [651, 367] width 1224 height 476
drag, startPoint x: 657, startPoint y: 290, endPoint x: 652, endPoint y: 505, distance: 214.6
click at [642, 536] on div at bounding box center [651, 367] width 1224 height 476
drag, startPoint x: 665, startPoint y: 437, endPoint x: 703, endPoint y: 413, distance: 45.5
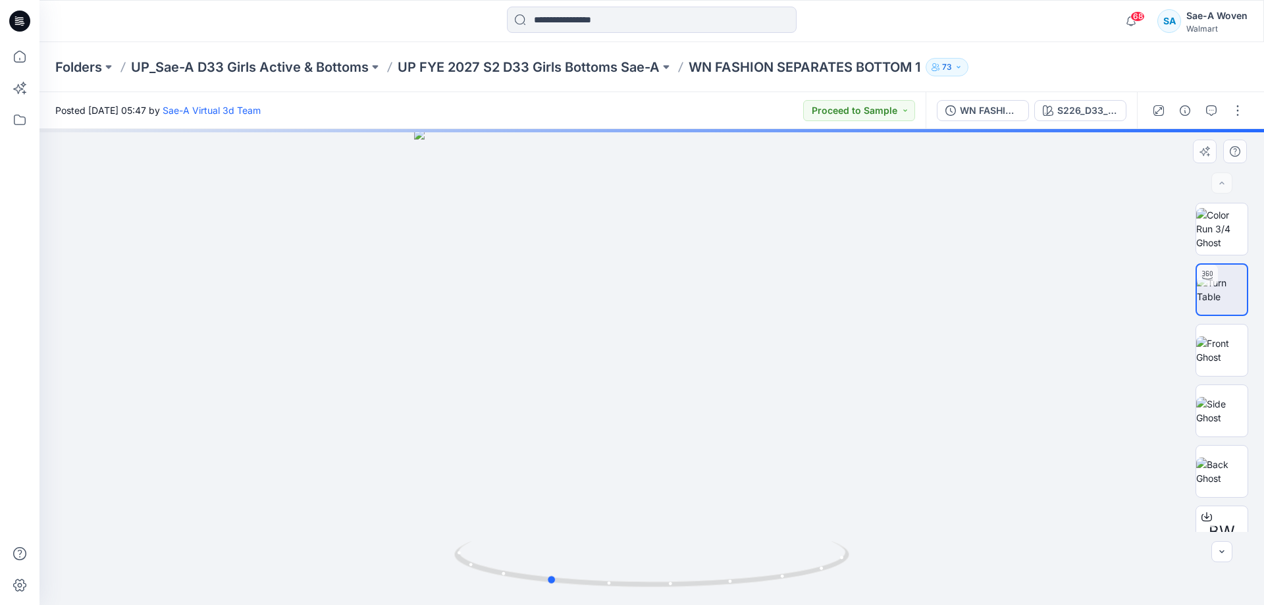
click at [664, 513] on div at bounding box center [651, 367] width 1224 height 476
drag, startPoint x: 719, startPoint y: 230, endPoint x: 688, endPoint y: 501, distance: 273.6
click at [688, 501] on div at bounding box center [651, 367] width 1224 height 476
drag, startPoint x: 664, startPoint y: 445, endPoint x: 670, endPoint y: 457, distance: 13.2
click at [666, 480] on div at bounding box center [651, 367] width 1224 height 476
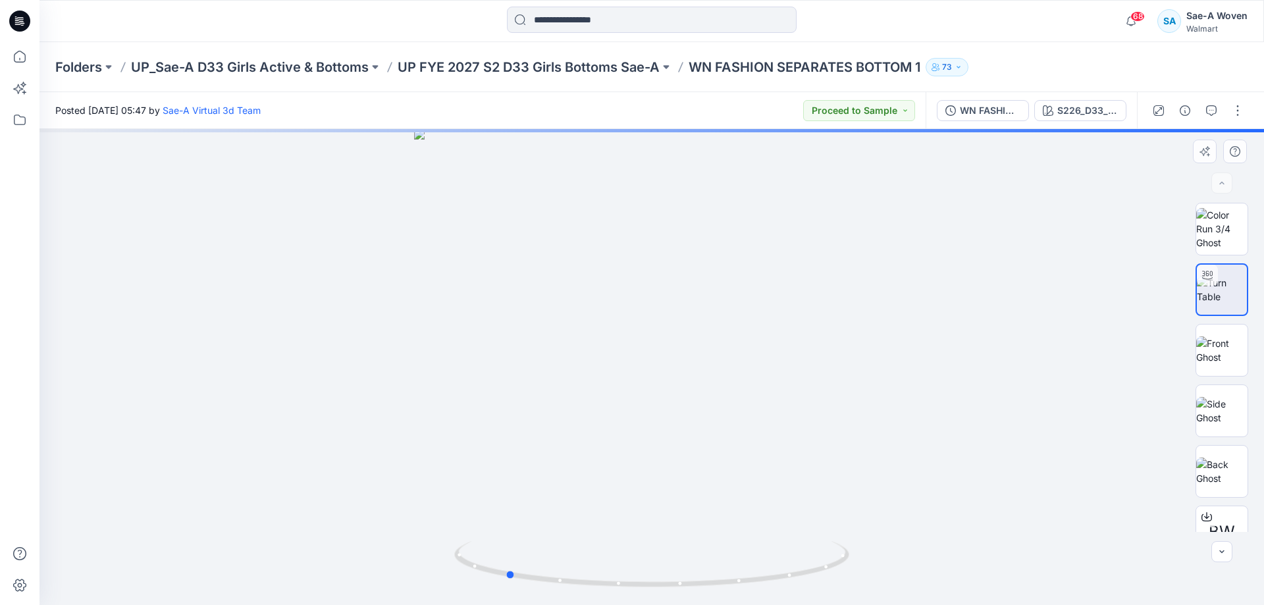
drag, startPoint x: 686, startPoint y: 344, endPoint x: 662, endPoint y: 517, distance: 174.8
click at [662, 517] on div at bounding box center [651, 367] width 1224 height 476
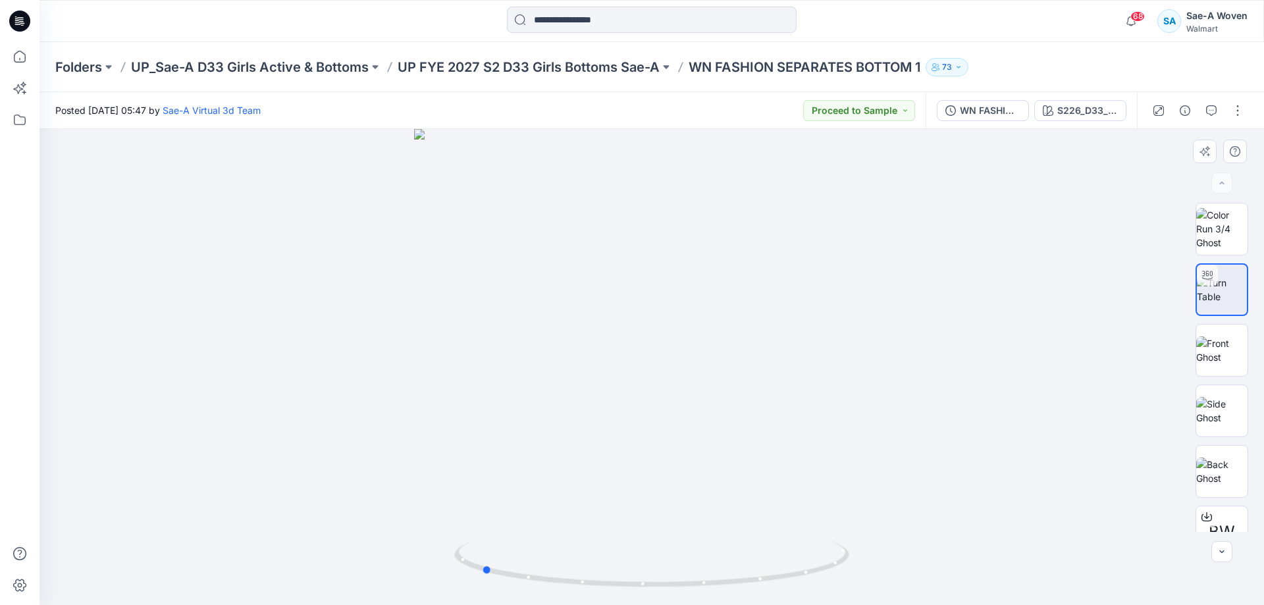
drag, startPoint x: 843, startPoint y: 318, endPoint x: 576, endPoint y: 369, distance: 272.1
click at [664, 342] on div at bounding box center [651, 367] width 1224 height 476
drag, startPoint x: 576, startPoint y: 369, endPoint x: 530, endPoint y: 372, distance: 46.1
click at [530, 372] on div at bounding box center [651, 367] width 1224 height 476
drag, startPoint x: 616, startPoint y: 326, endPoint x: 675, endPoint y: 331, distance: 59.5
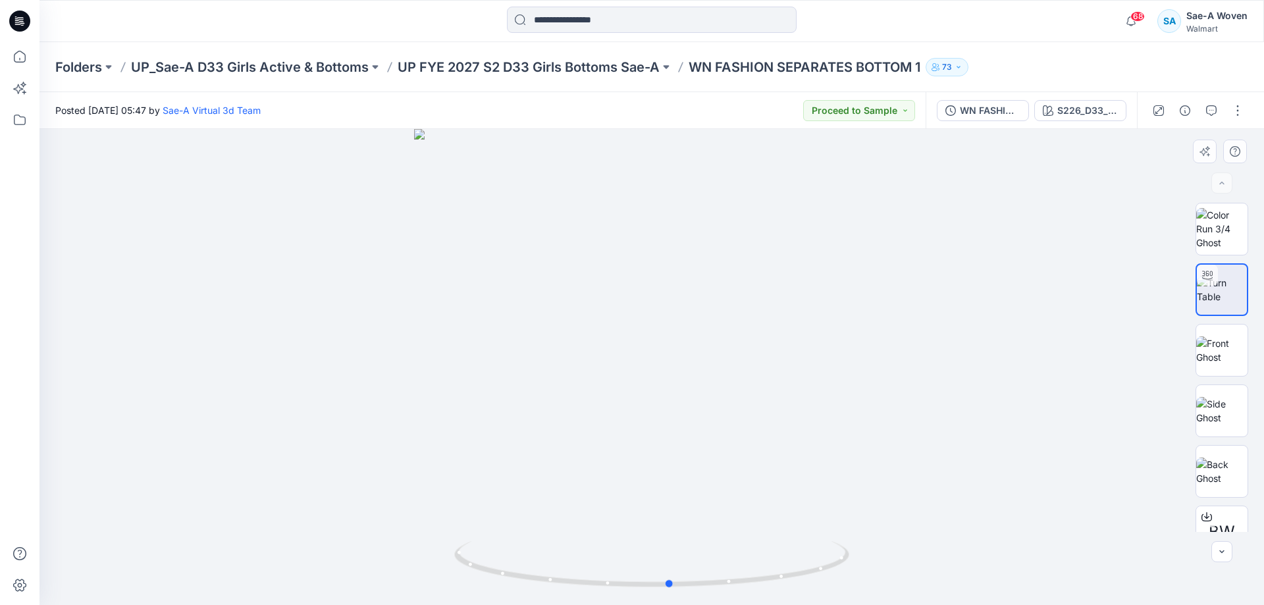
click at [675, 331] on div at bounding box center [651, 367] width 1224 height 476
click at [257, 68] on p "UP_Sae-A D33 Girls Active & Bottoms" at bounding box center [250, 67] width 238 height 18
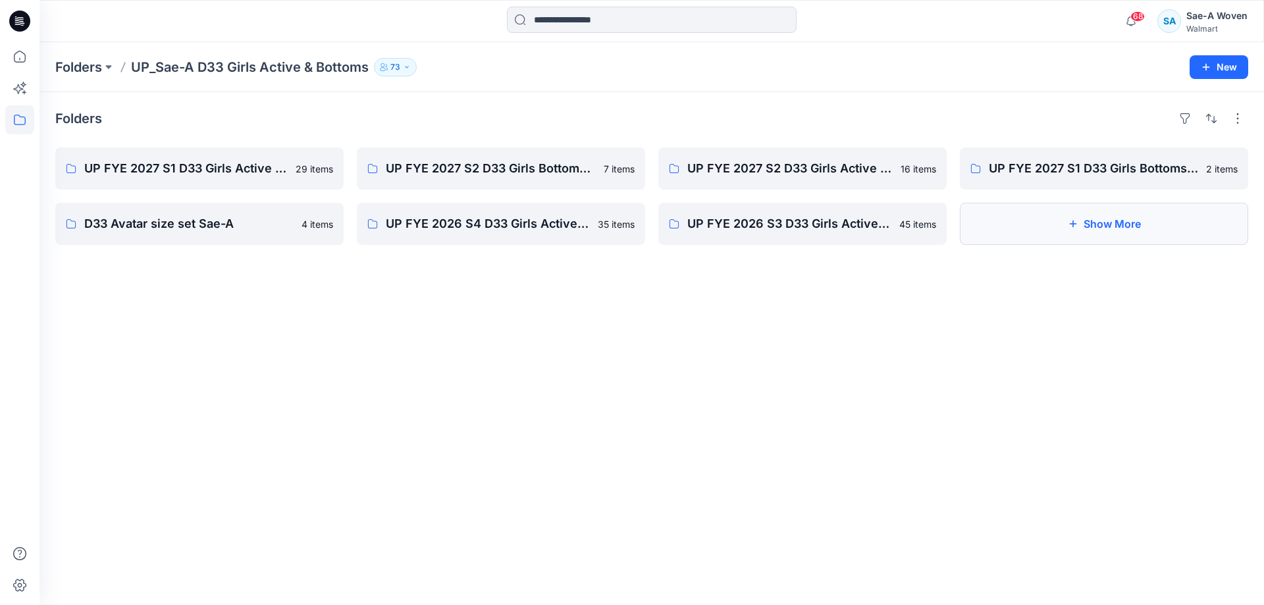
click at [1075, 222] on icon "button" at bounding box center [1072, 223] width 11 height 11
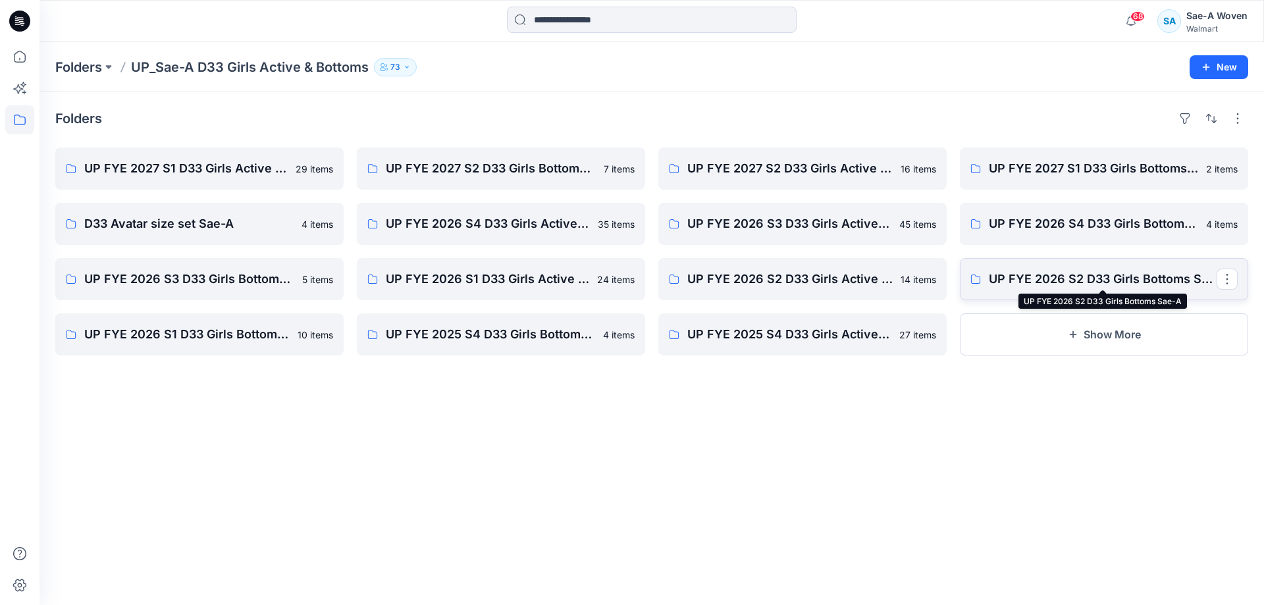
click at [1161, 286] on p "UP FYE 2026 S2 D33 Girls Bottoms Sae-A" at bounding box center [1102, 279] width 228 height 18
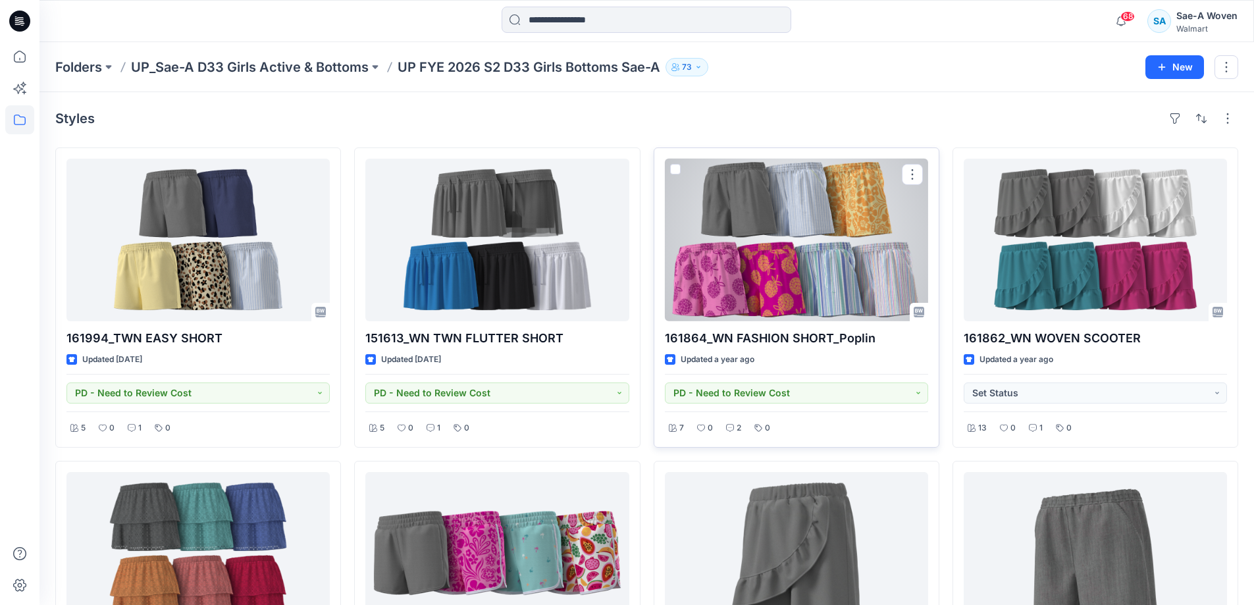
click at [844, 243] on div at bounding box center [796, 240] width 263 height 163
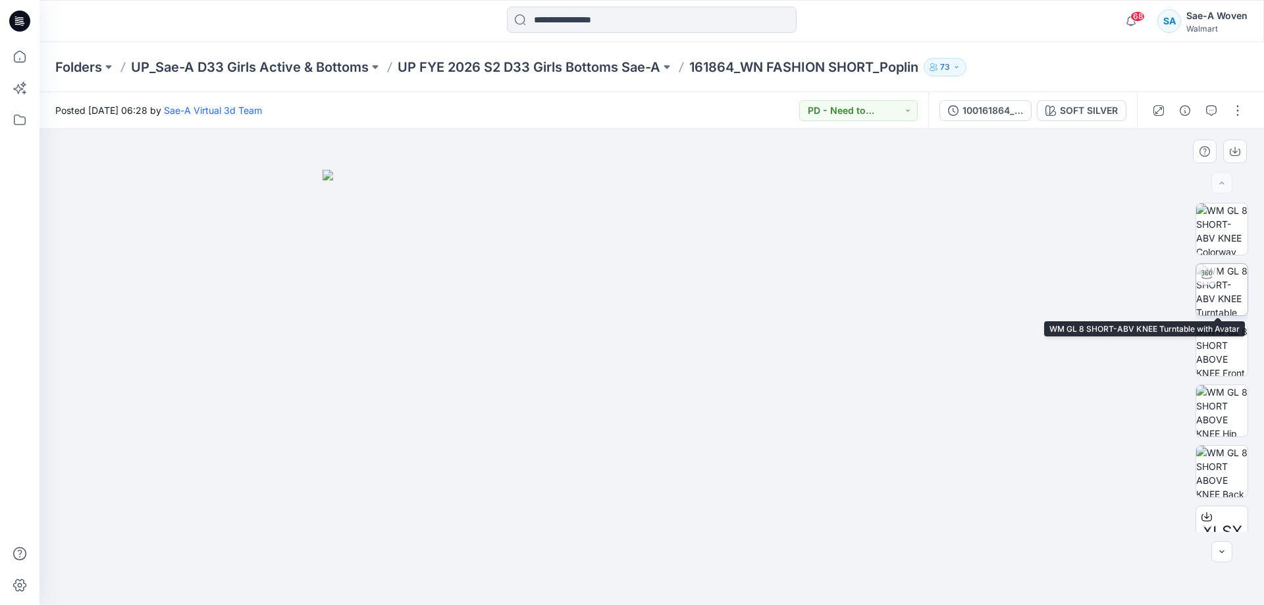
click at [1217, 275] on img at bounding box center [1221, 289] width 51 height 51
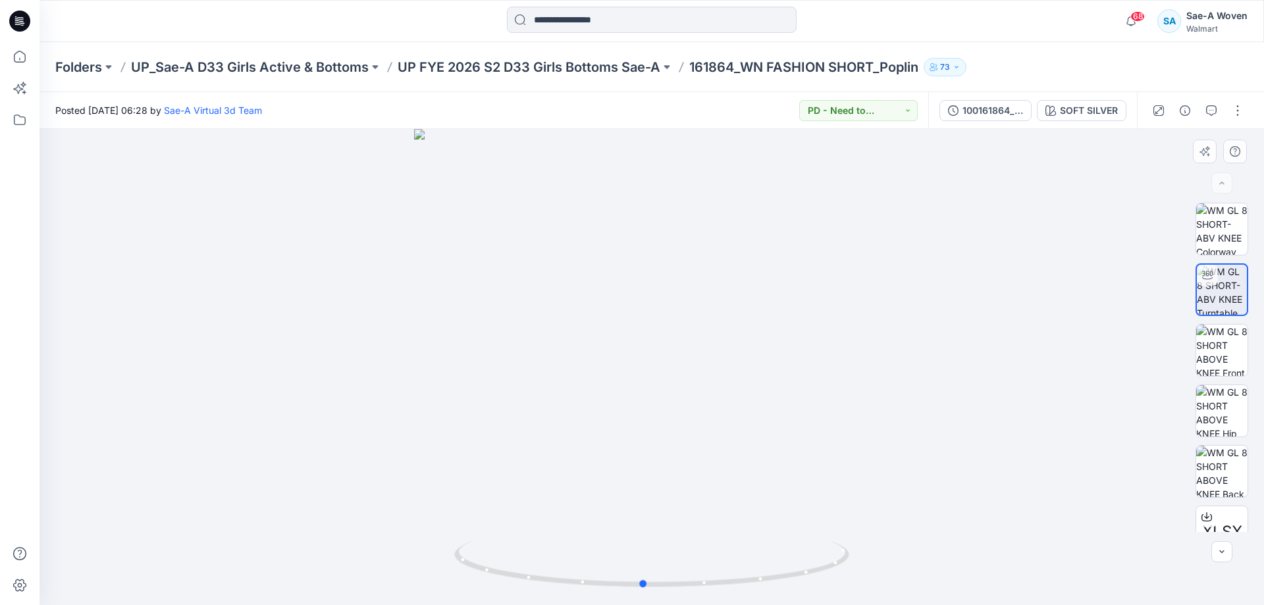
drag, startPoint x: 807, startPoint y: 340, endPoint x: 696, endPoint y: 272, distance: 130.0
click at [789, 359] on div at bounding box center [651, 367] width 1224 height 476
drag, startPoint x: 688, startPoint y: 358, endPoint x: 703, endPoint y: 332, distance: 29.8
click at [703, 332] on div at bounding box center [651, 367] width 1224 height 476
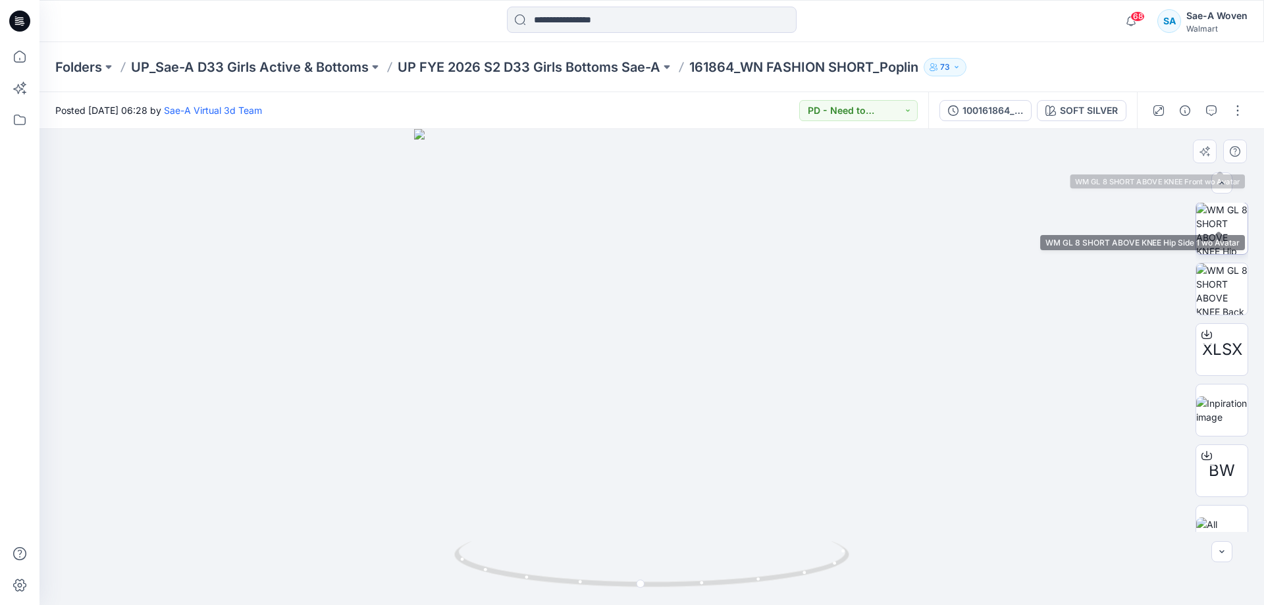
scroll to position [208, 0]
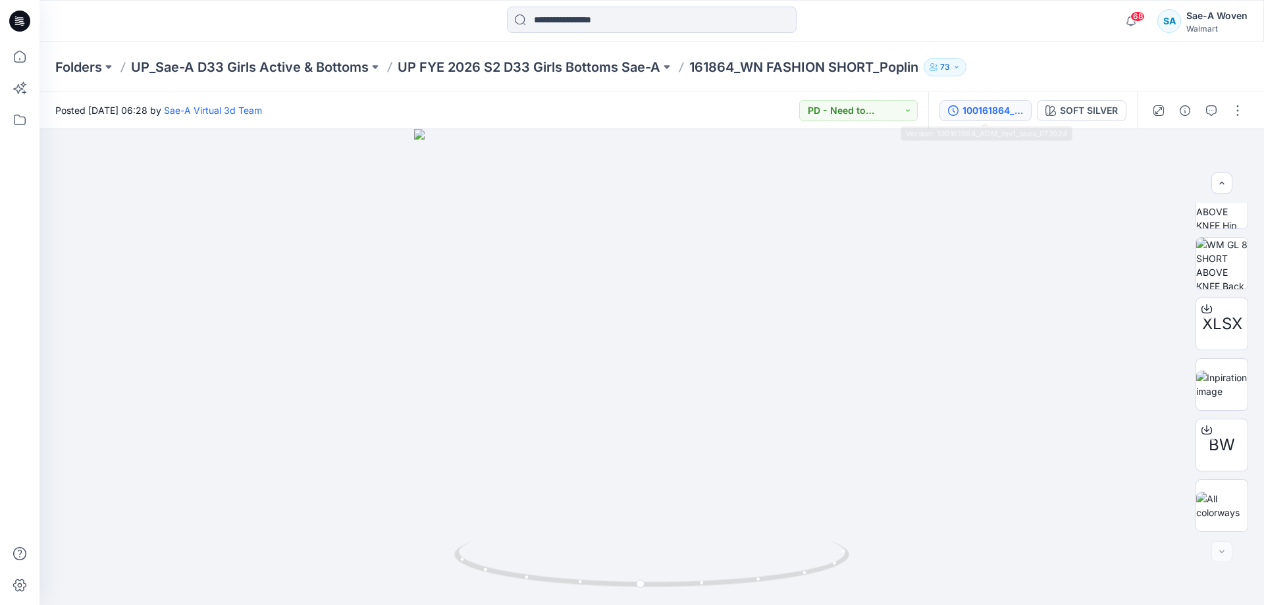
click at [1013, 118] on button "100161864_ADM_rev1_saea_072924" at bounding box center [985, 110] width 92 height 21
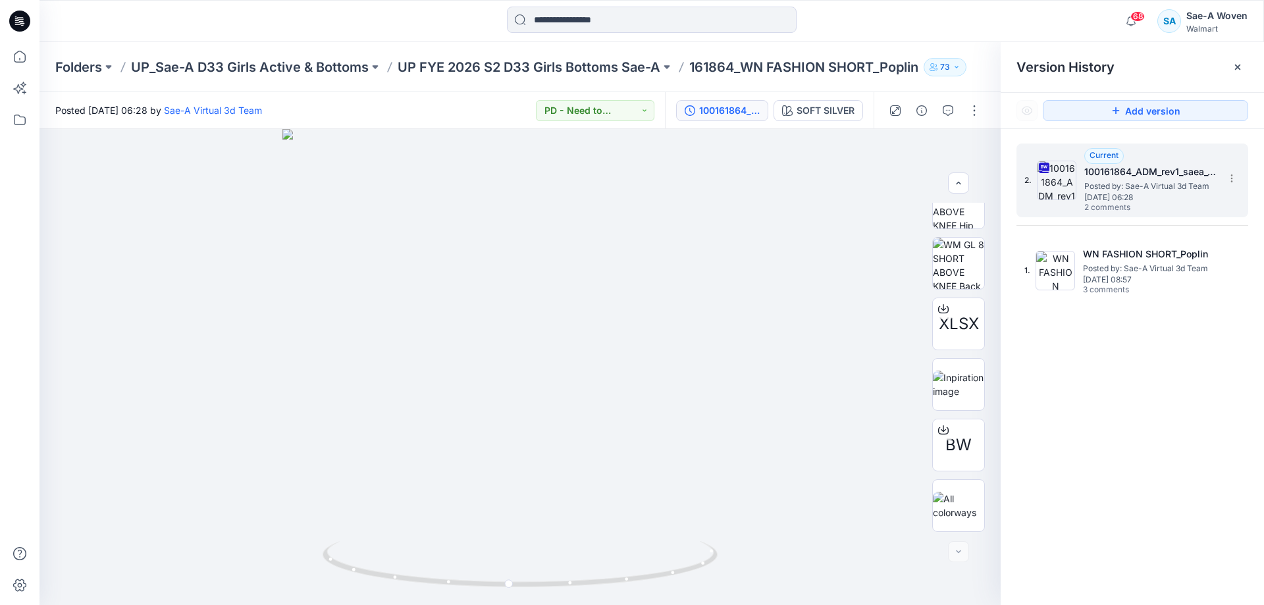
click at [1168, 182] on span "Posted by: Sae-A Virtual 3d Team" at bounding box center [1150, 186] width 132 height 13
click at [1147, 166] on h5 "100161864_ADM_rev1_saea_072924" at bounding box center [1150, 172] width 132 height 16
click at [810, 116] on div "SOFT SILVER" at bounding box center [825, 110] width 58 height 14
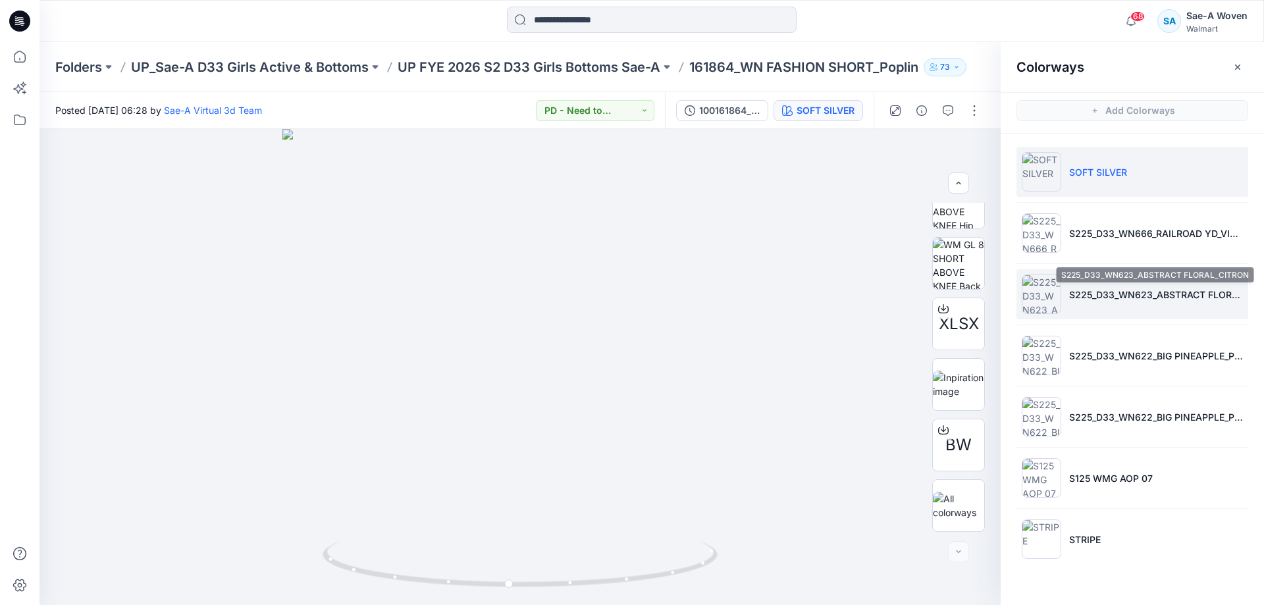
click at [1133, 295] on p "S225_D33_WN623_ABSTRACT FLORAL_CITRON" at bounding box center [1156, 295] width 174 height 14
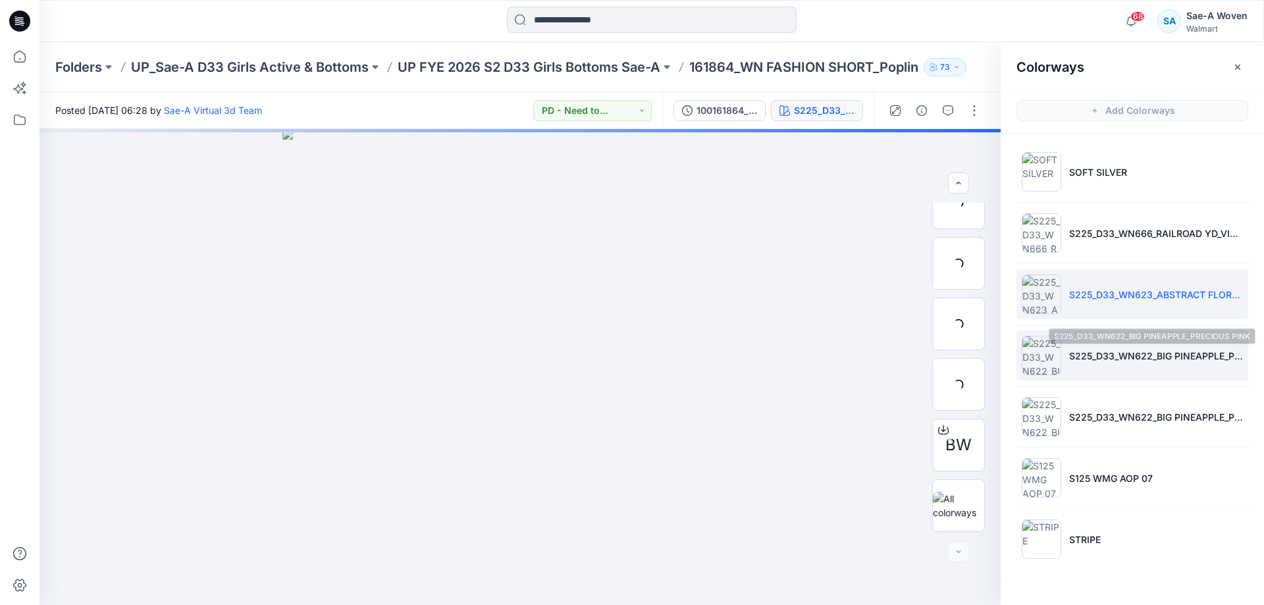
scroll to position [87, 0]
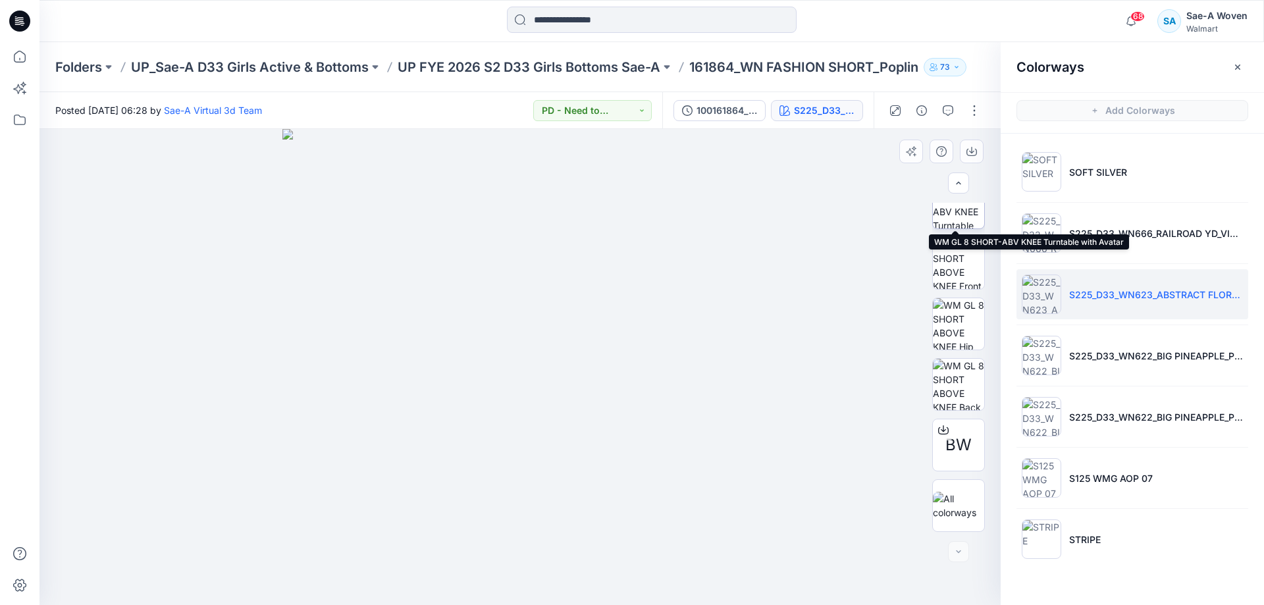
click at [967, 207] on img at bounding box center [958, 202] width 51 height 51
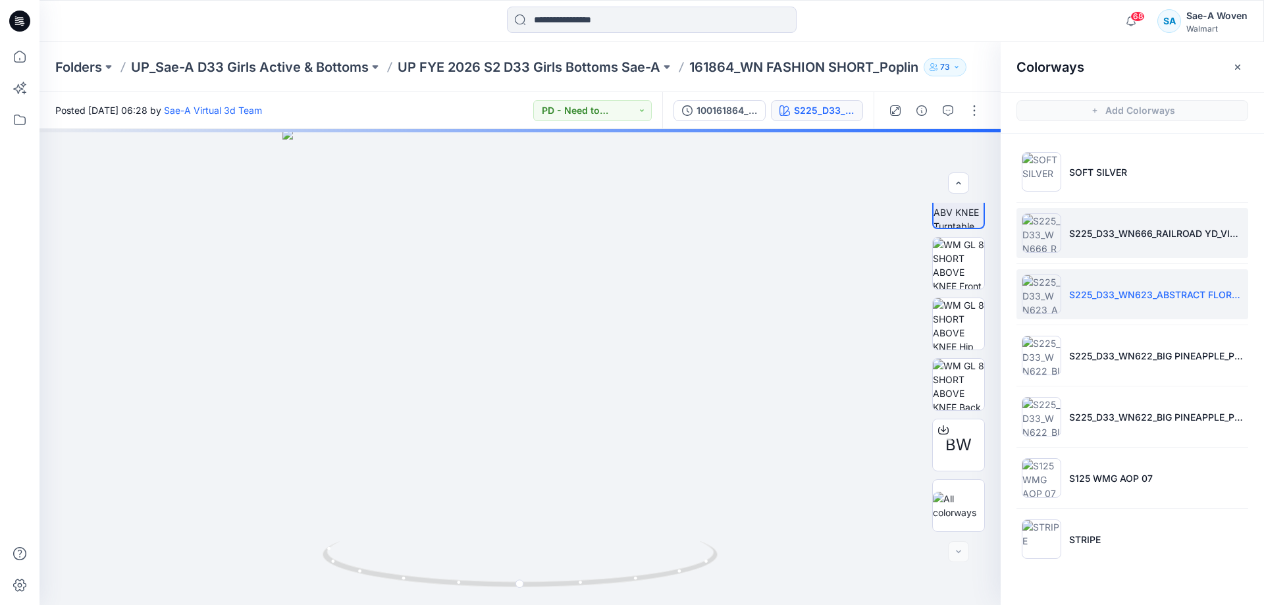
click at [1132, 218] on li "S225_D33_WN666_RAILROAD YD_VIVID WHITE" at bounding box center [1132, 233] width 232 height 50
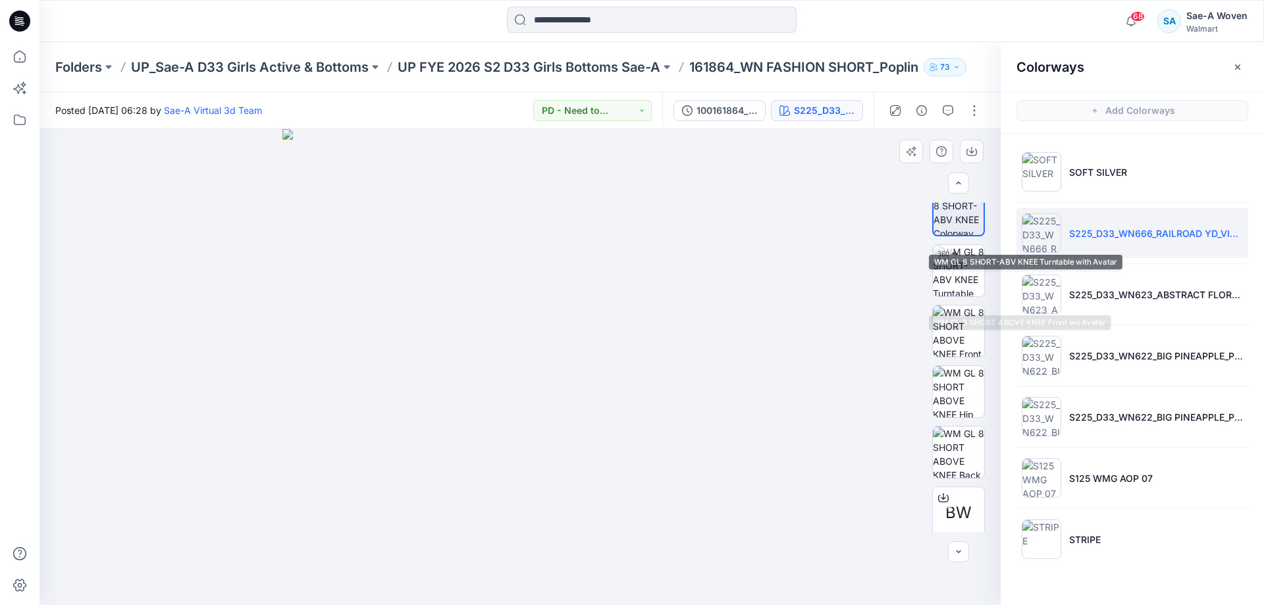
scroll to position [0, 0]
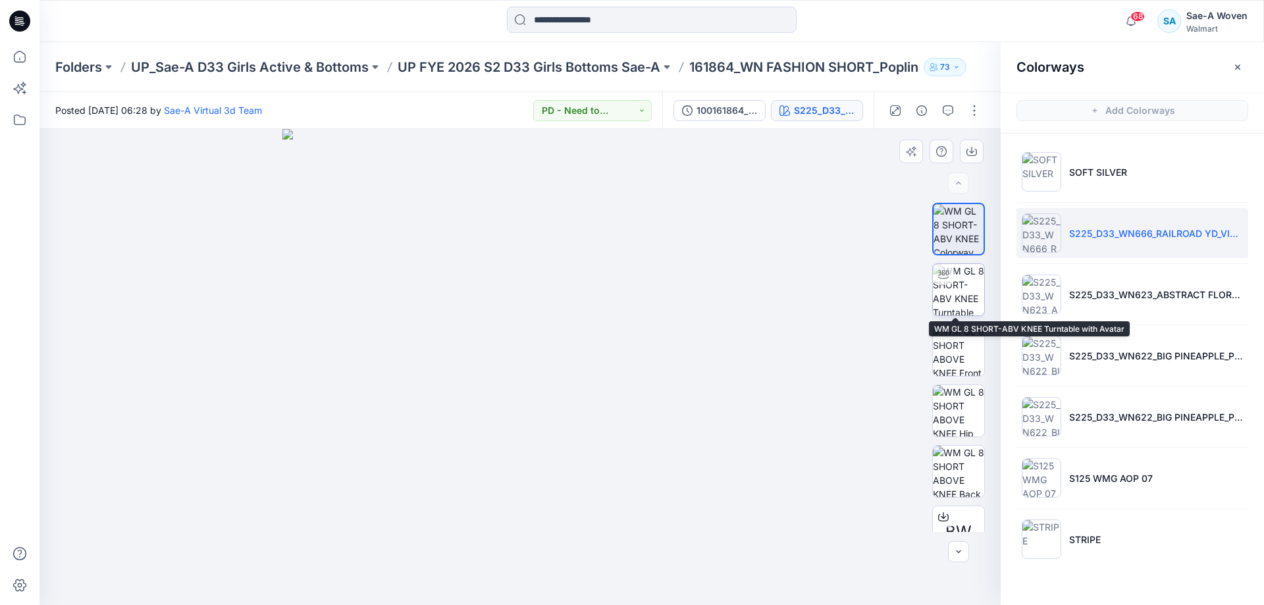
click at [955, 295] on img at bounding box center [958, 289] width 51 height 51
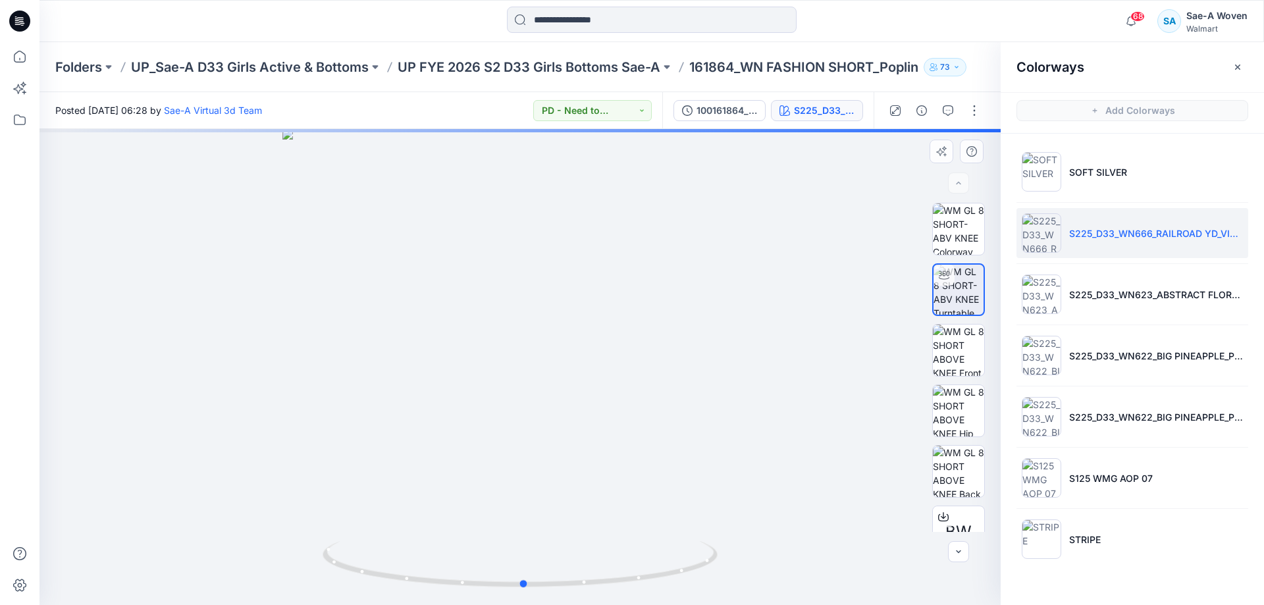
drag, startPoint x: 616, startPoint y: 350, endPoint x: 619, endPoint y: 382, distance: 31.8
click at [619, 382] on div at bounding box center [519, 367] width 961 height 476
click at [960, 347] on img at bounding box center [958, 349] width 51 height 51
click at [954, 115] on button "button" at bounding box center [947, 110] width 21 height 21
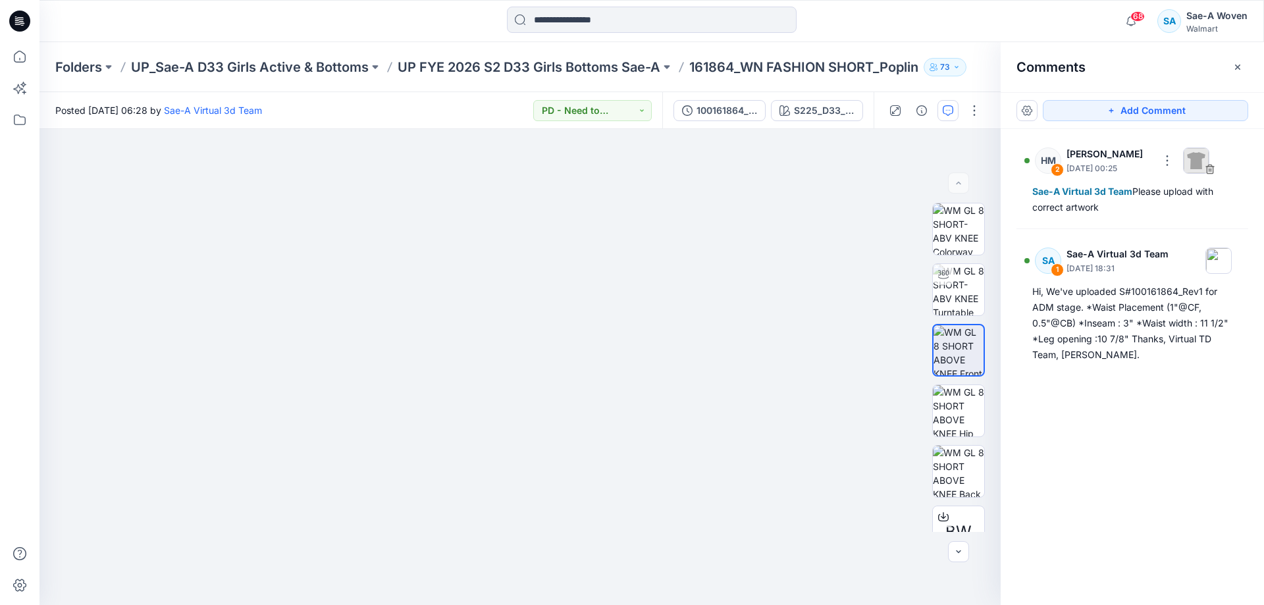
click at [1155, 397] on div "HM 2 Haley Moore August 01, 2024 00:25 Sae-A Virtual 3d Team Please upload with…" at bounding box center [1131, 342] width 263 height 427
click at [946, 286] on img at bounding box center [958, 289] width 51 height 51
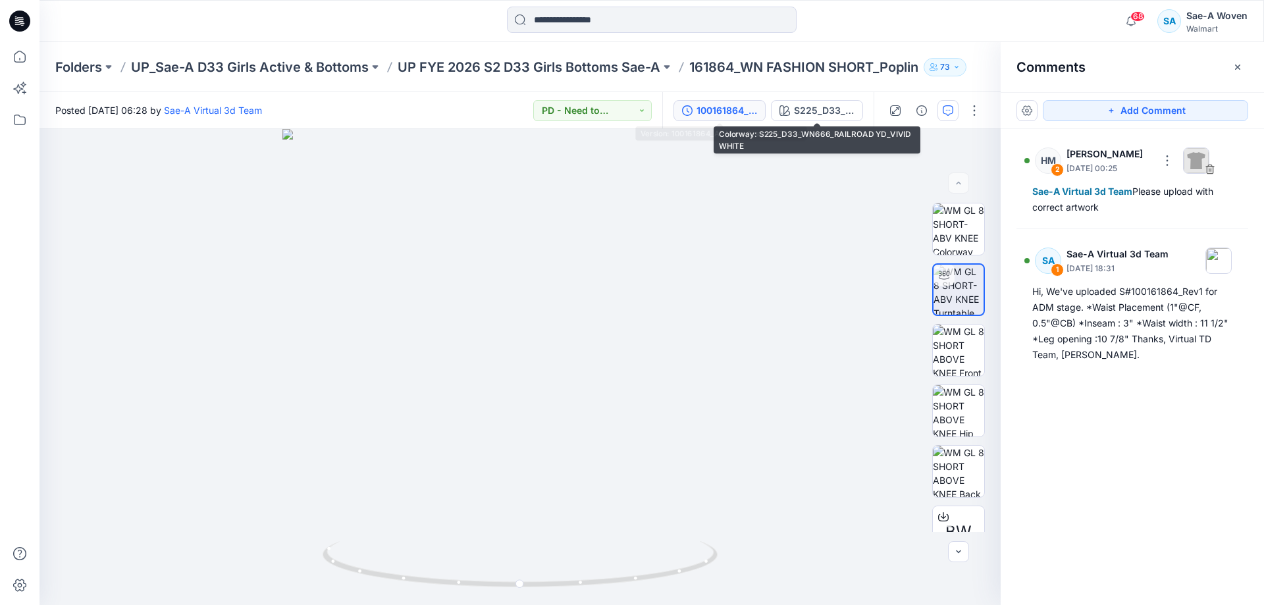
click at [749, 107] on div "100161864_ADM_rev1_saea_072924" at bounding box center [726, 110] width 61 height 14
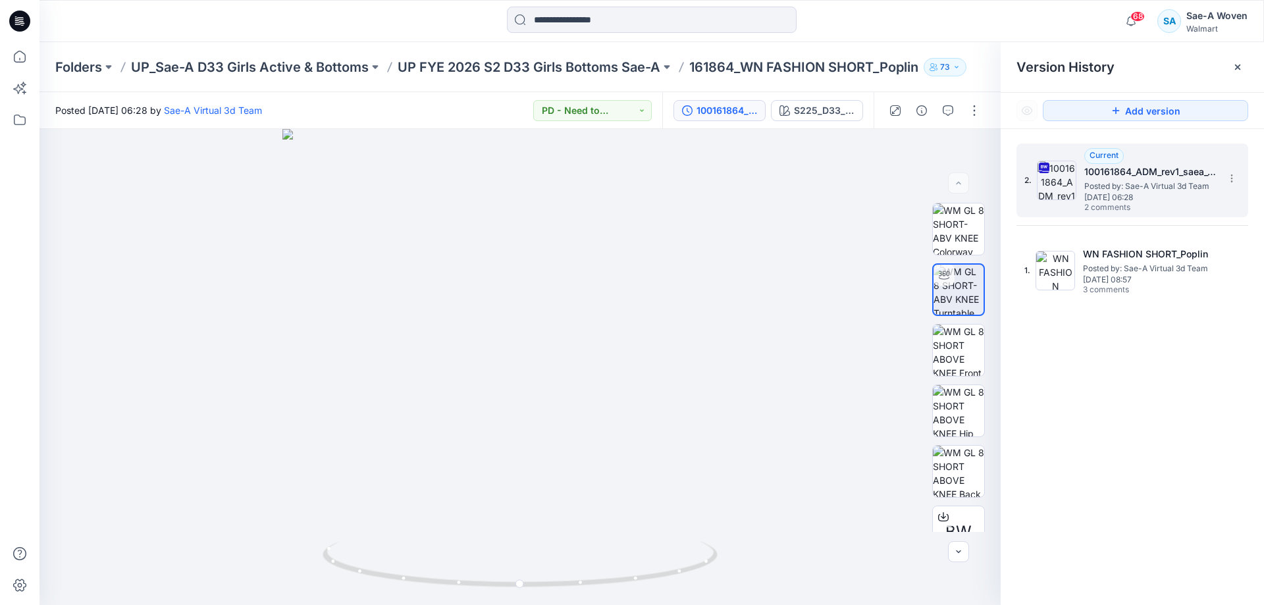
click at [1126, 199] on span "Monday, July 29, 2024 06:28" at bounding box center [1150, 197] width 132 height 9
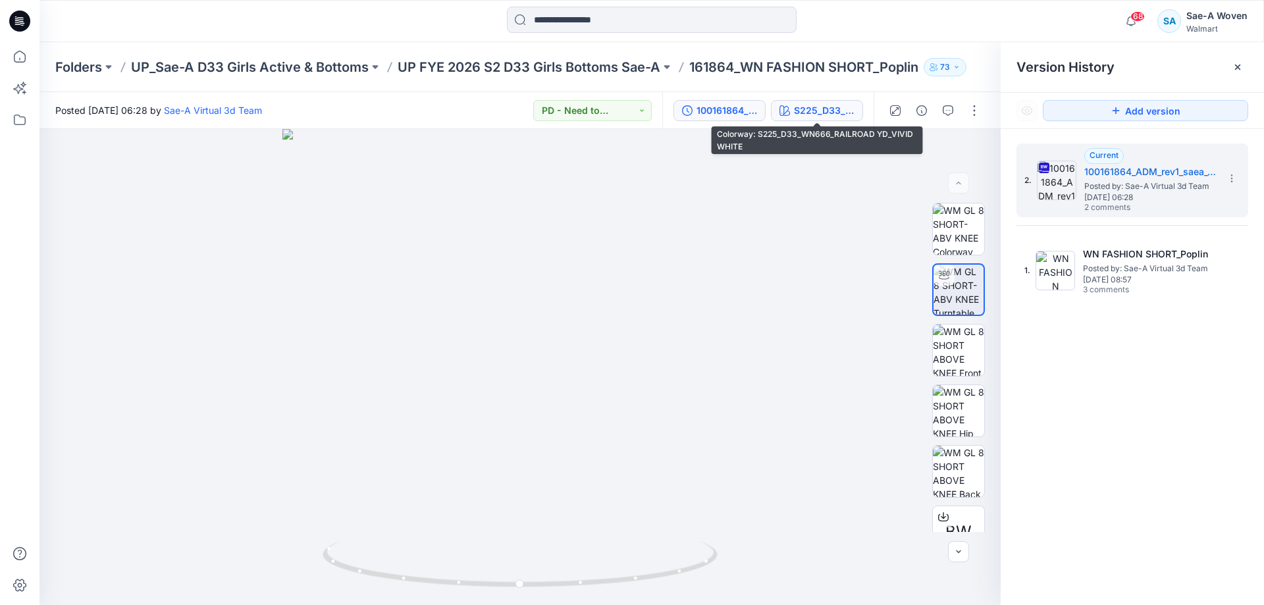
click at [831, 107] on div "S225_D33_WN666_RAILROAD YD_VIVID WHITE" at bounding box center [824, 110] width 61 height 14
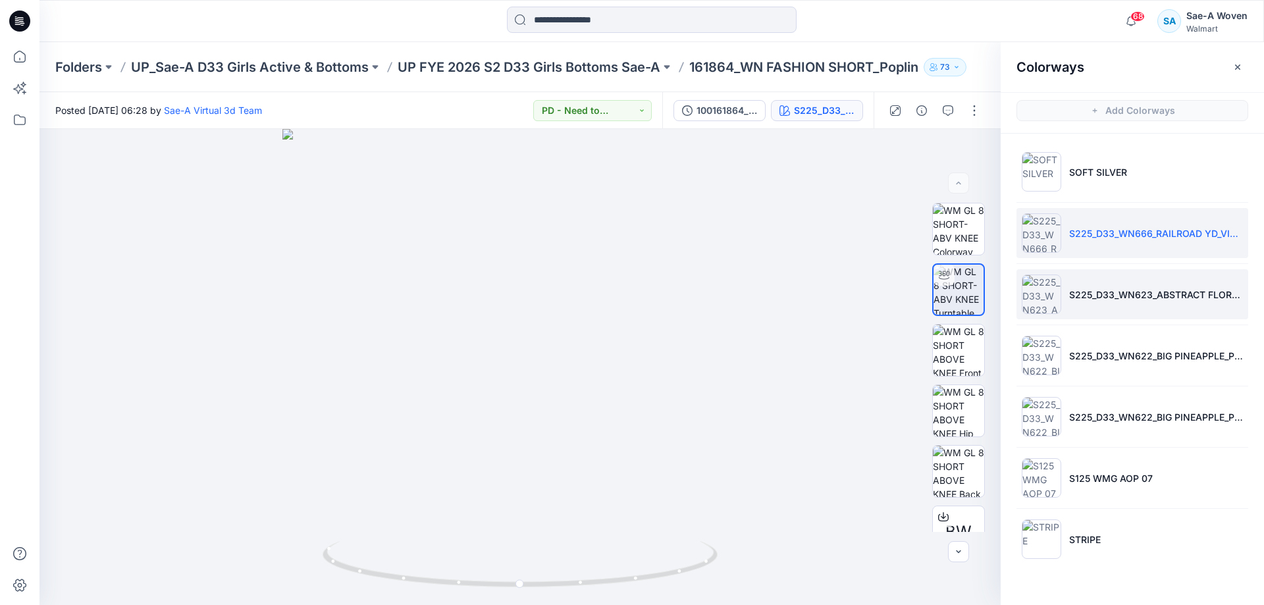
click at [1110, 299] on p "S225_D33_WN623_ABSTRACT FLORAL_CITRON" at bounding box center [1156, 295] width 174 height 14
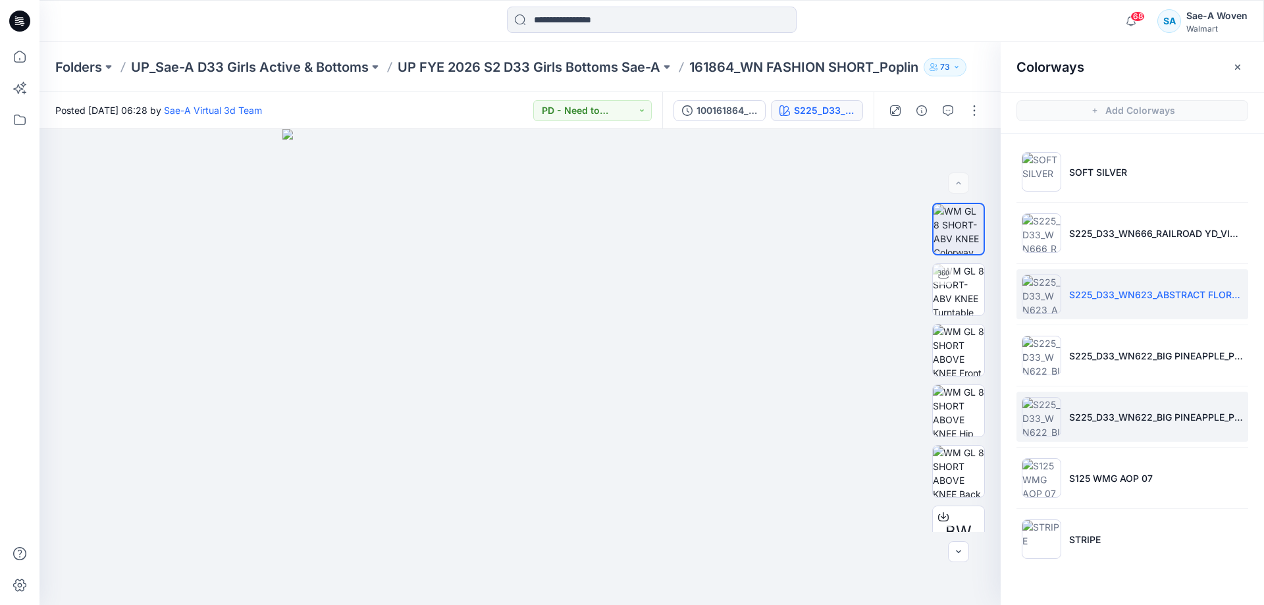
click at [1129, 392] on li "S225_D33_WN622_BIG PINEAPPLE_PINK RIOT" at bounding box center [1132, 417] width 232 height 50
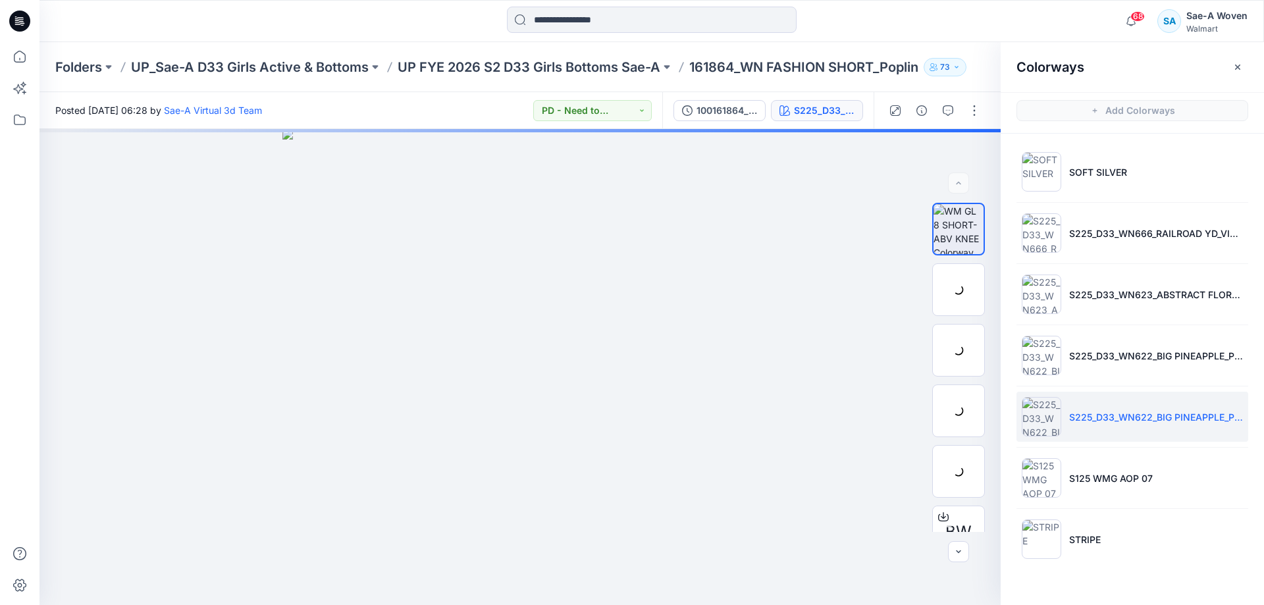
click at [1139, 428] on li "S225_D33_WN622_BIG PINEAPPLE_PINK RIOT" at bounding box center [1132, 417] width 232 height 50
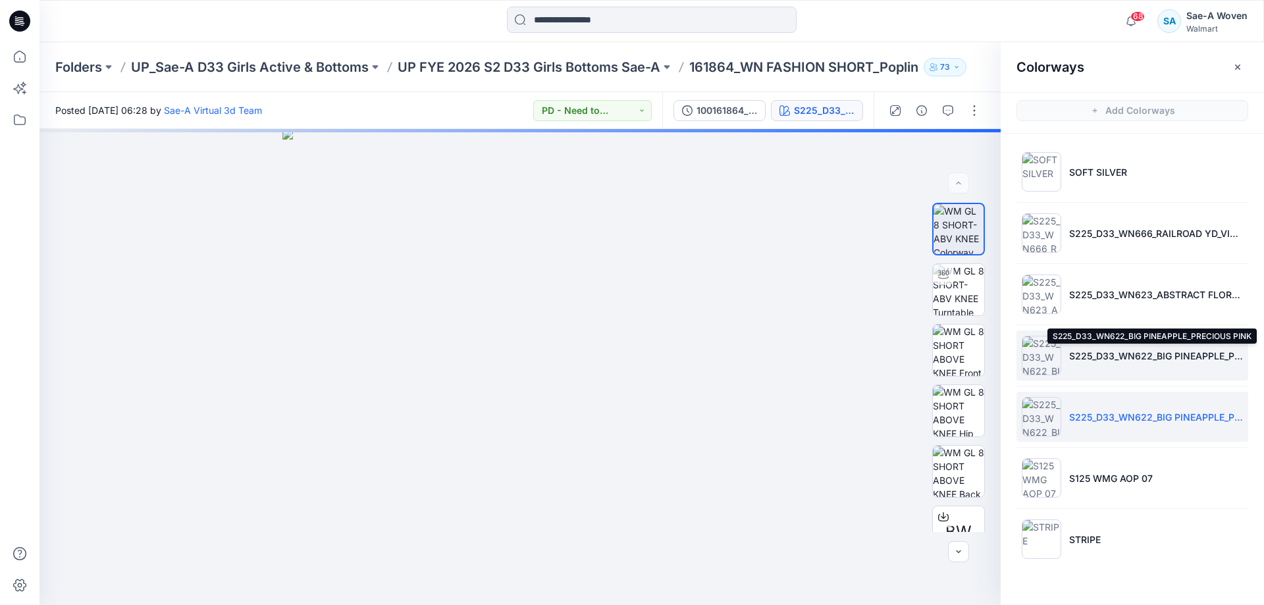
click at [1140, 359] on p "S225_D33_WN622_BIG PINEAPPLE_PRECIOUS PINK" at bounding box center [1156, 356] width 174 height 14
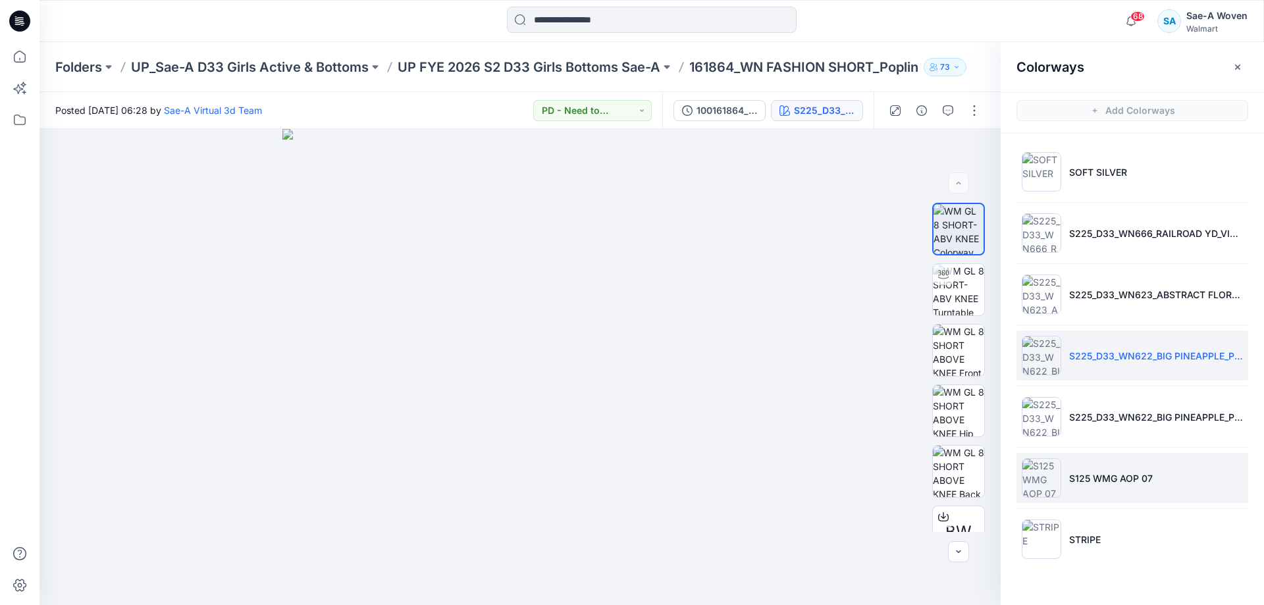
click at [1131, 486] on li "S125 WMG AOP 07" at bounding box center [1132, 478] width 232 height 50
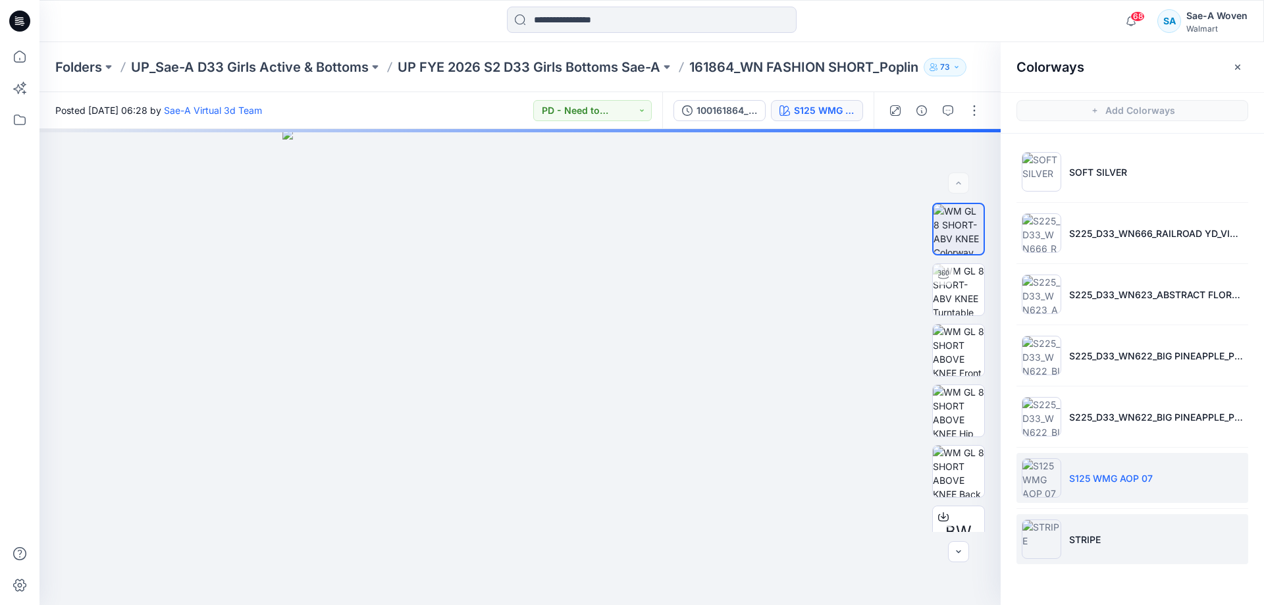
click at [1105, 547] on li "STRIPE" at bounding box center [1132, 539] width 232 height 50
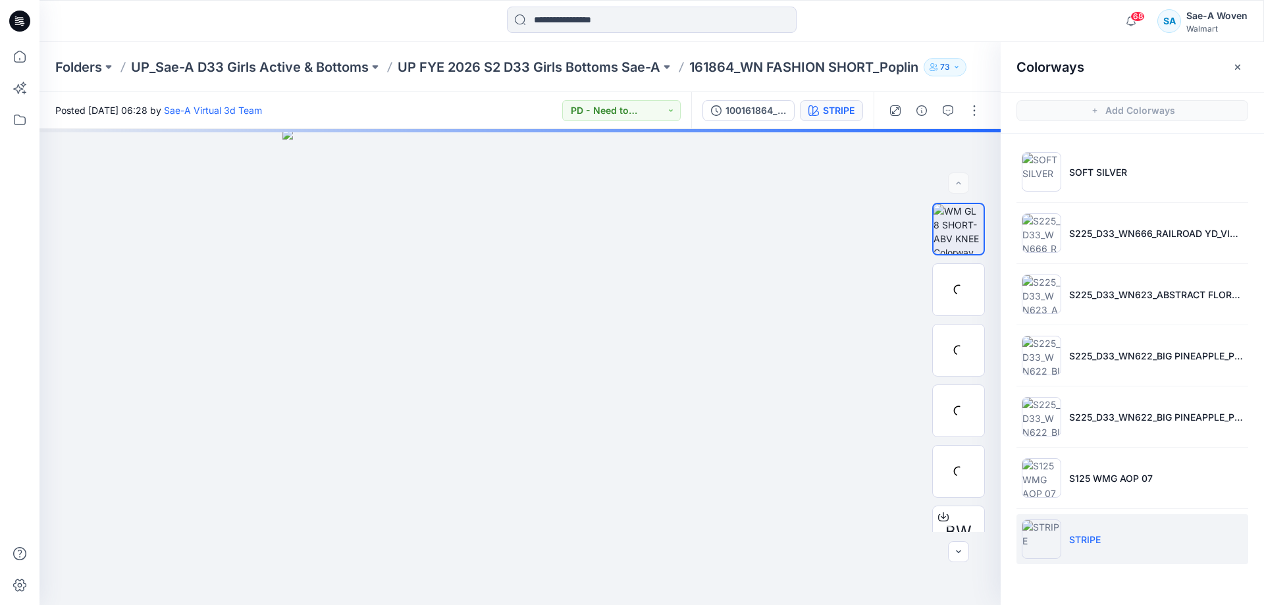
click at [1099, 534] on p "STRIPE" at bounding box center [1085, 539] width 32 height 14
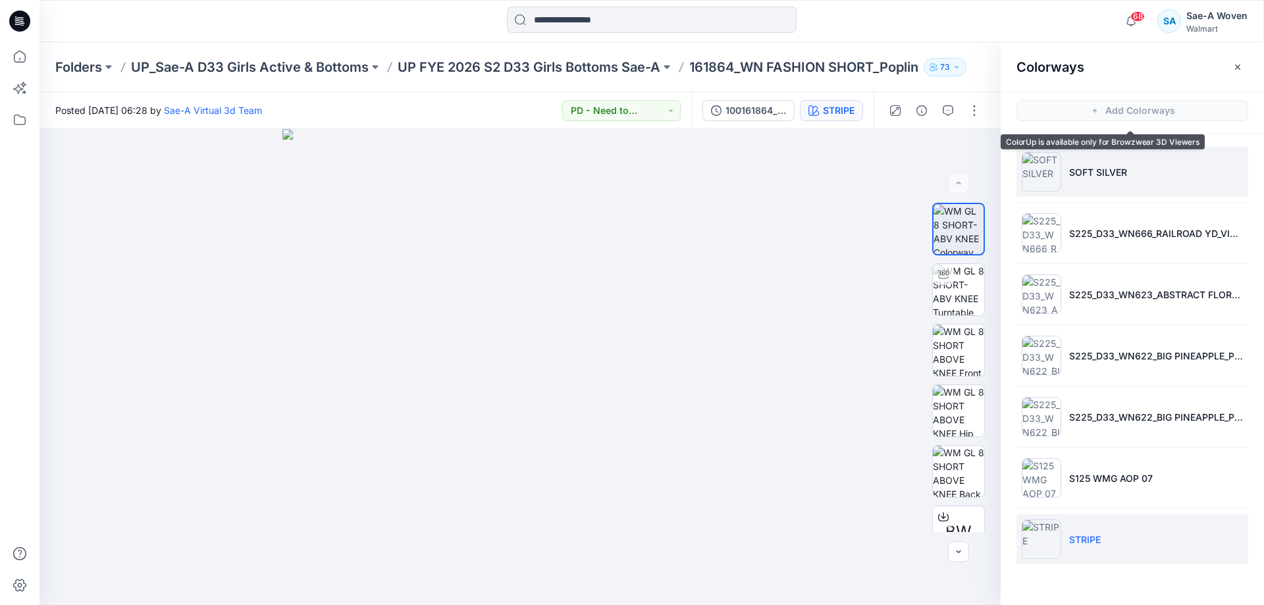
click at [1084, 172] on p "SOFT SILVER" at bounding box center [1098, 172] width 58 height 14
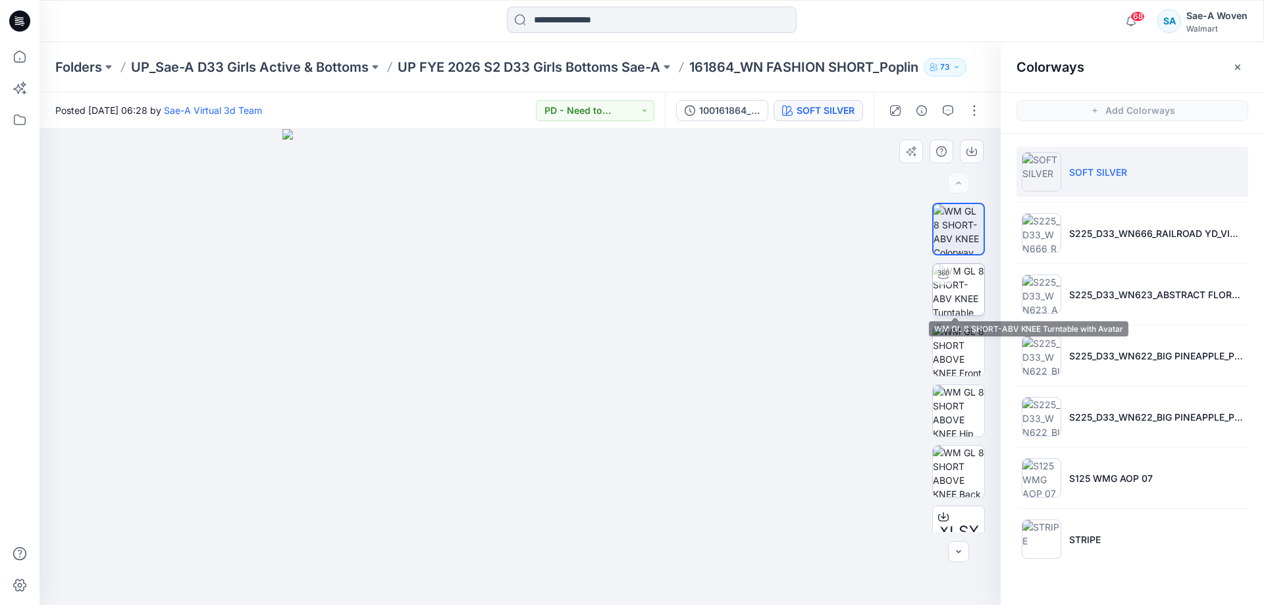
click at [948, 305] on img at bounding box center [958, 289] width 51 height 51
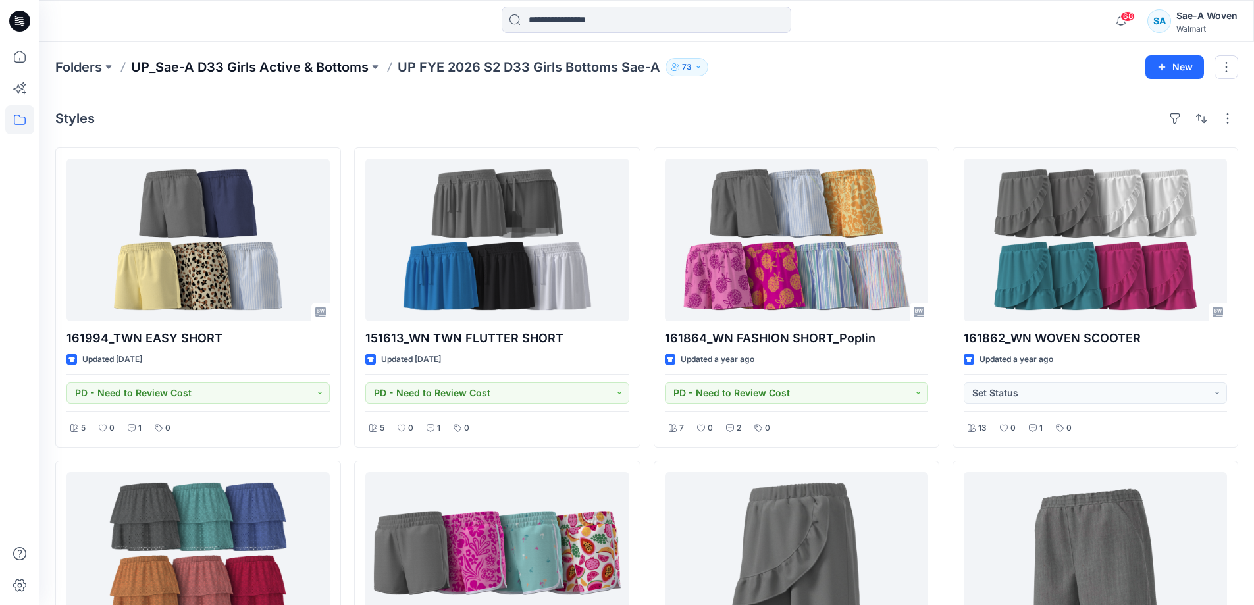
click at [256, 63] on p "UP_Sae-A D33 Girls Active & Bottoms" at bounding box center [250, 67] width 238 height 18
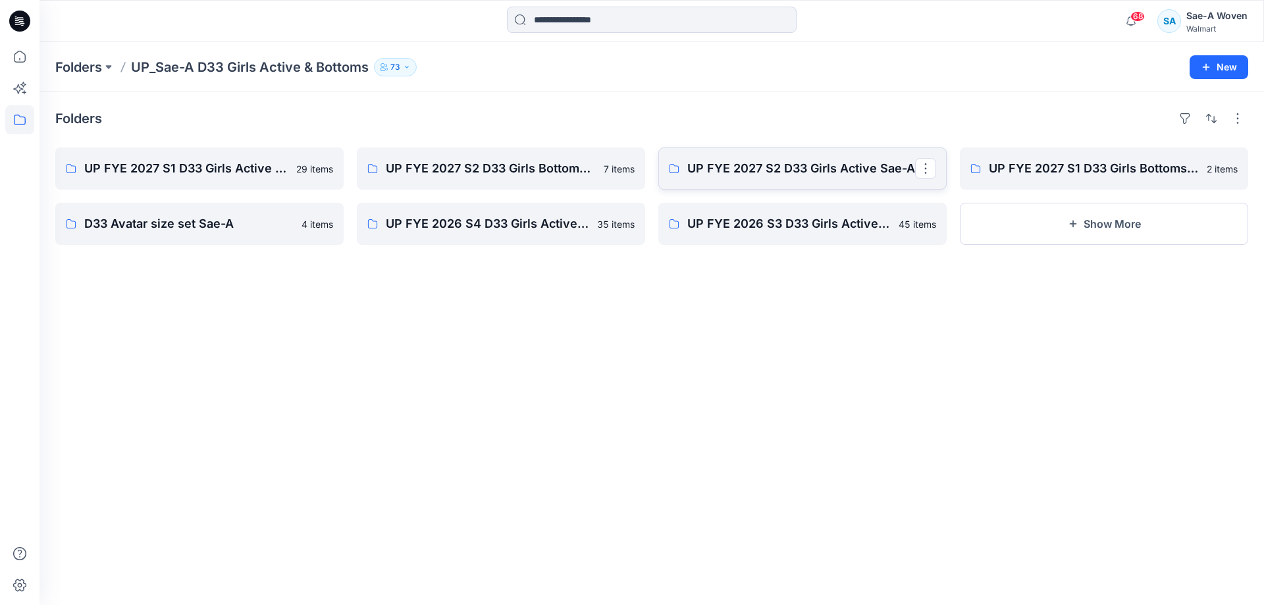
click at [790, 179] on link "UP FYE 2027 S2 D33 Girls Active Sae-A" at bounding box center [802, 168] width 288 height 42
click at [495, 159] on p "UP FYE 2027 S2 D33 Girls Bottoms Sae-A" at bounding box center [500, 168] width 228 height 18
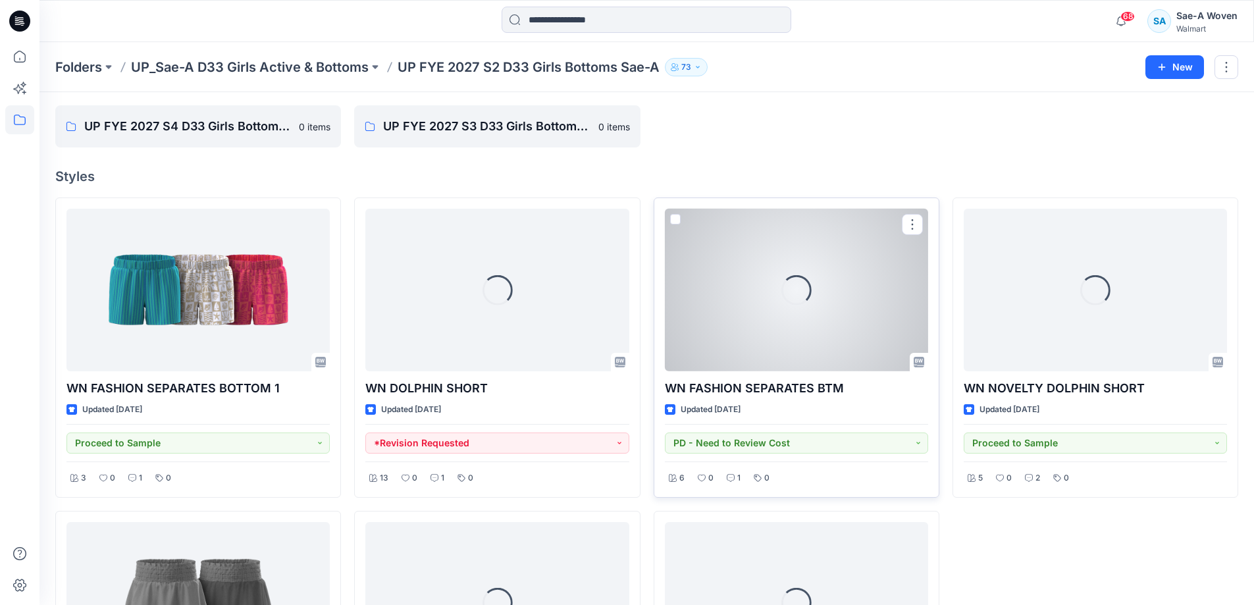
scroll to position [66, 0]
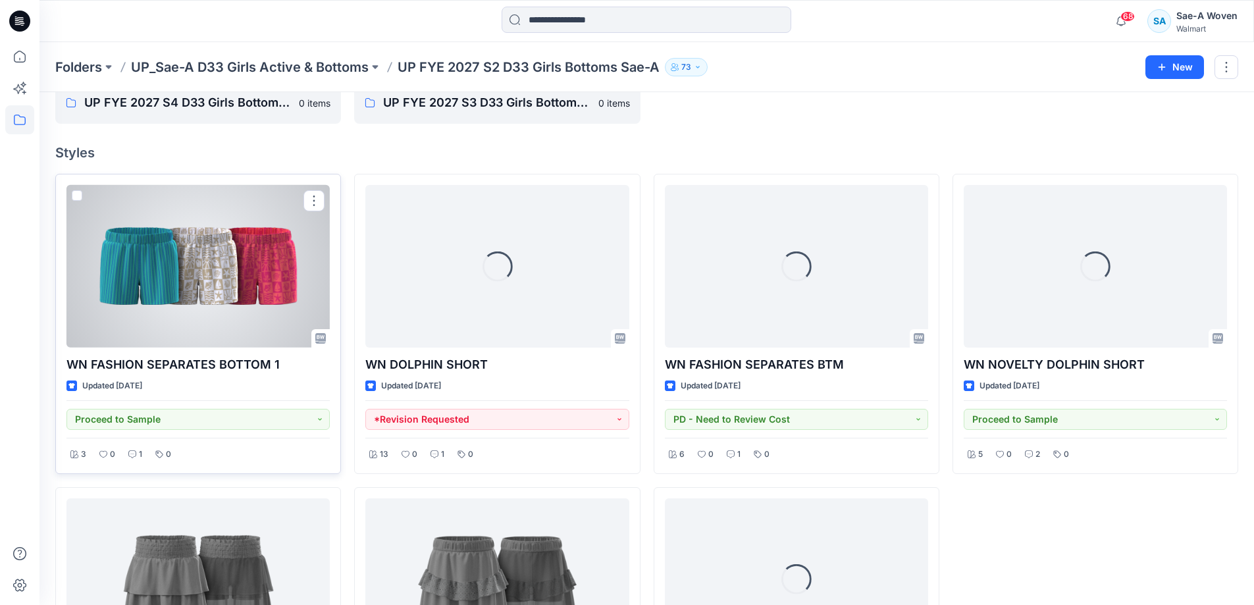
click at [188, 283] on div at bounding box center [197, 266] width 263 height 163
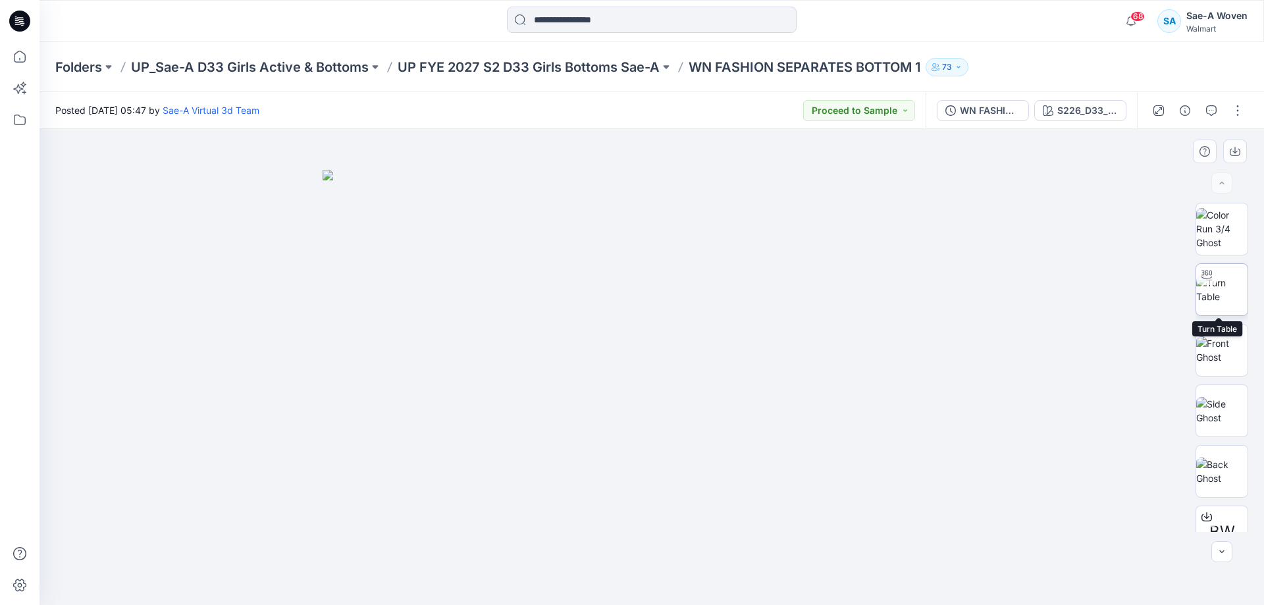
click at [1206, 296] on img at bounding box center [1221, 290] width 51 height 28
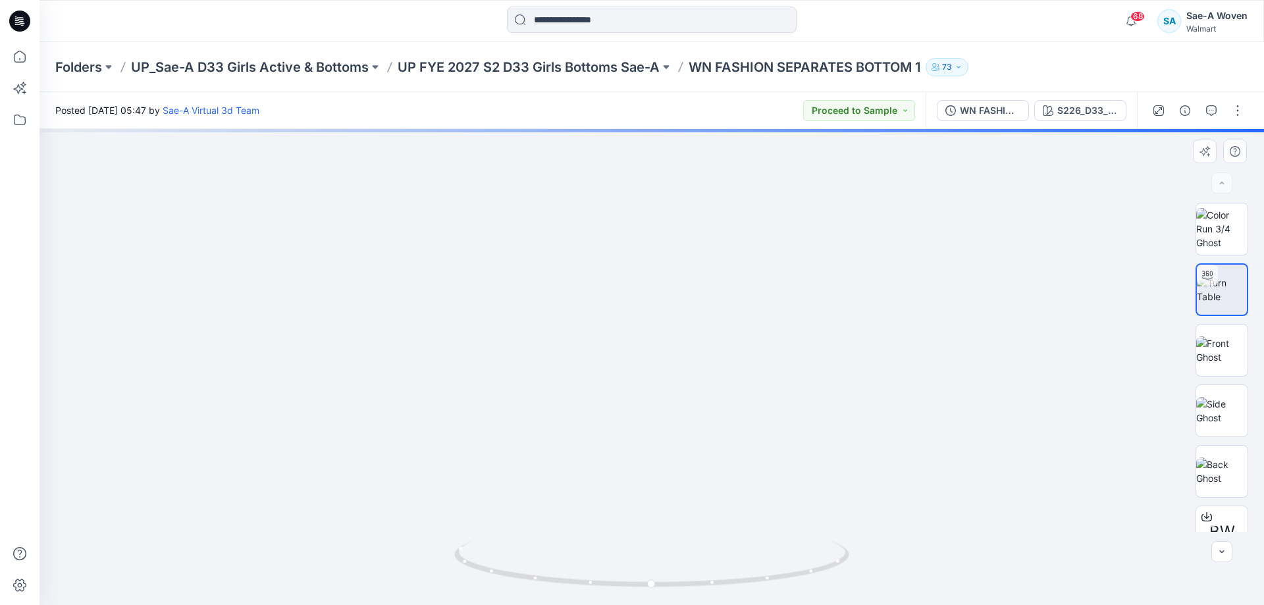
drag, startPoint x: 828, startPoint y: 488, endPoint x: 827, endPoint y: 363, distance: 125.0
click at [827, 363] on img at bounding box center [651, 94] width 1563 height 1019
click at [1206, 116] on button "button" at bounding box center [1210, 110] width 21 height 21
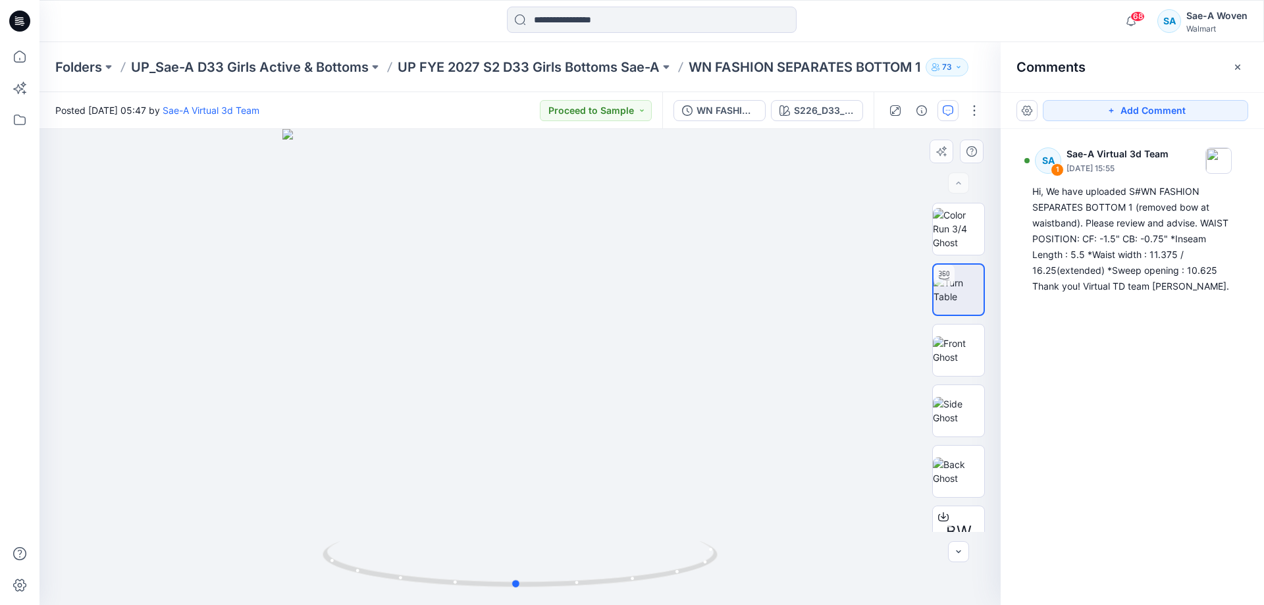
drag, startPoint x: 498, startPoint y: 486, endPoint x: 494, endPoint y: 392, distance: 94.8
click at [494, 392] on div at bounding box center [519, 367] width 961 height 476
click at [694, 124] on div "WN FASHION SEPARATES BOTTOM 1_REMOVED BOW AT WB_FULL COLORWAYS S226_D33_WN_AOP_…" at bounding box center [767, 110] width 211 height 37
click at [705, 114] on div "WN FASHION SEPARATES BOTTOM 1_REMOVED BOW AT WB_FULL COLORWAYS" at bounding box center [726, 110] width 61 height 14
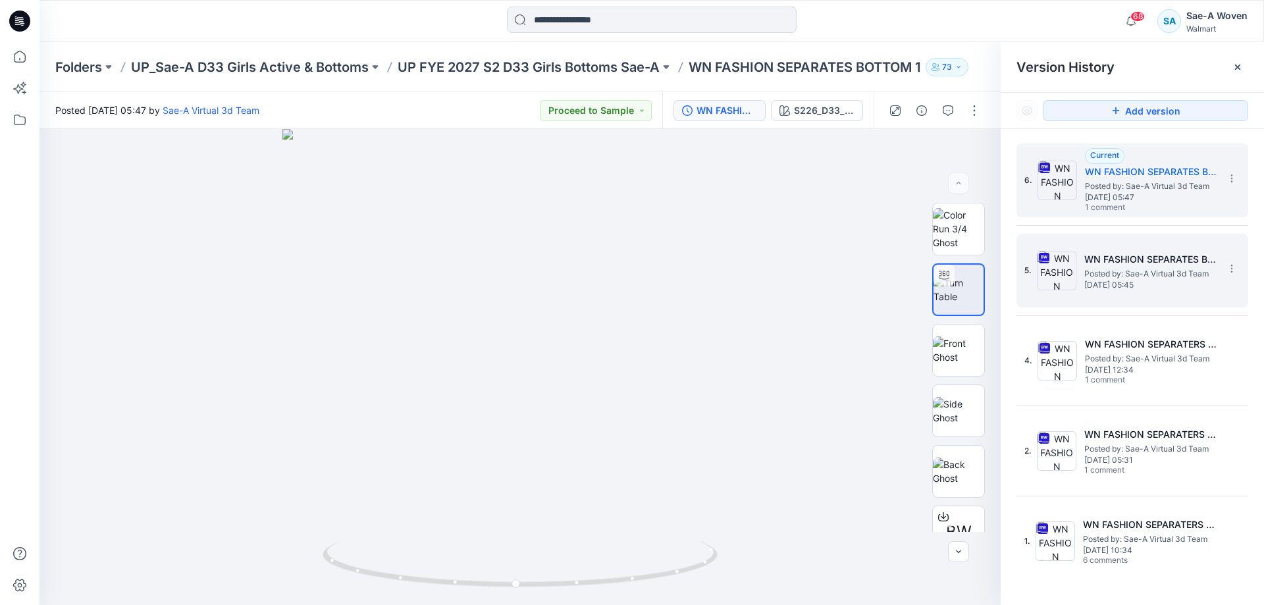
click at [1138, 257] on h5 "WN FASHION SEPARATES BOTTOM 1_REMOVED BOW AT WB_SOFT SILVER" at bounding box center [1150, 259] width 132 height 16
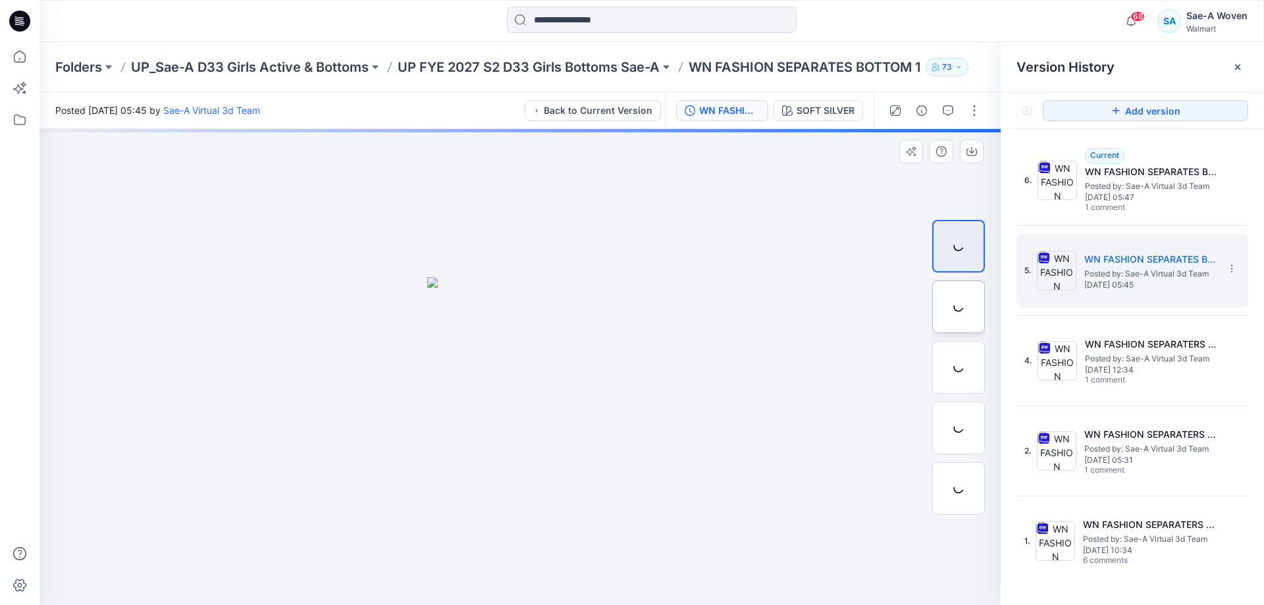
click at [933, 304] on div at bounding box center [958, 306] width 53 height 53
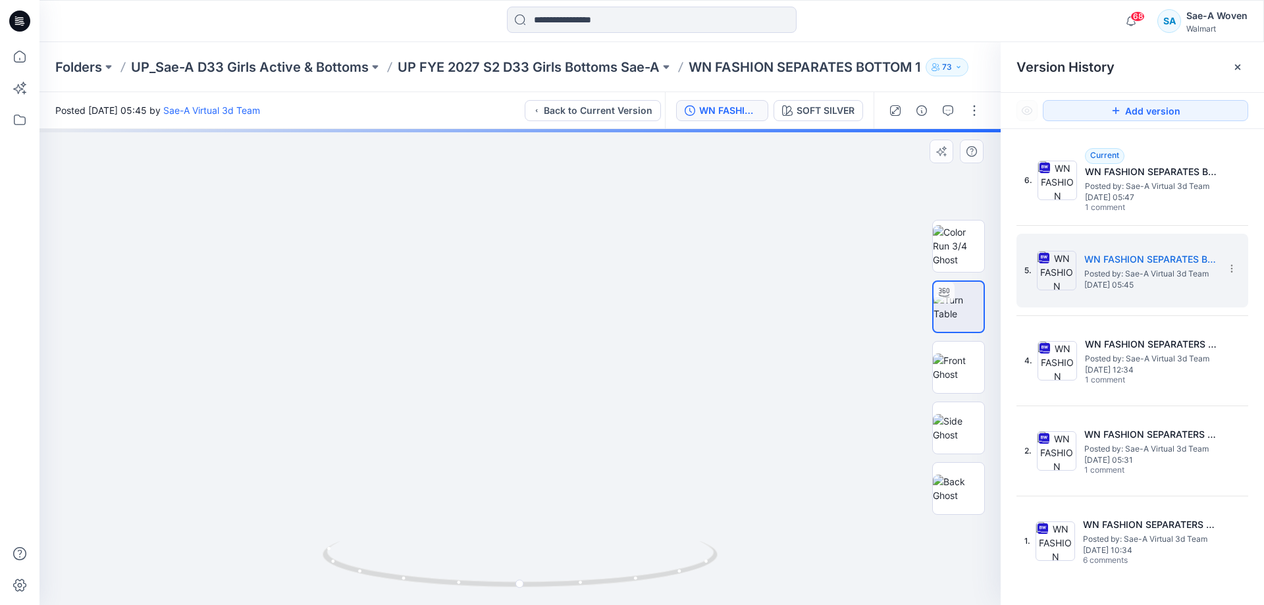
drag, startPoint x: 559, startPoint y: 519, endPoint x: 560, endPoint y: 233, distance: 285.6
drag, startPoint x: 598, startPoint y: 407, endPoint x: 599, endPoint y: 294, distance: 113.2
click at [599, 294] on img at bounding box center [520, 185] width 838 height 838
drag, startPoint x: 621, startPoint y: 340, endPoint x: 621, endPoint y: 378, distance: 38.2
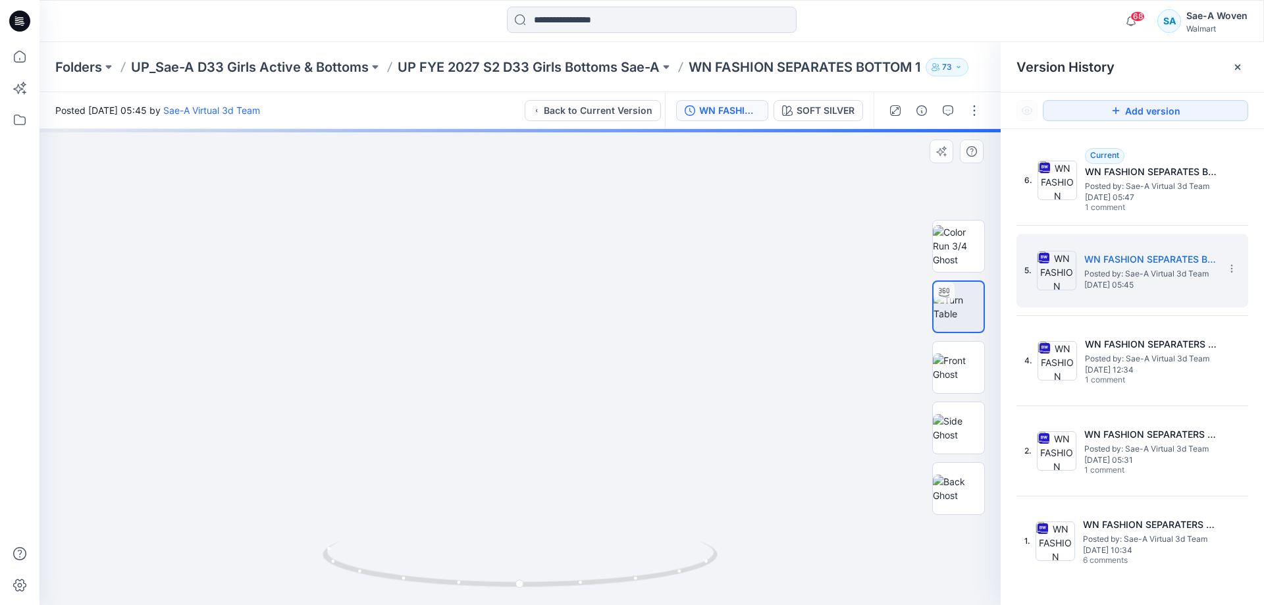
click at [621, 378] on img at bounding box center [518, 116] width 1019 height 977
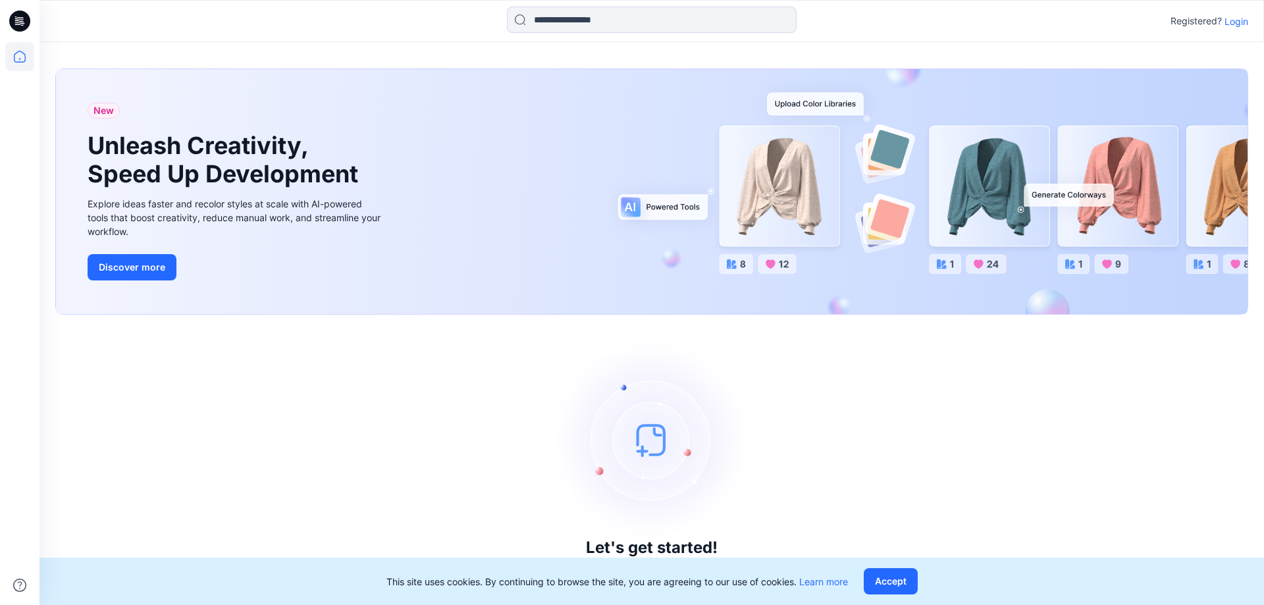
click at [1252, 13] on div "Registered? Login" at bounding box center [650, 21] width 1223 height 29
click at [1244, 21] on p "Login" at bounding box center [1236, 21] width 24 height 14
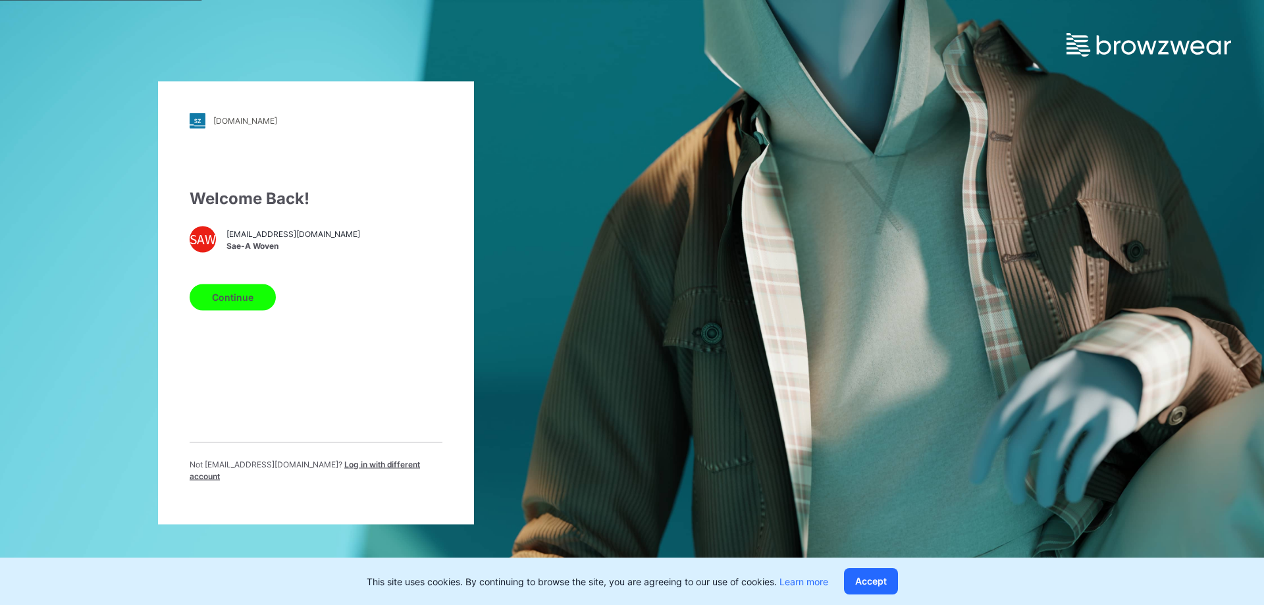
click at [251, 304] on button "Continue" at bounding box center [233, 297] width 86 height 26
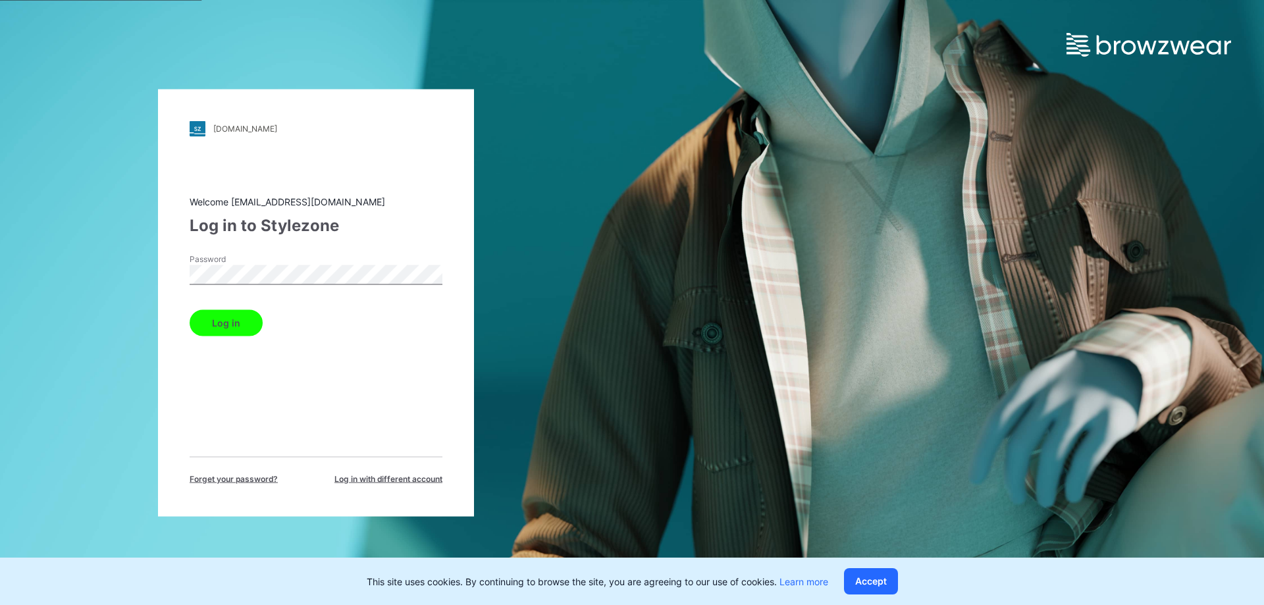
click at [243, 305] on div "Log in" at bounding box center [316, 320] width 253 height 32
click at [190, 309] on button "Log in" at bounding box center [226, 322] width 73 height 26
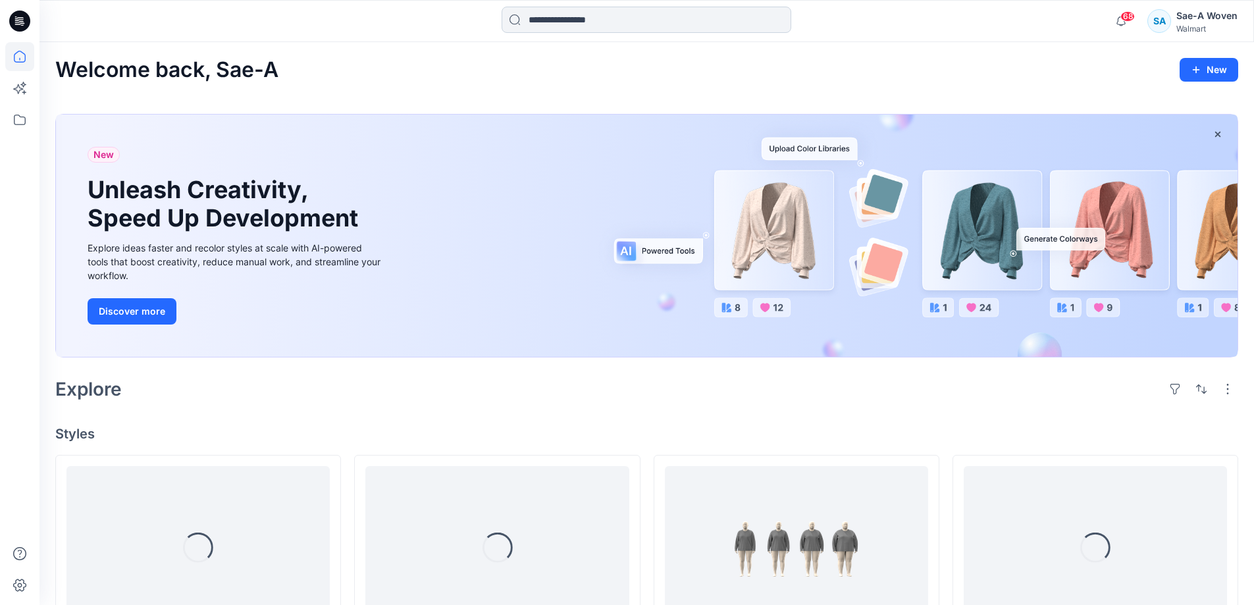
click at [544, 27] on input at bounding box center [646, 20] width 290 height 26
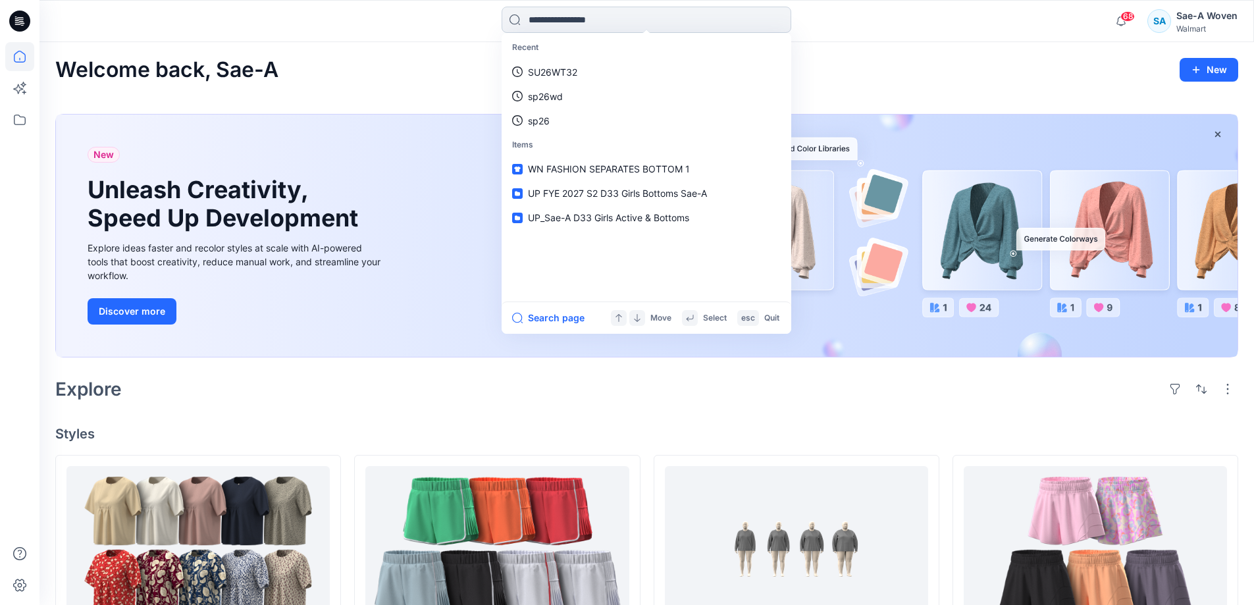
click at [595, 27] on input at bounding box center [646, 20] width 290 height 26
type input "*"
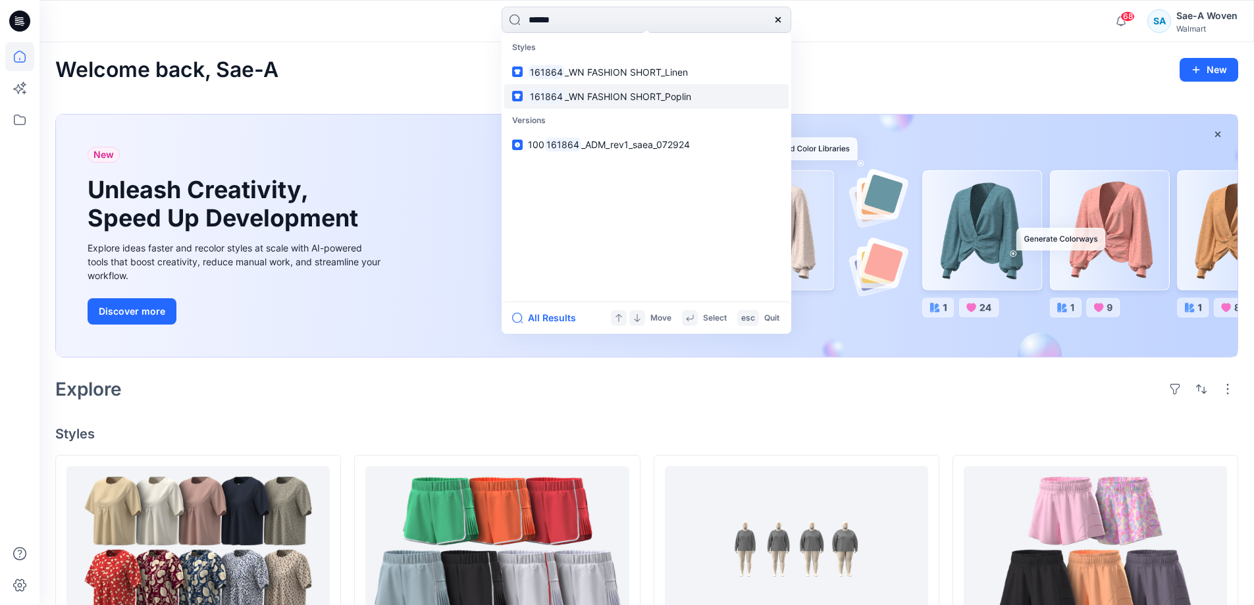
type input "******"
click at [640, 93] on span "_WN FASHION SHORT_Poplin" at bounding box center [628, 96] width 126 height 11
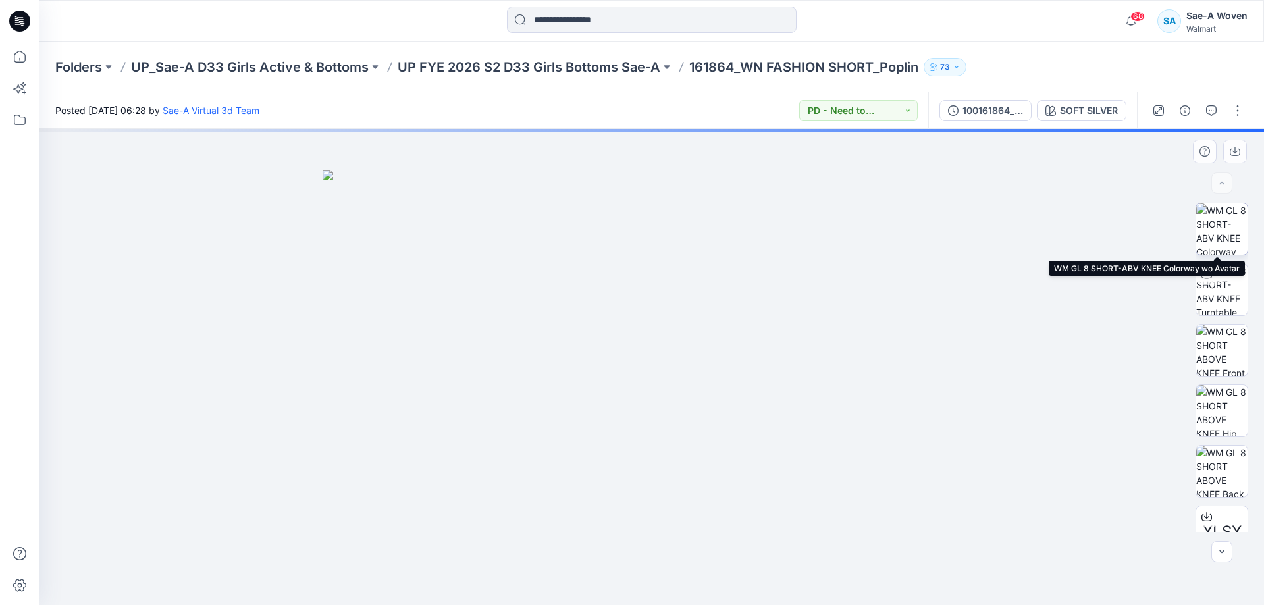
click at [1217, 228] on img at bounding box center [1221, 228] width 51 height 51
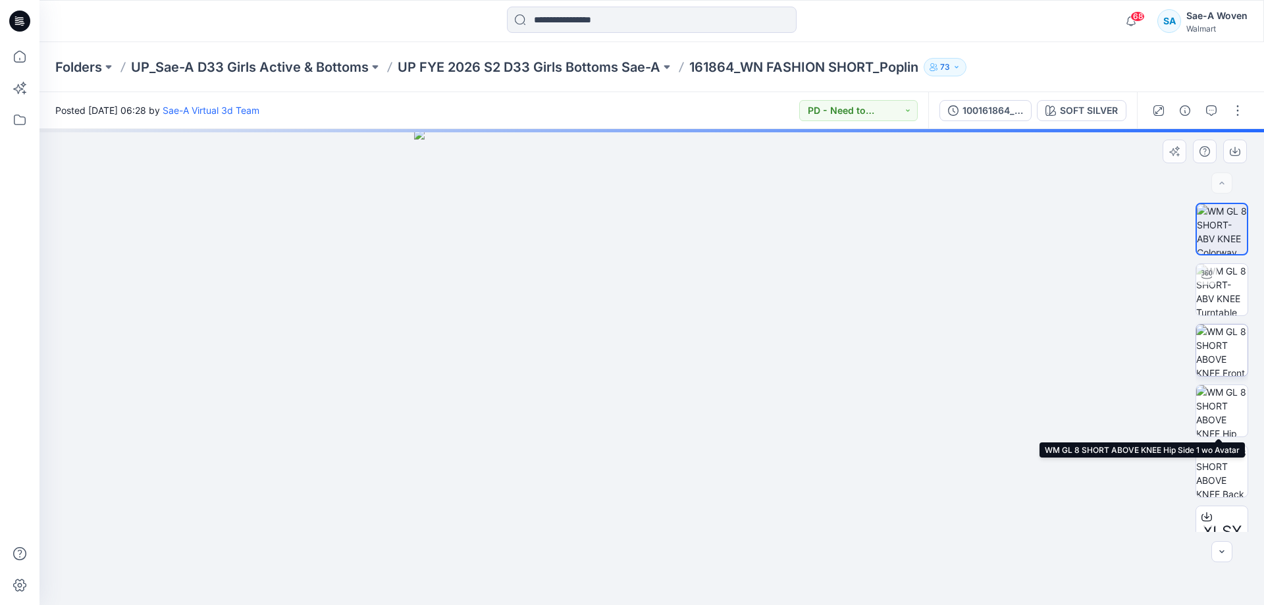
click at [1217, 351] on img at bounding box center [1221, 349] width 51 height 51
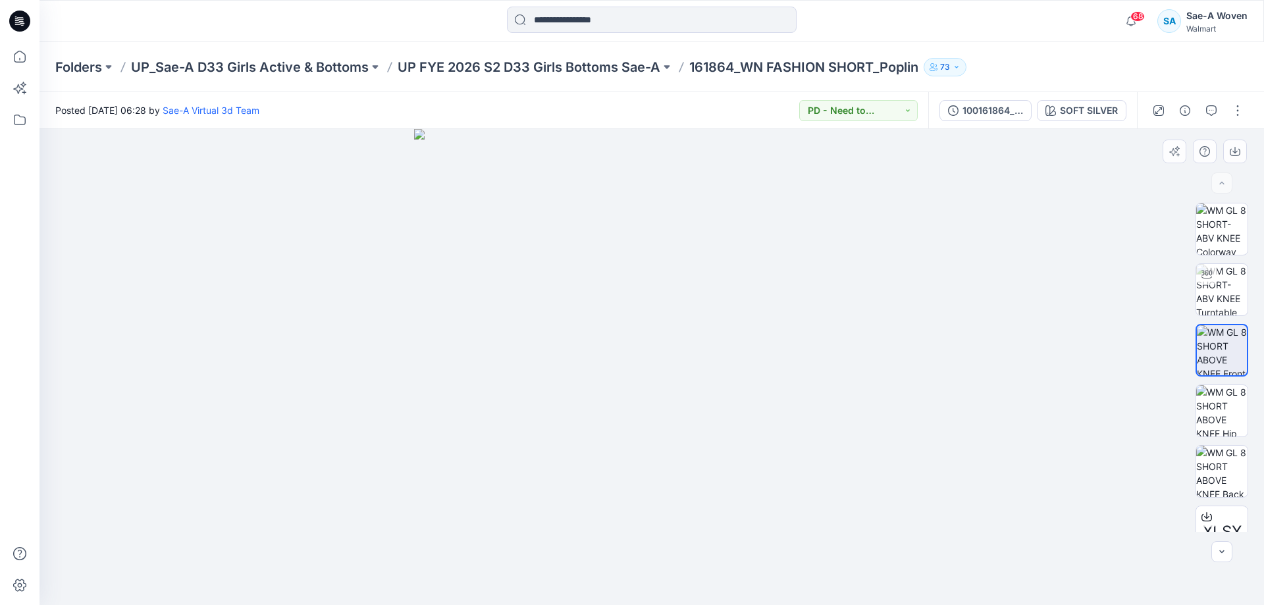
click at [1034, 398] on div at bounding box center [651, 367] width 1224 height 476
click at [1215, 415] on img at bounding box center [1221, 410] width 51 height 51
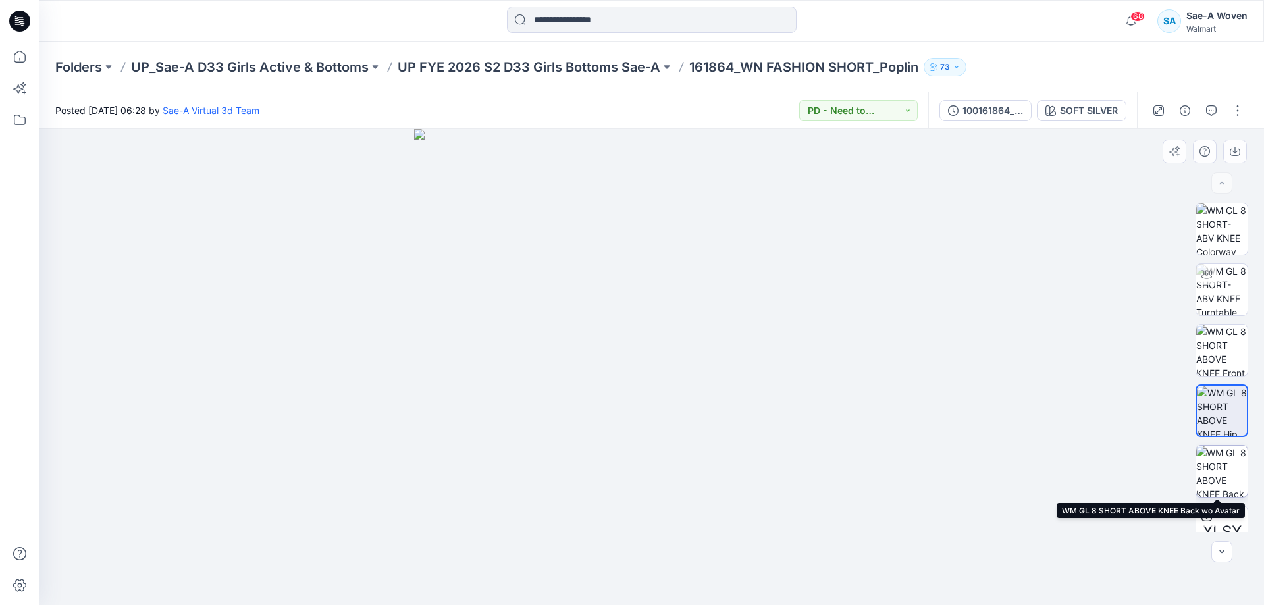
drag, startPoint x: 1217, startPoint y: 478, endPoint x: 1223, endPoint y: 479, distance: 6.7
click at [1217, 478] on img at bounding box center [1221, 471] width 51 height 51
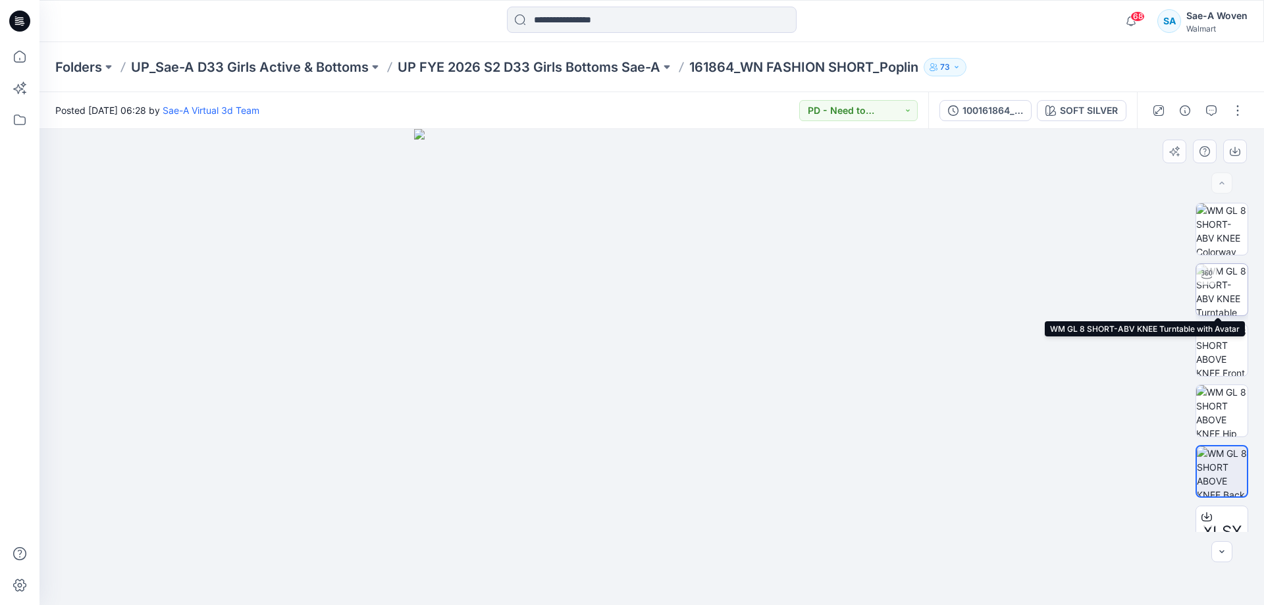
click at [1206, 285] on img at bounding box center [1221, 289] width 51 height 51
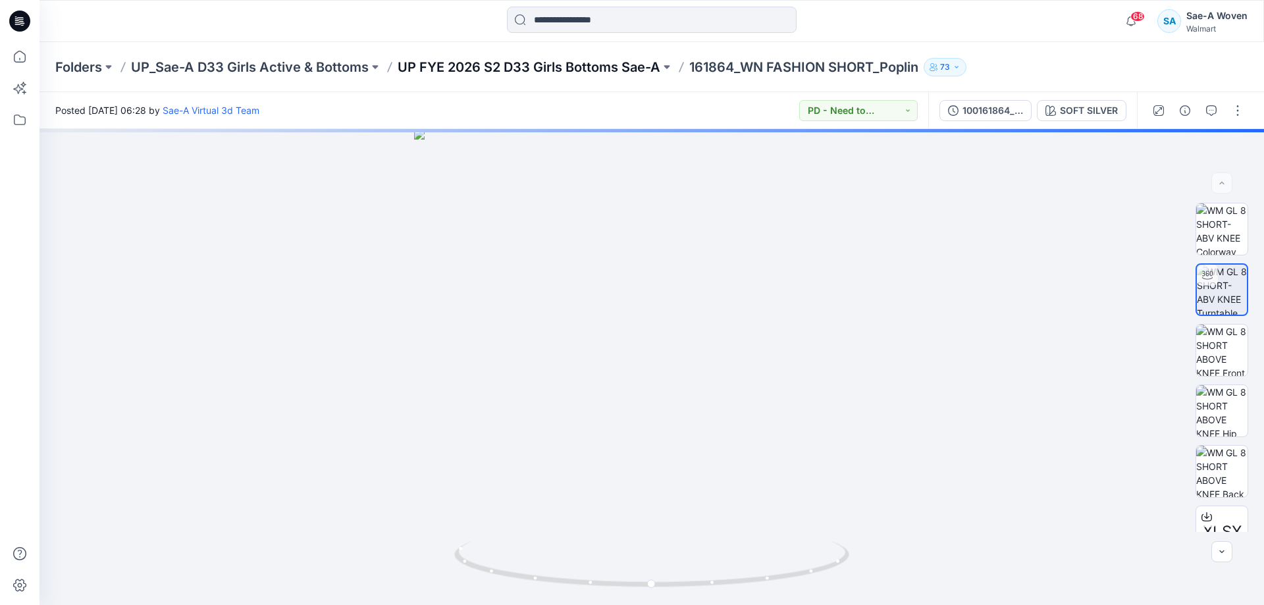
click at [633, 70] on p "UP FYE 2026 S2 D33 Girls Bottoms Sae-A" at bounding box center [528, 67] width 263 height 18
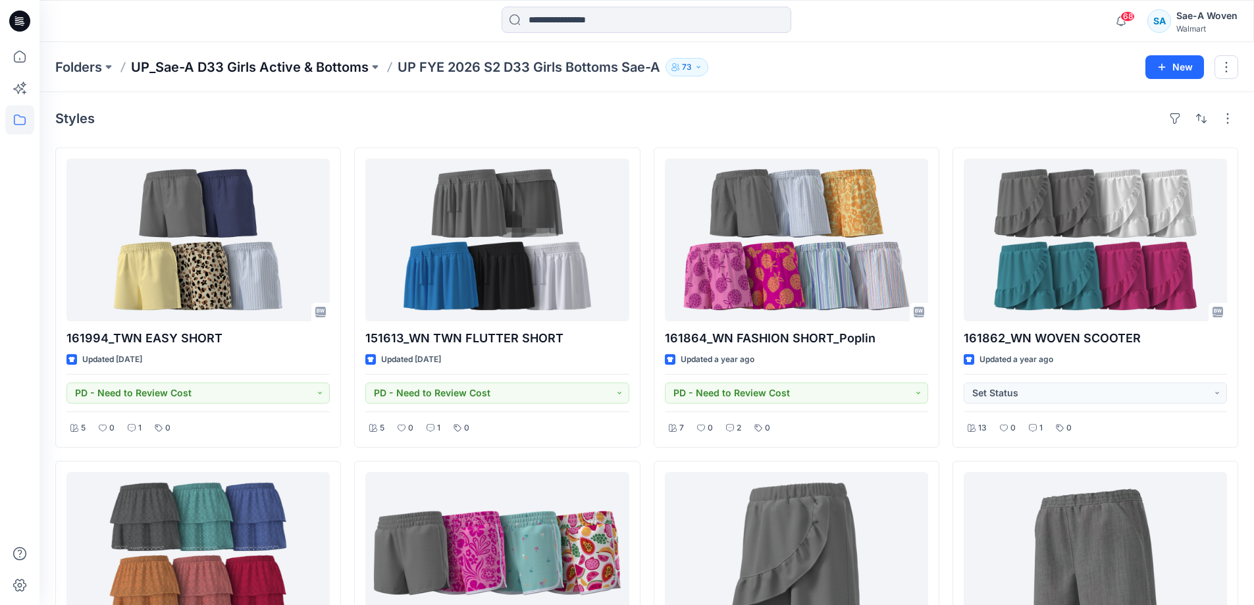
click at [301, 58] on p "UP_Sae-A D33 Girls Active & Bottoms" at bounding box center [250, 67] width 238 height 18
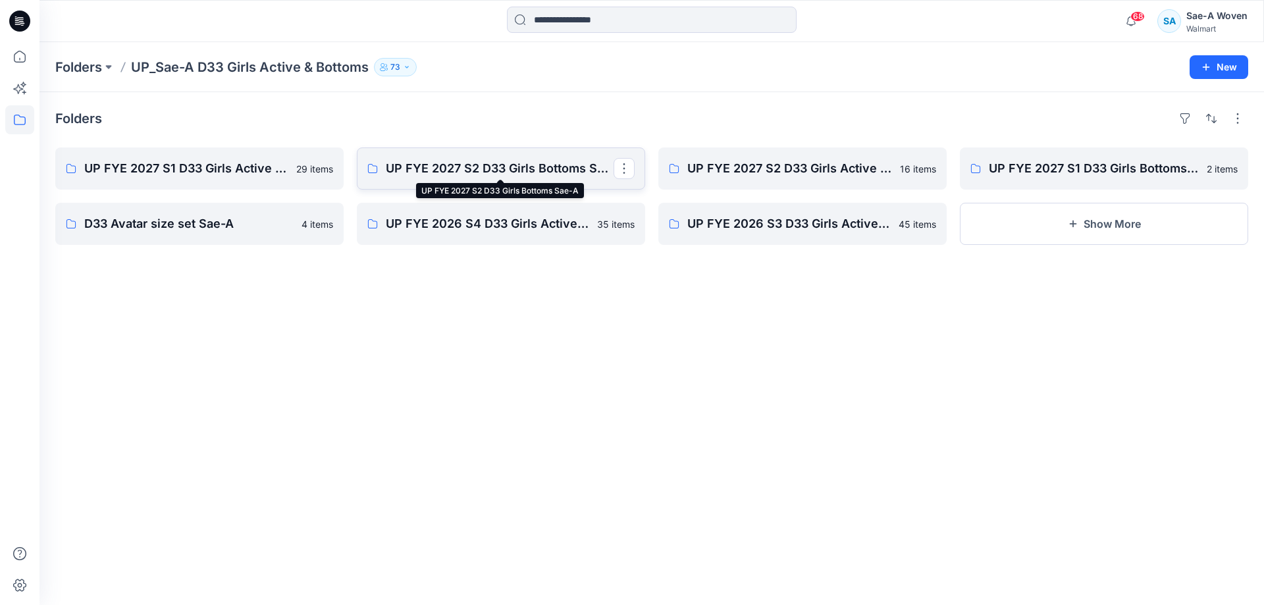
click at [484, 161] on p "UP FYE 2027 S2 D33 Girls Bottoms Sae-A" at bounding box center [500, 168] width 228 height 18
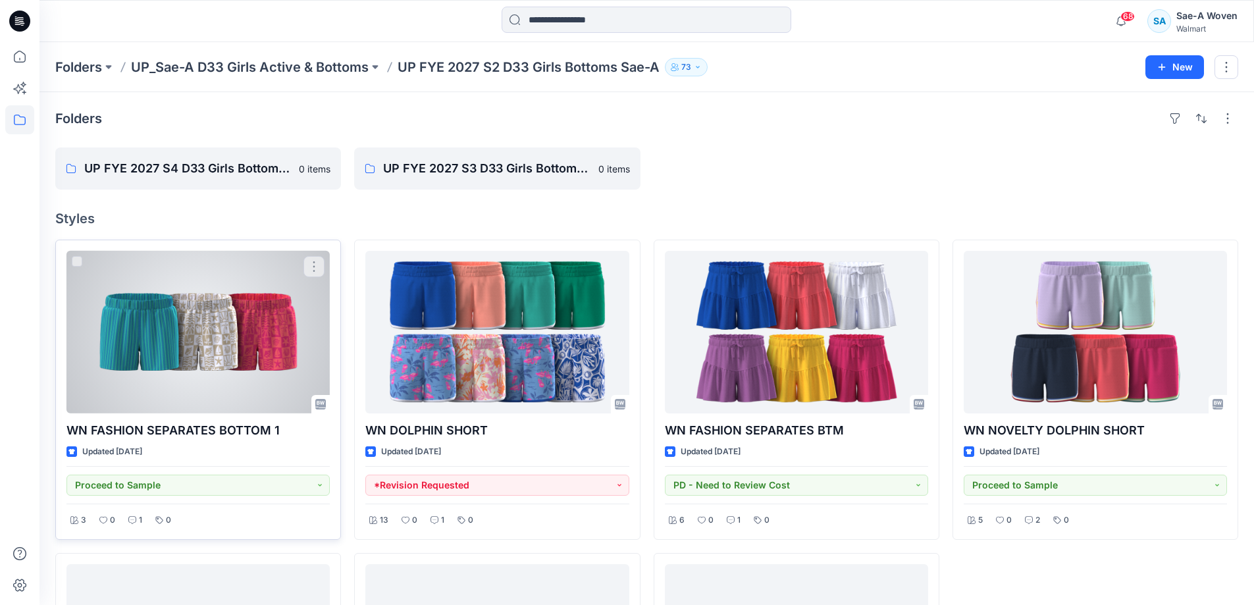
click at [194, 363] on div at bounding box center [197, 332] width 263 height 163
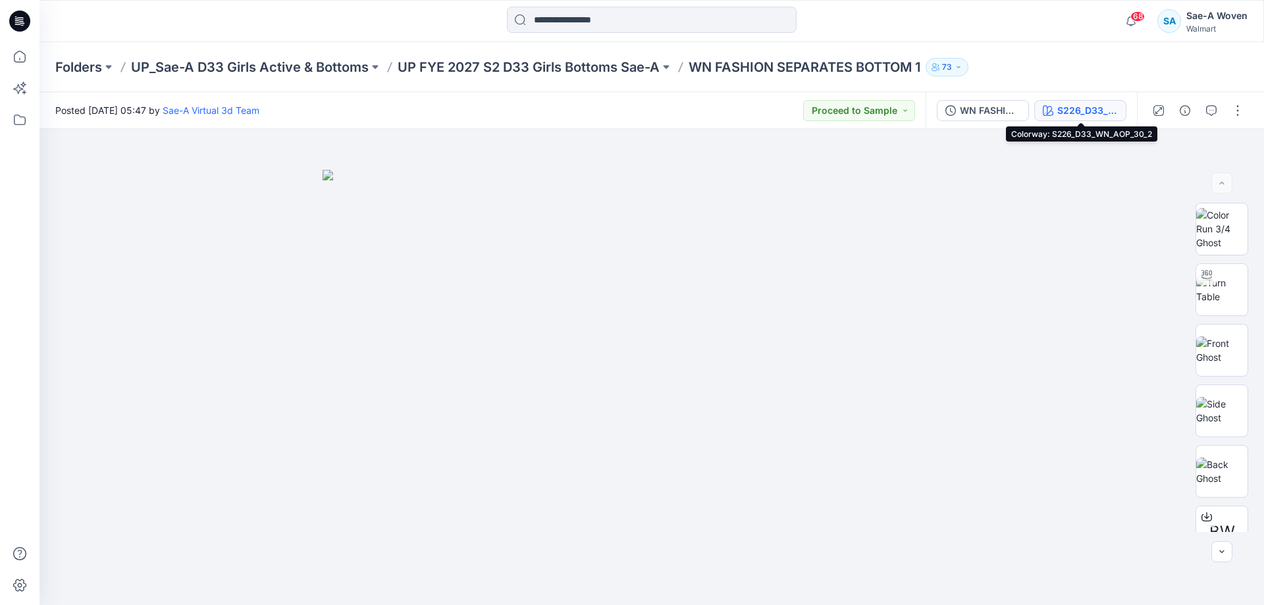
click at [1087, 111] on div "S226_D33_WN_AOP_30_2" at bounding box center [1087, 110] width 61 height 14
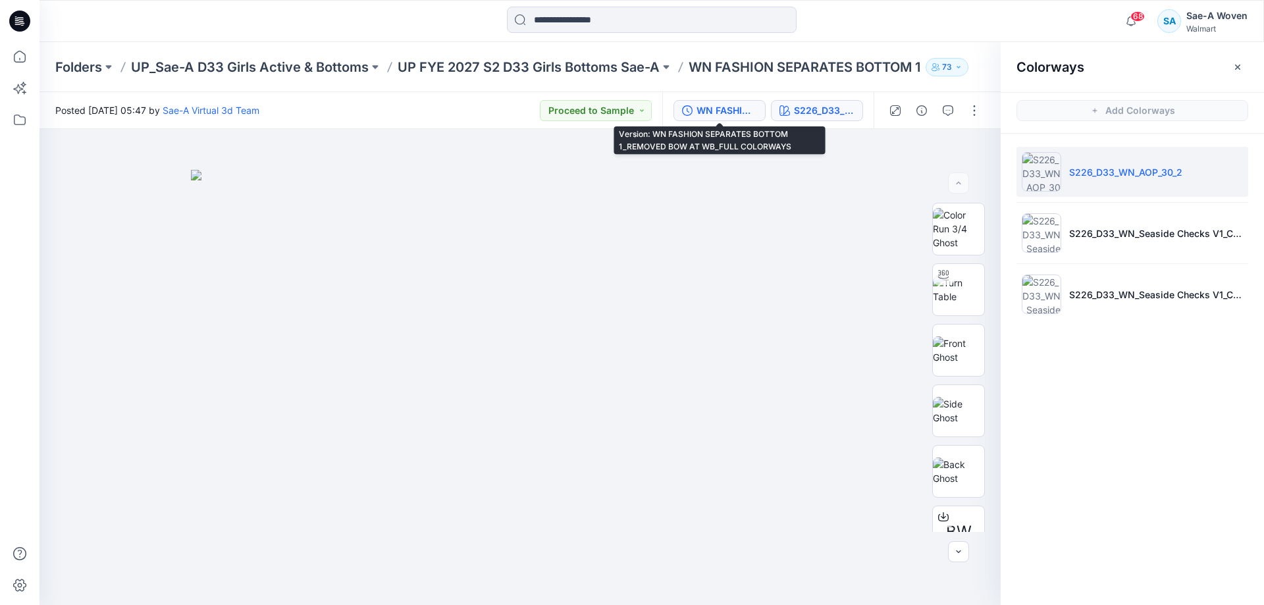
click at [717, 109] on div "WN FASHION SEPARATES BOTTOM 1_REMOVED BOW AT WB_FULL COLORWAYS" at bounding box center [726, 110] width 61 height 14
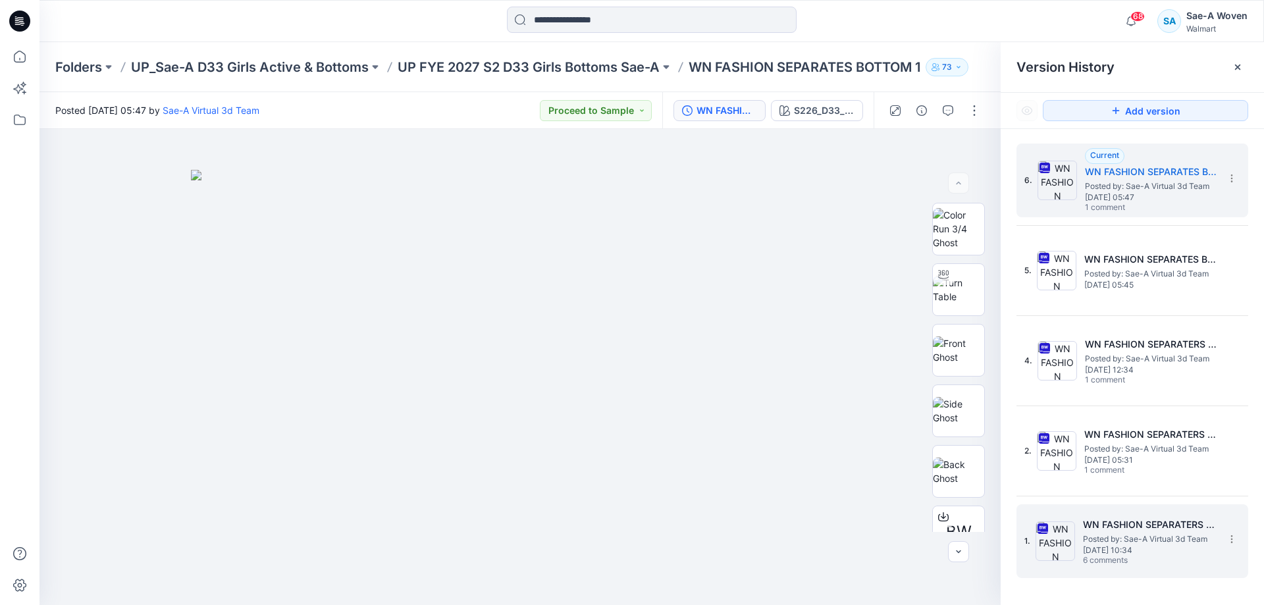
click at [1135, 515] on div "1. WN FASHION SEPARATERS BOTTOM 1_SOFT SILVER Posted by: Sae-A Virtual 3d Team …" at bounding box center [1122, 540] width 197 height 63
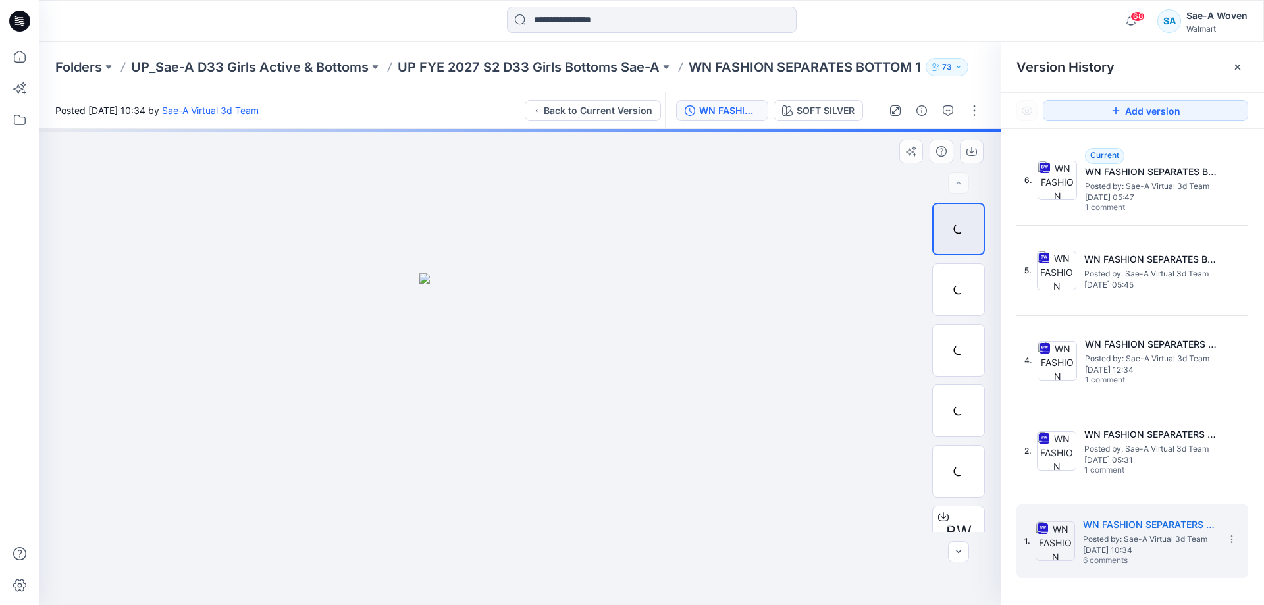
click at [831, 396] on div at bounding box center [519, 367] width 961 height 476
click at [938, 274] on icon at bounding box center [943, 274] width 11 height 11
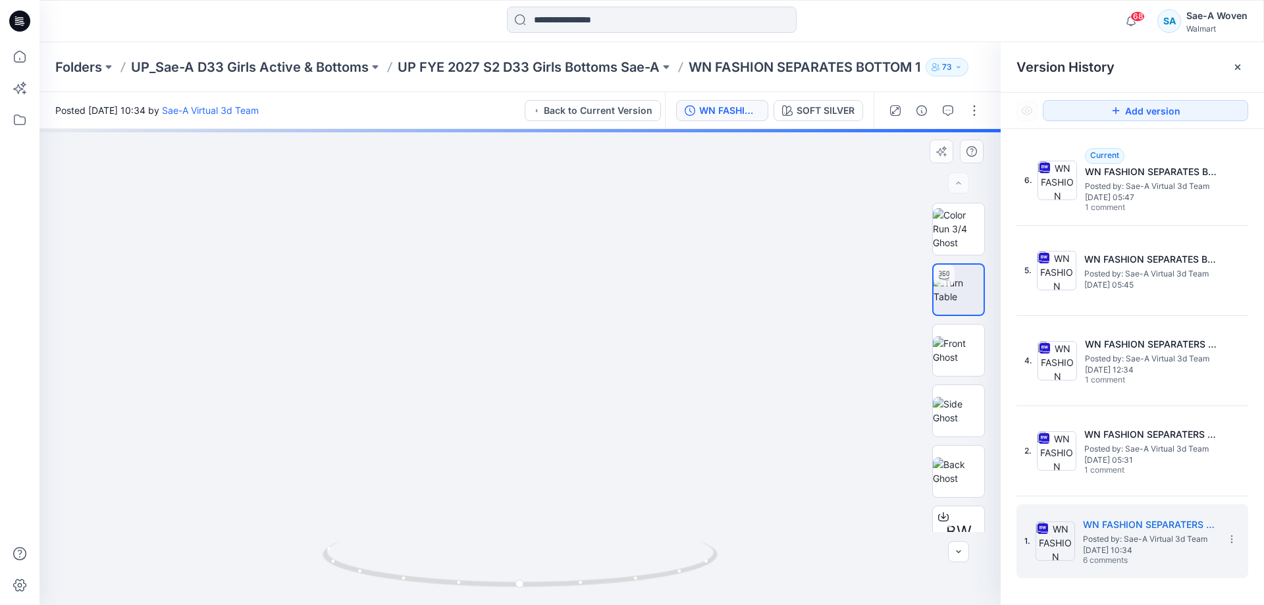
drag, startPoint x: 663, startPoint y: 517, endPoint x: 654, endPoint y: 280, distance: 237.1
click at [654, 280] on img at bounding box center [536, 63] width 1563 height 1084
drag, startPoint x: 648, startPoint y: 467, endPoint x: 680, endPoint y: 385, distance: 88.4
click at [680, 385] on img at bounding box center [521, 169] width 1019 height 872
click at [671, 340] on img at bounding box center [548, 148] width 1019 height 911
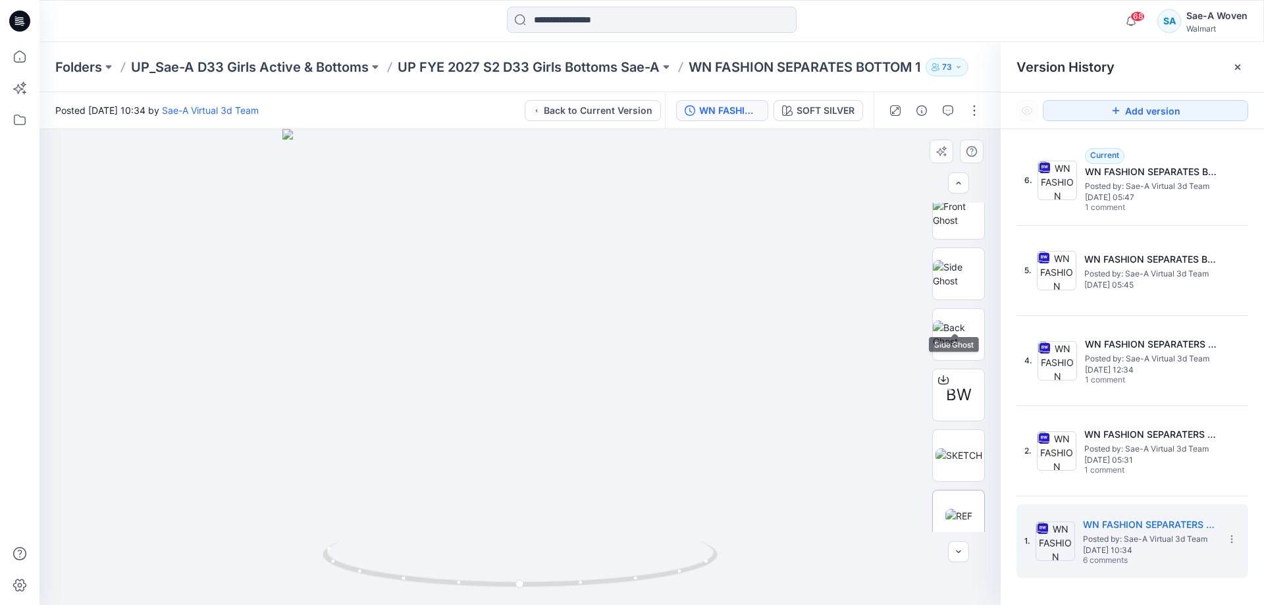
scroll to position [208, 0]
click at [948, 342] on div "BW" at bounding box center [958, 323] width 53 height 53
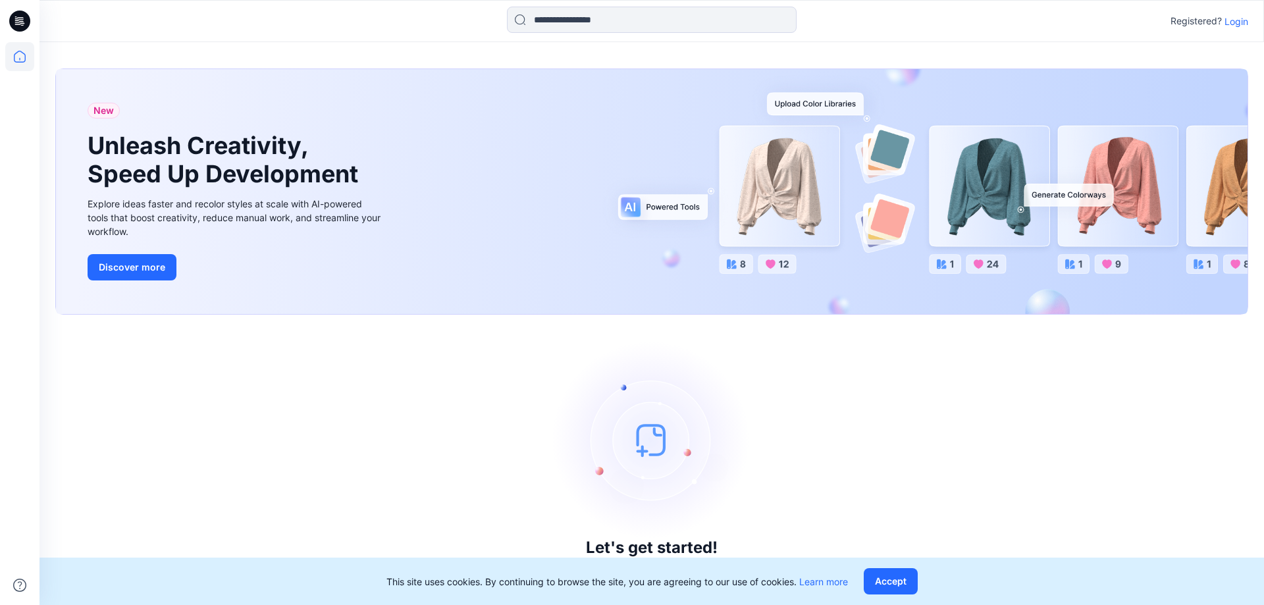
click at [1242, 23] on p "Login" at bounding box center [1236, 21] width 24 height 14
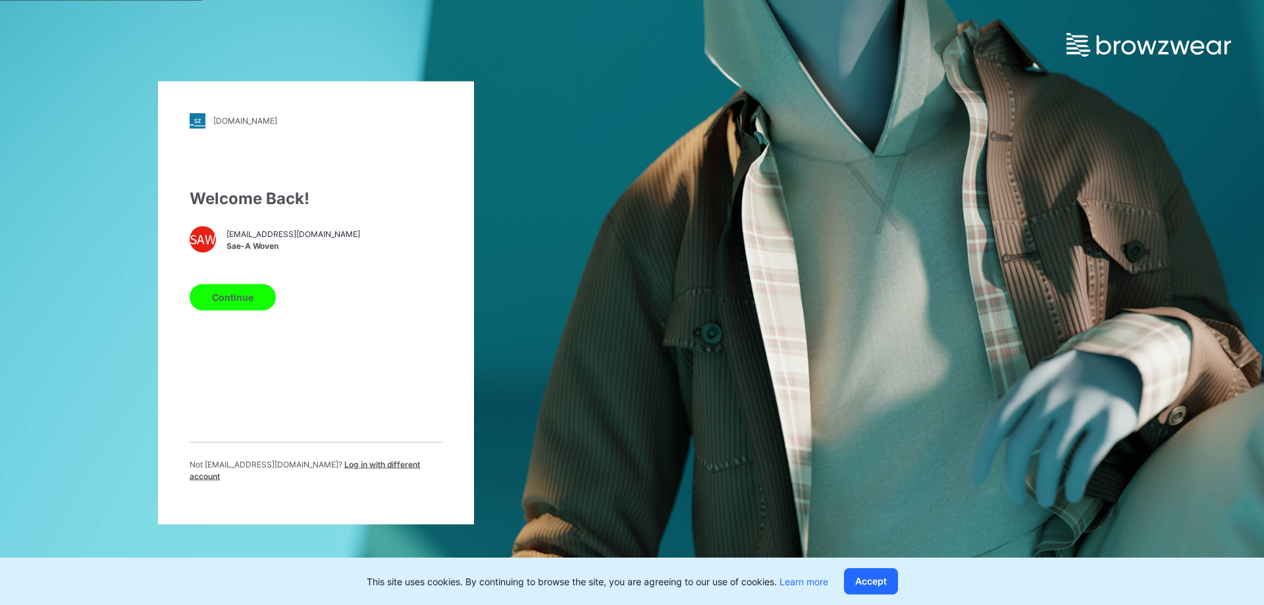
click at [247, 295] on button "Continue" at bounding box center [233, 297] width 86 height 26
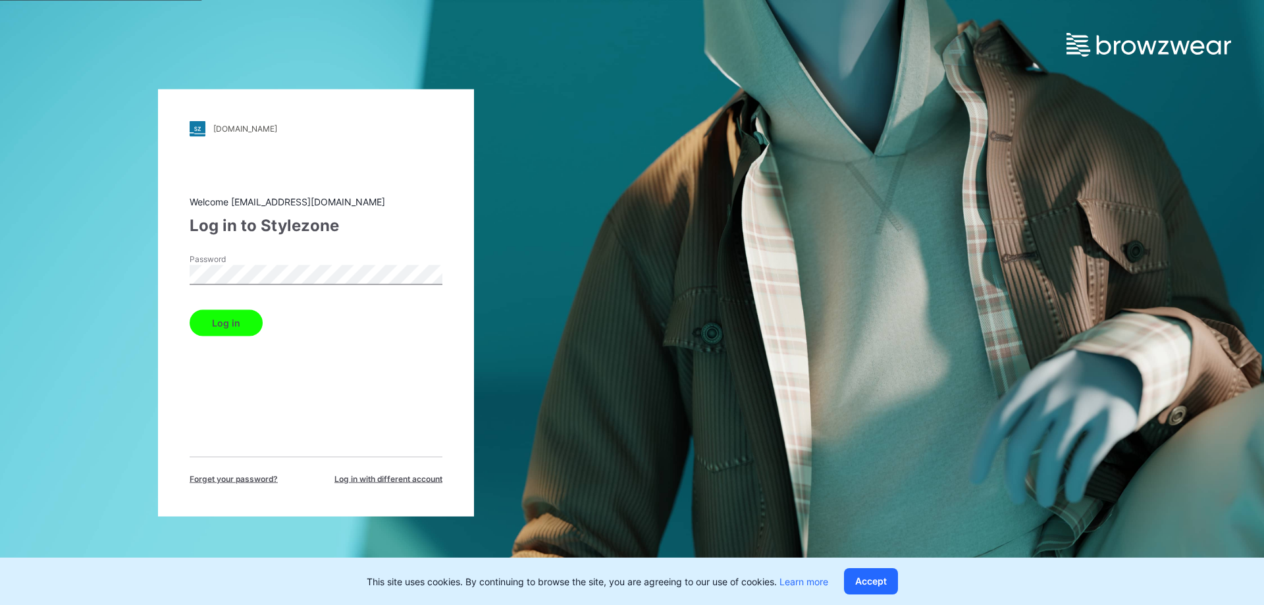
click at [190, 309] on button "Log in" at bounding box center [226, 322] width 73 height 26
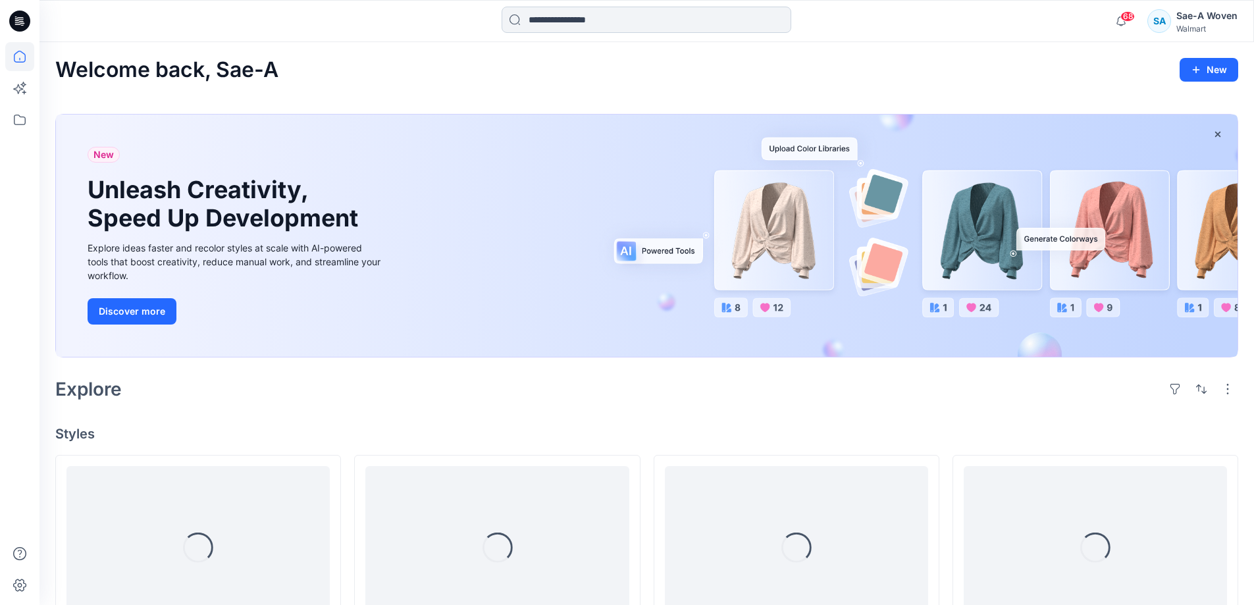
click at [602, 28] on input at bounding box center [646, 20] width 290 height 26
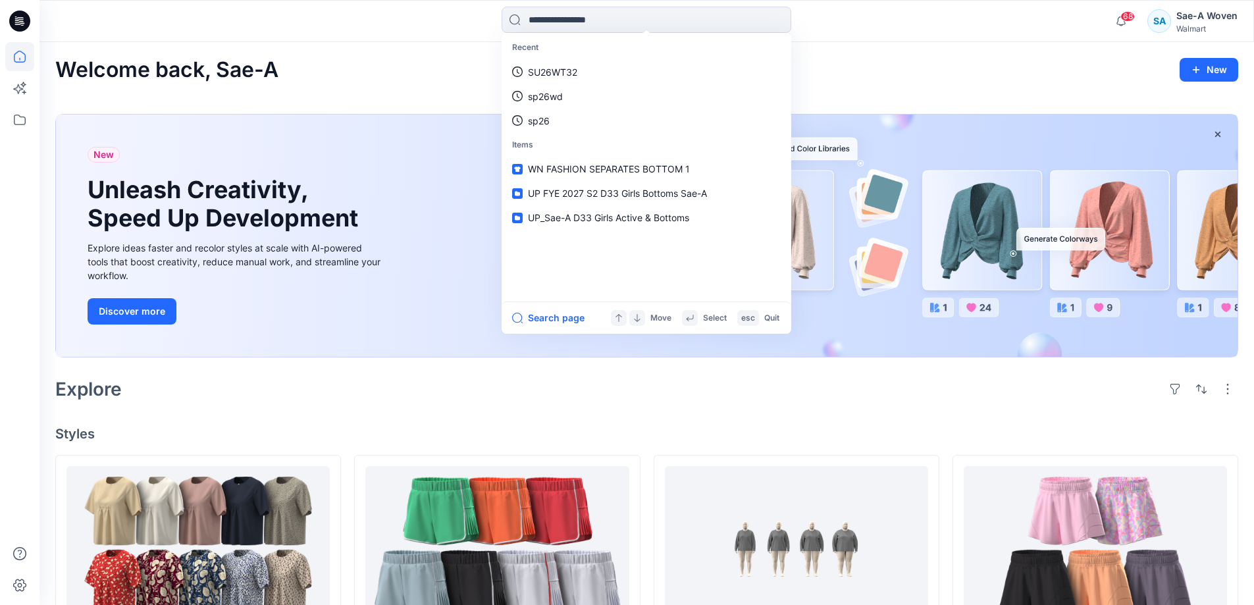
drag, startPoint x: 647, startPoint y: 169, endPoint x: 371, endPoint y: 151, distance: 277.0
click at [647, 169] on span "WN FASHION SEPARATES BOTTOM 1" at bounding box center [609, 168] width 162 height 11
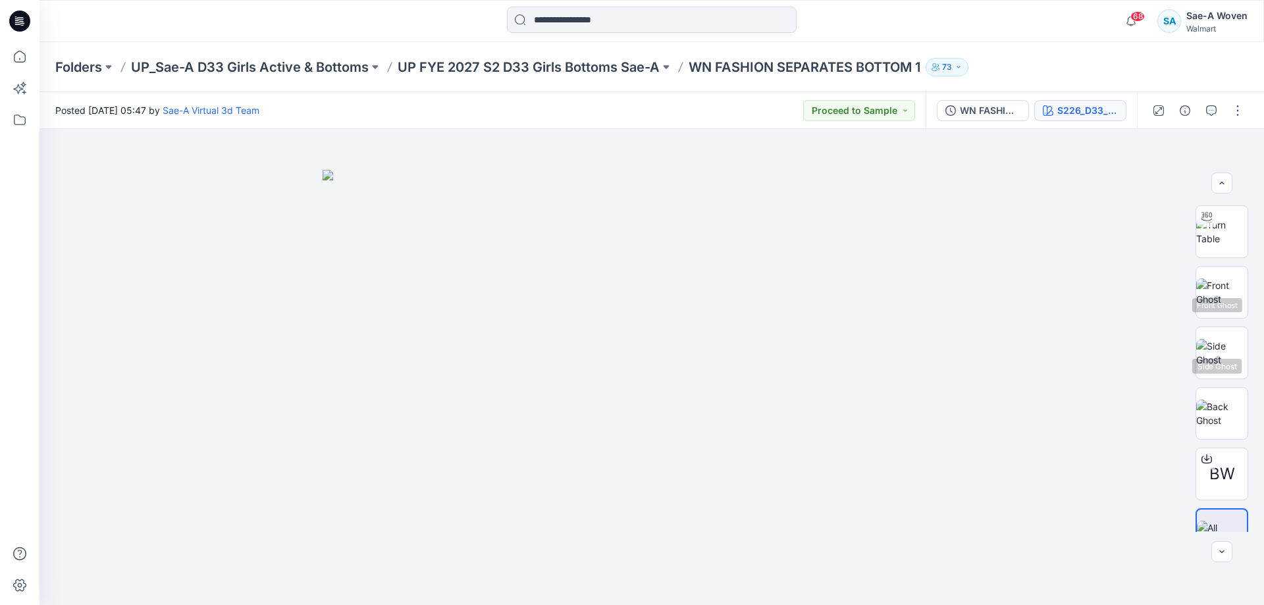
scroll to position [87, 0]
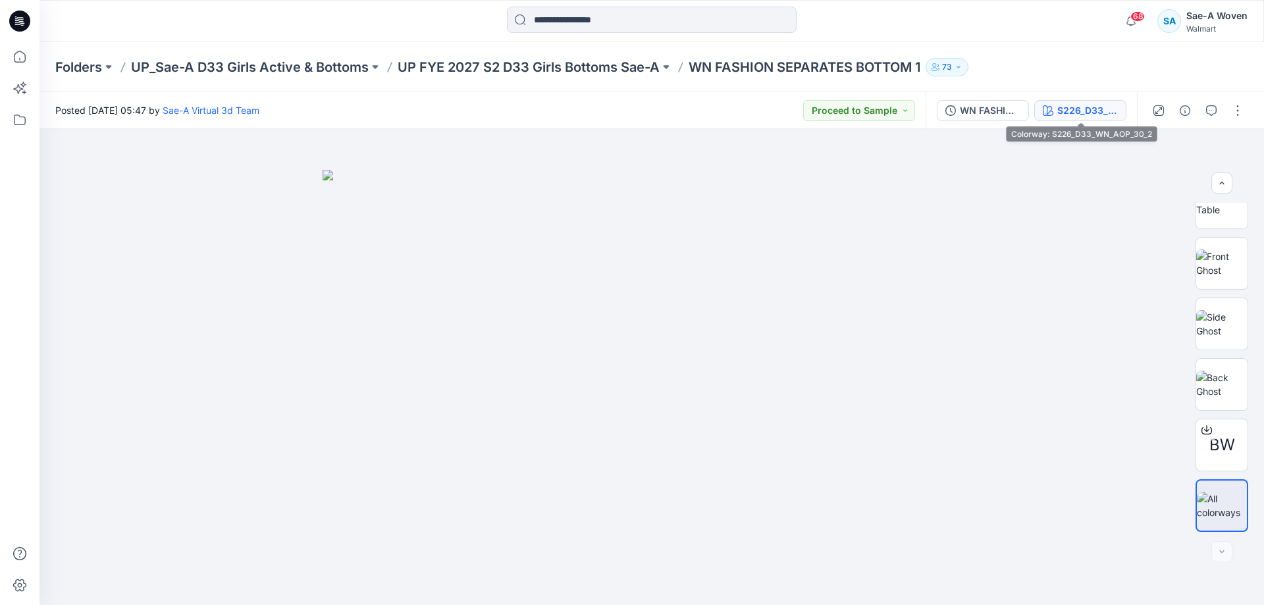
click at [1068, 111] on div "S226_D33_WN_AOP_30_2" at bounding box center [1087, 110] width 61 height 14
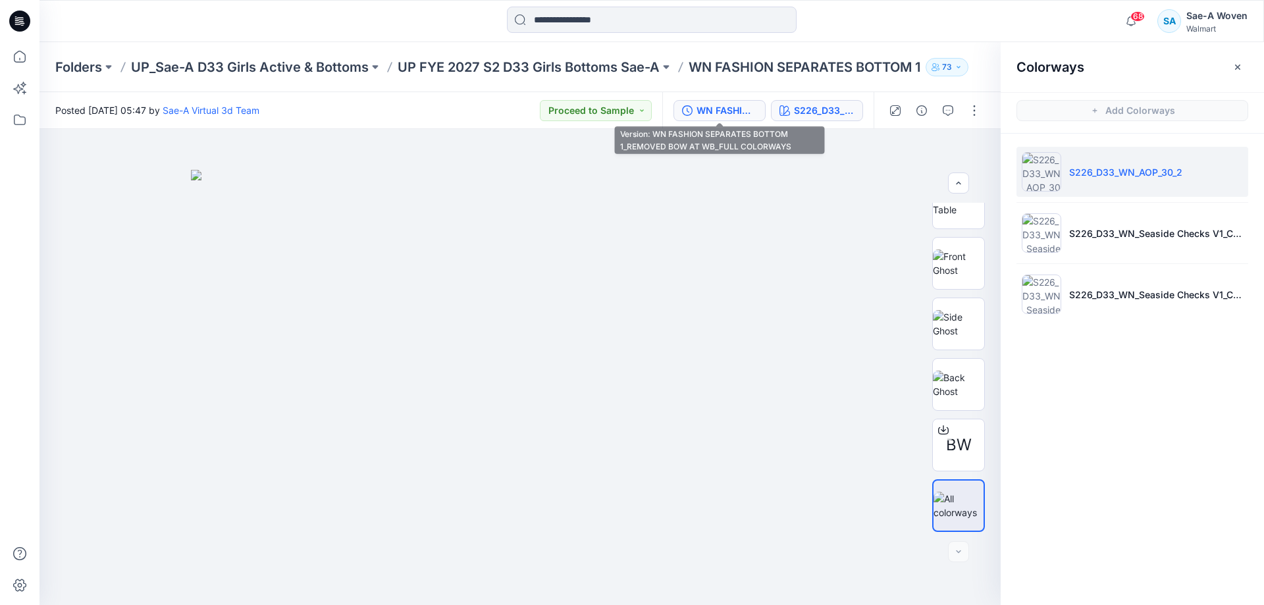
click at [748, 107] on div "WN FASHION SEPARATES BOTTOM 1_REMOVED BOW AT WB_FULL COLORWAYS" at bounding box center [726, 110] width 61 height 14
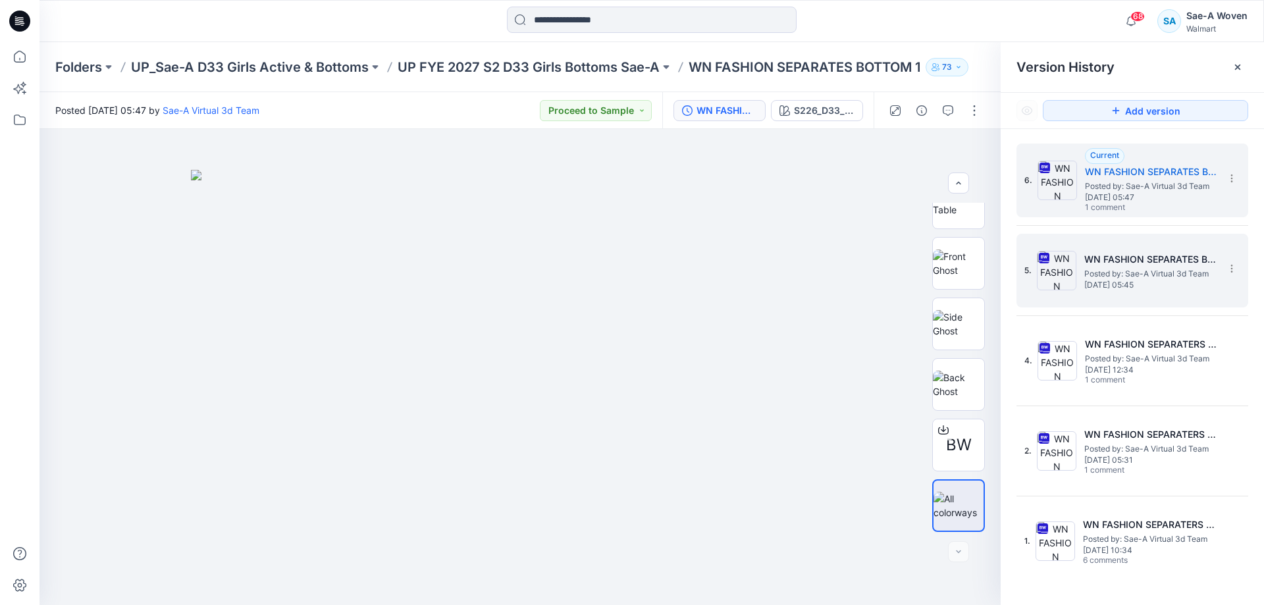
click at [1154, 284] on span "[DATE] 05:45" at bounding box center [1150, 284] width 132 height 9
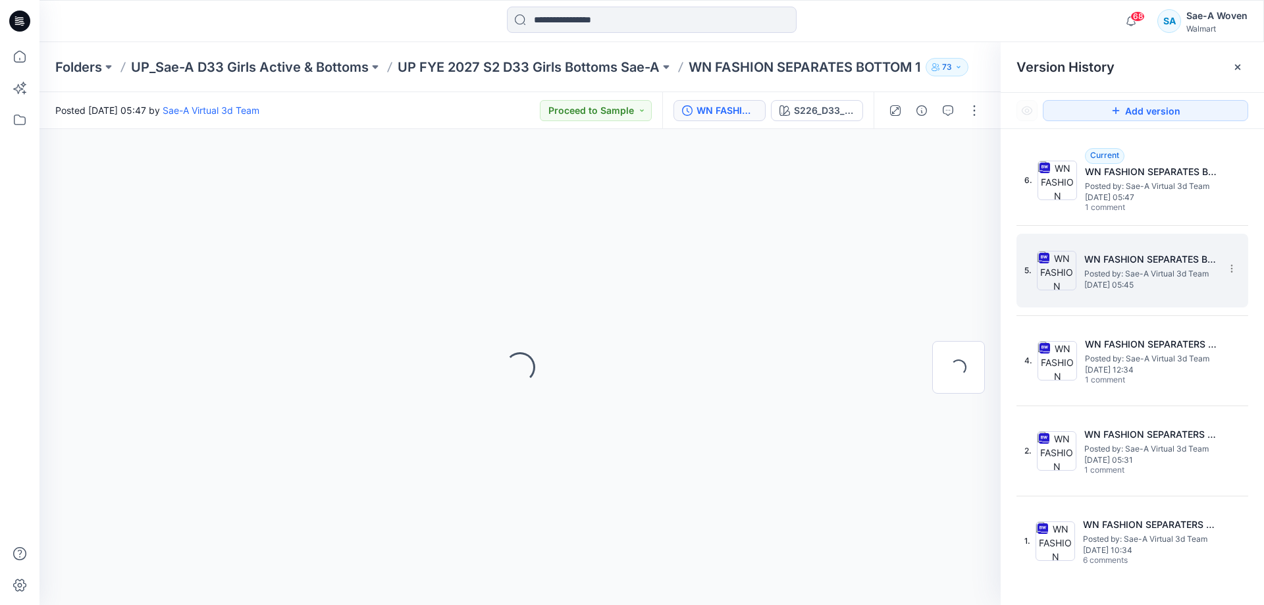
scroll to position [0, 0]
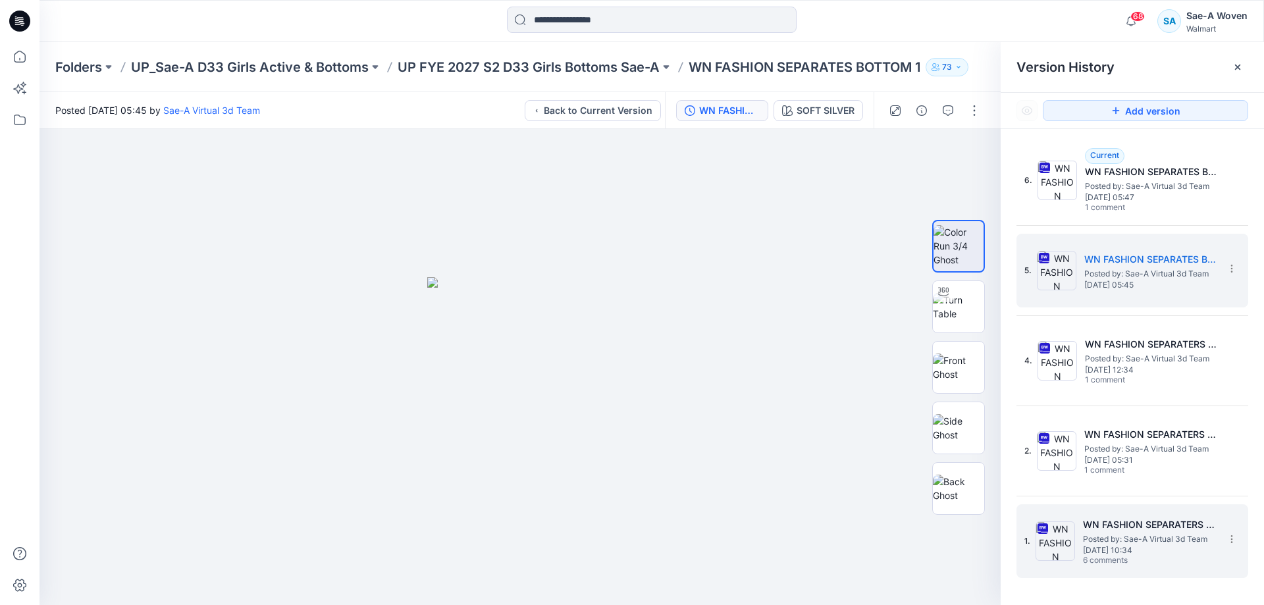
click at [1162, 541] on span "Posted by: Sae-A Virtual 3d Team" at bounding box center [1149, 538] width 132 height 13
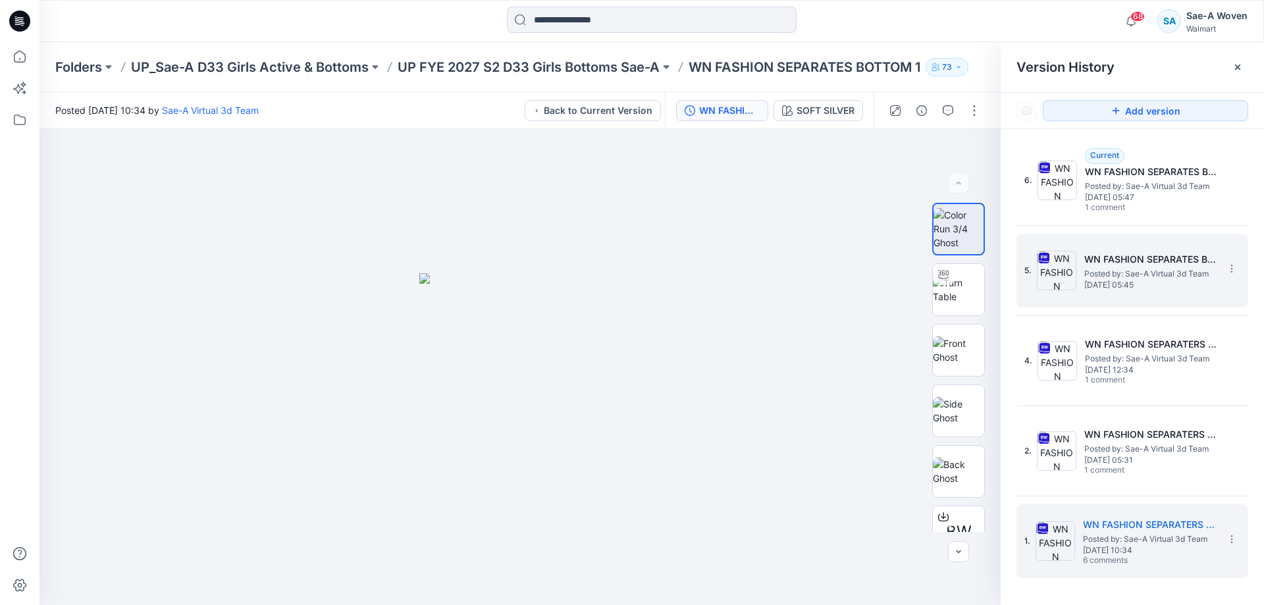
click at [1132, 263] on h5 "WN FASHION SEPARATES BOTTOM 1_REMOVED BOW AT WB_SOFT SILVER" at bounding box center [1150, 259] width 132 height 16
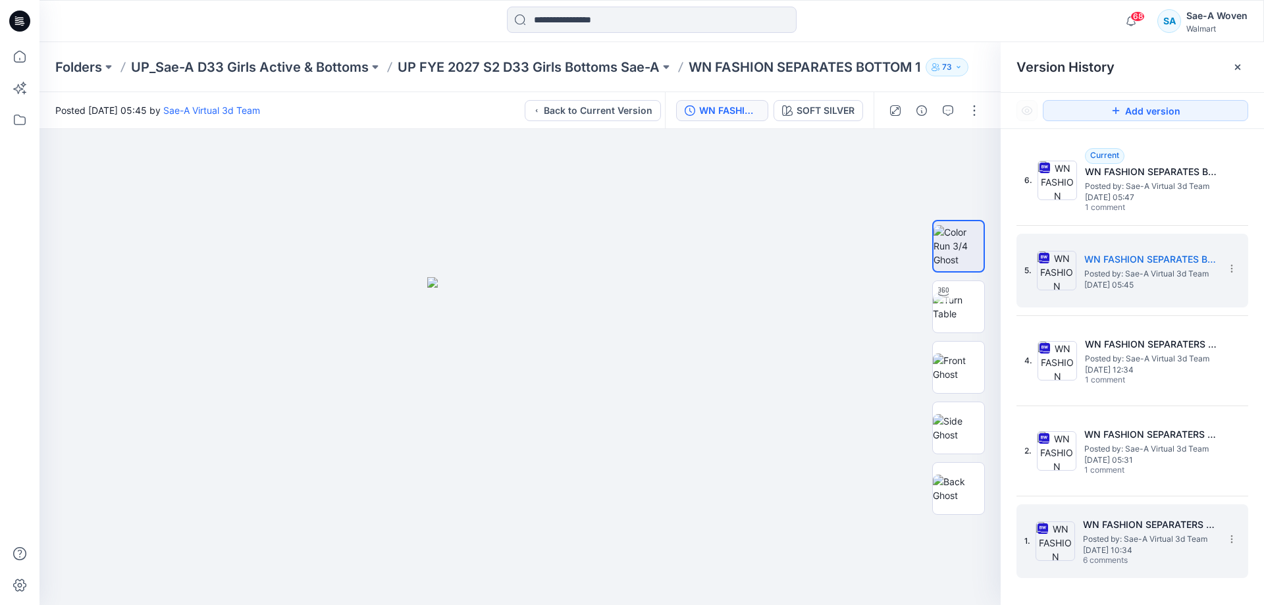
click at [1139, 555] on span "6 comments" at bounding box center [1129, 560] width 92 height 11
